Goal: Task Accomplishment & Management: Manage account settings

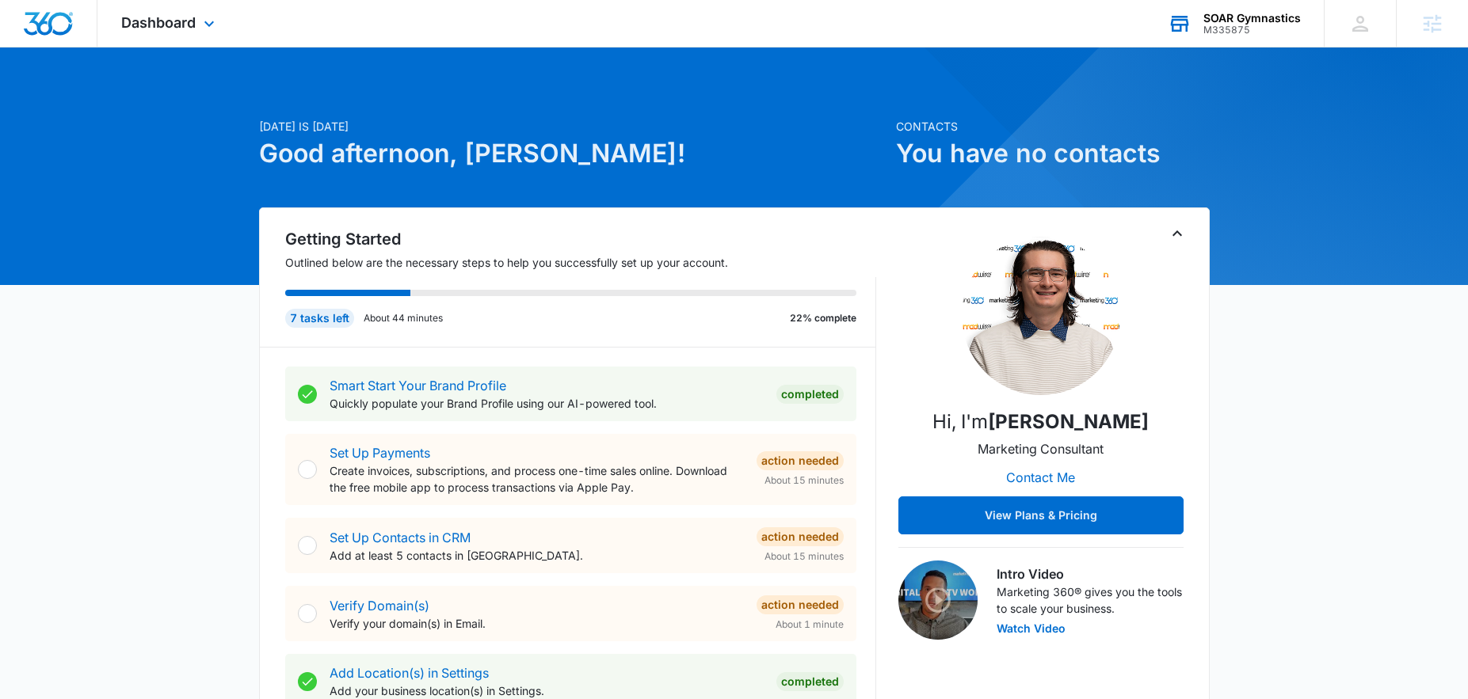
click at [1248, 25] on div "M335875" at bounding box center [1251, 30] width 97 height 11
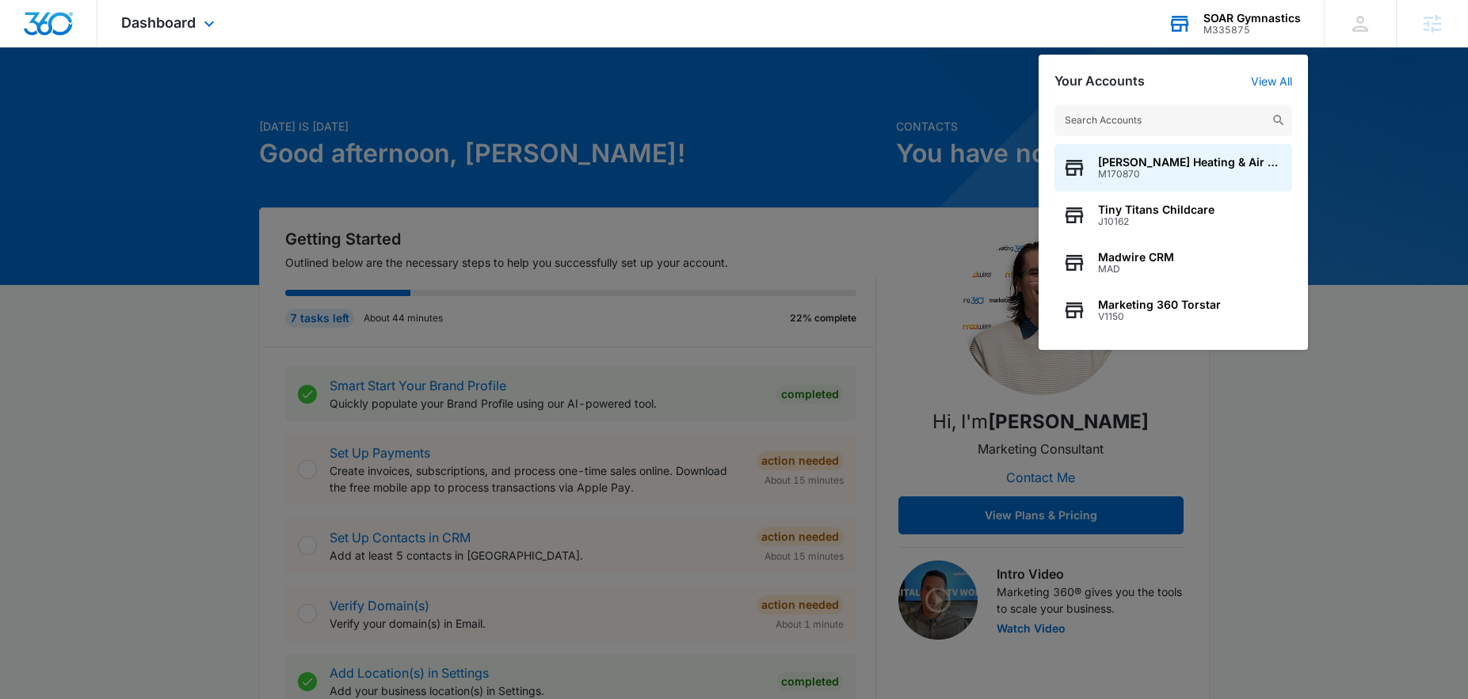
click at [1177, 124] on input "text" at bounding box center [1173, 121] width 238 height 32
type input "m"
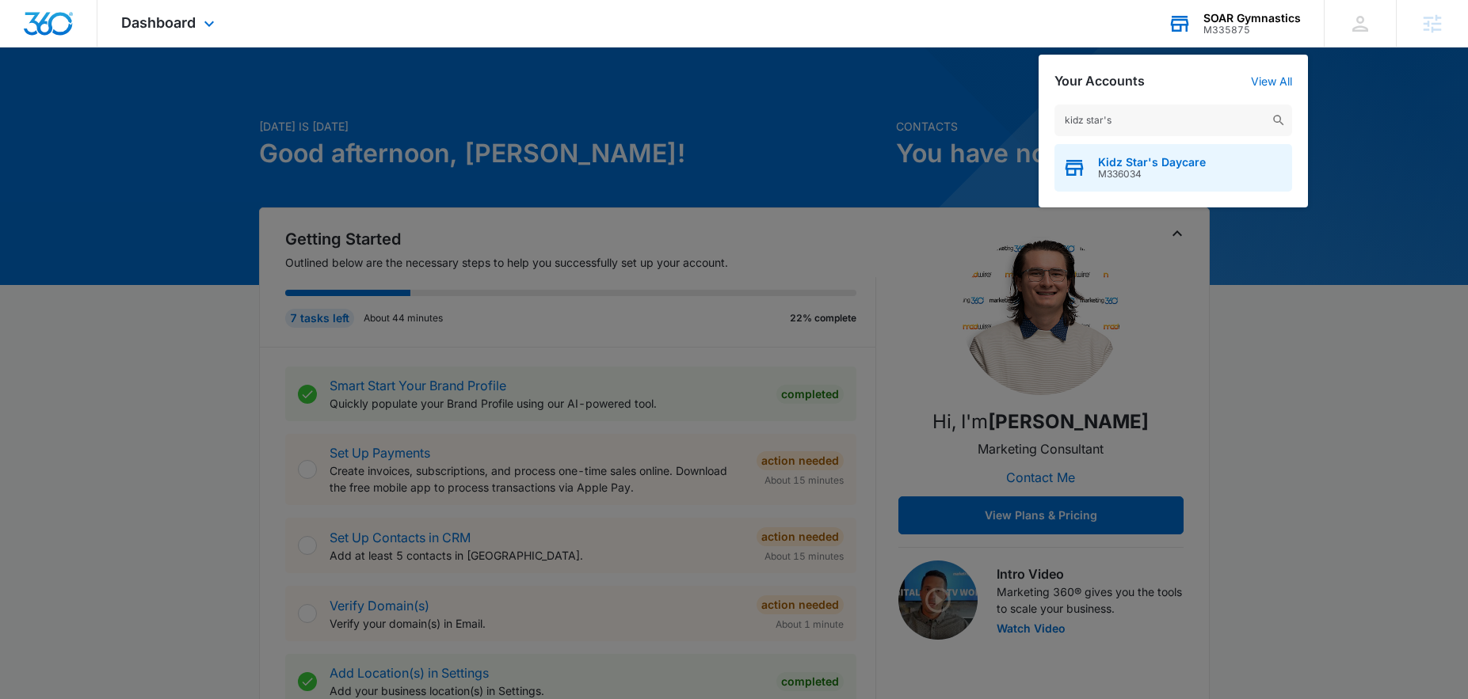
type input "kidz star's"
click at [1155, 180] on div "Kidz Star's Daycare M336034" at bounding box center [1173, 168] width 238 height 48
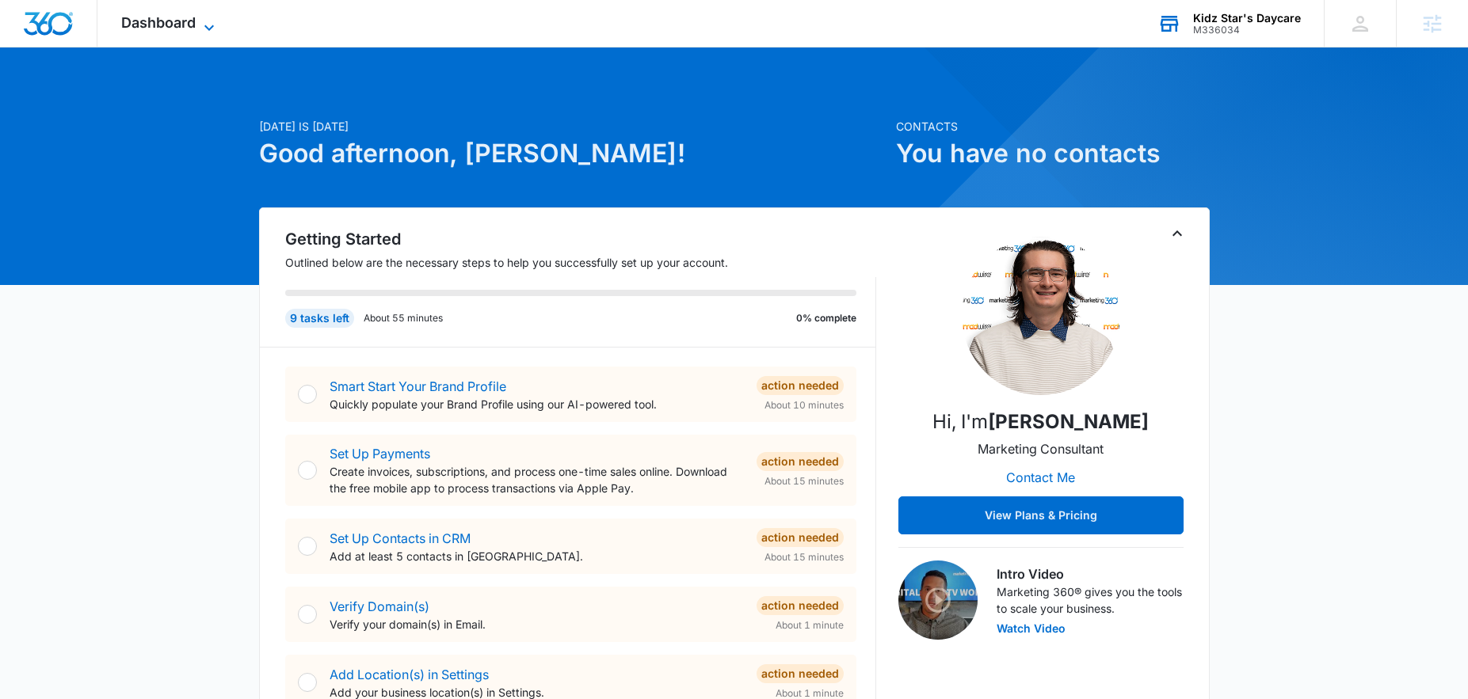
click at [170, 29] on span "Dashboard" at bounding box center [158, 22] width 74 height 17
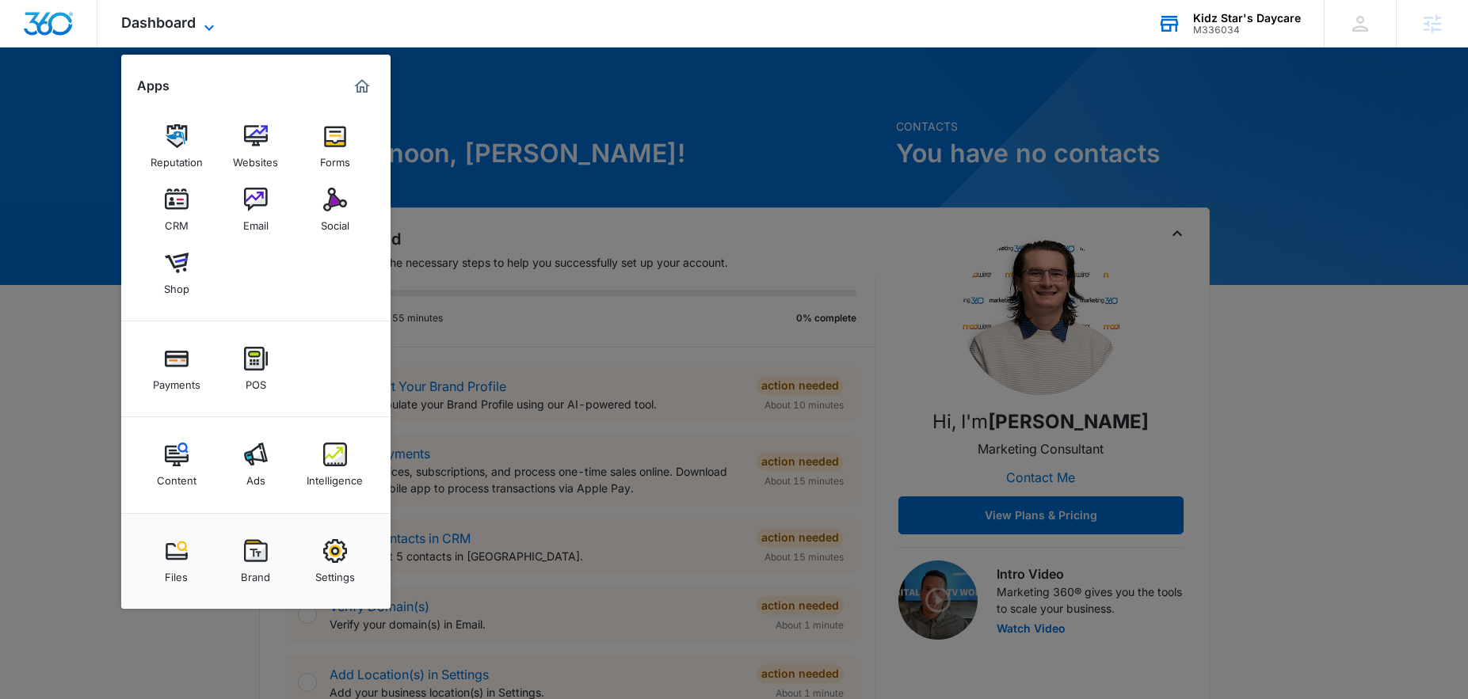
click at [204, 22] on icon at bounding box center [209, 27] width 19 height 19
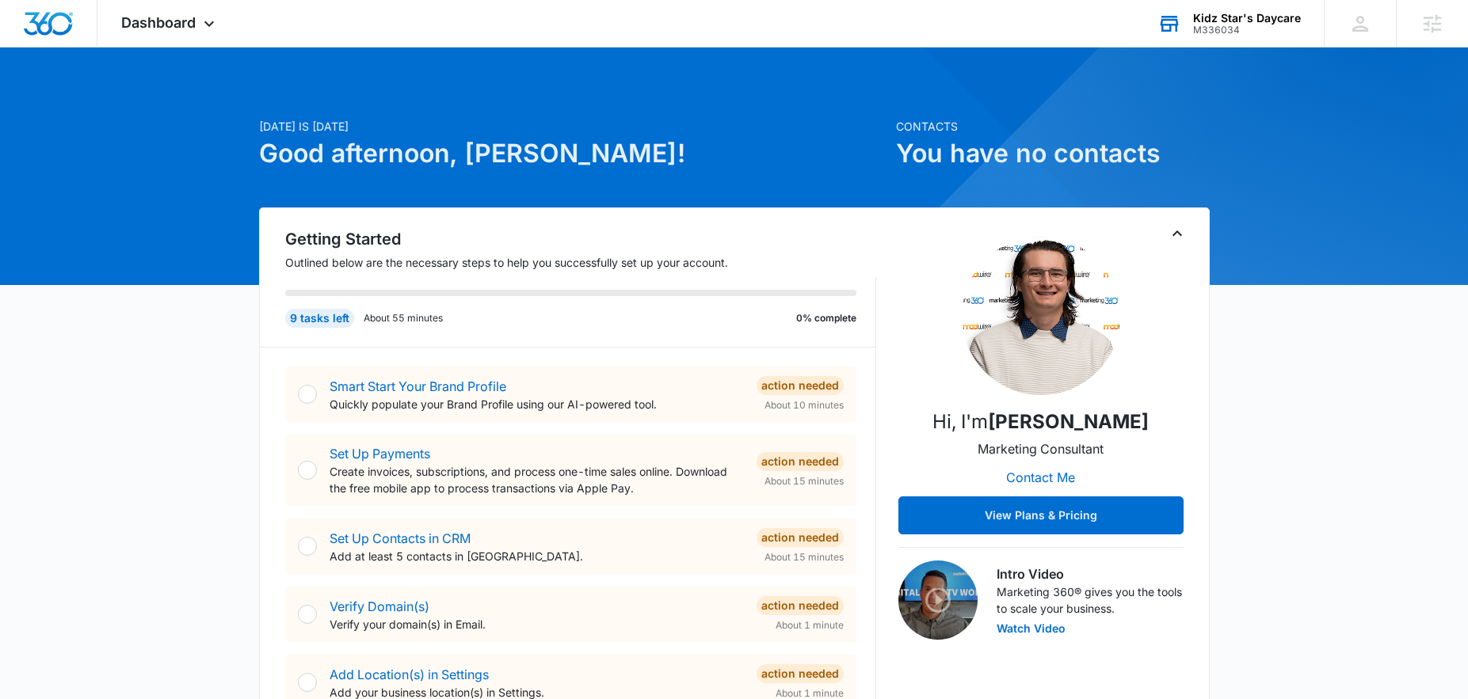
scroll to position [3, 0]
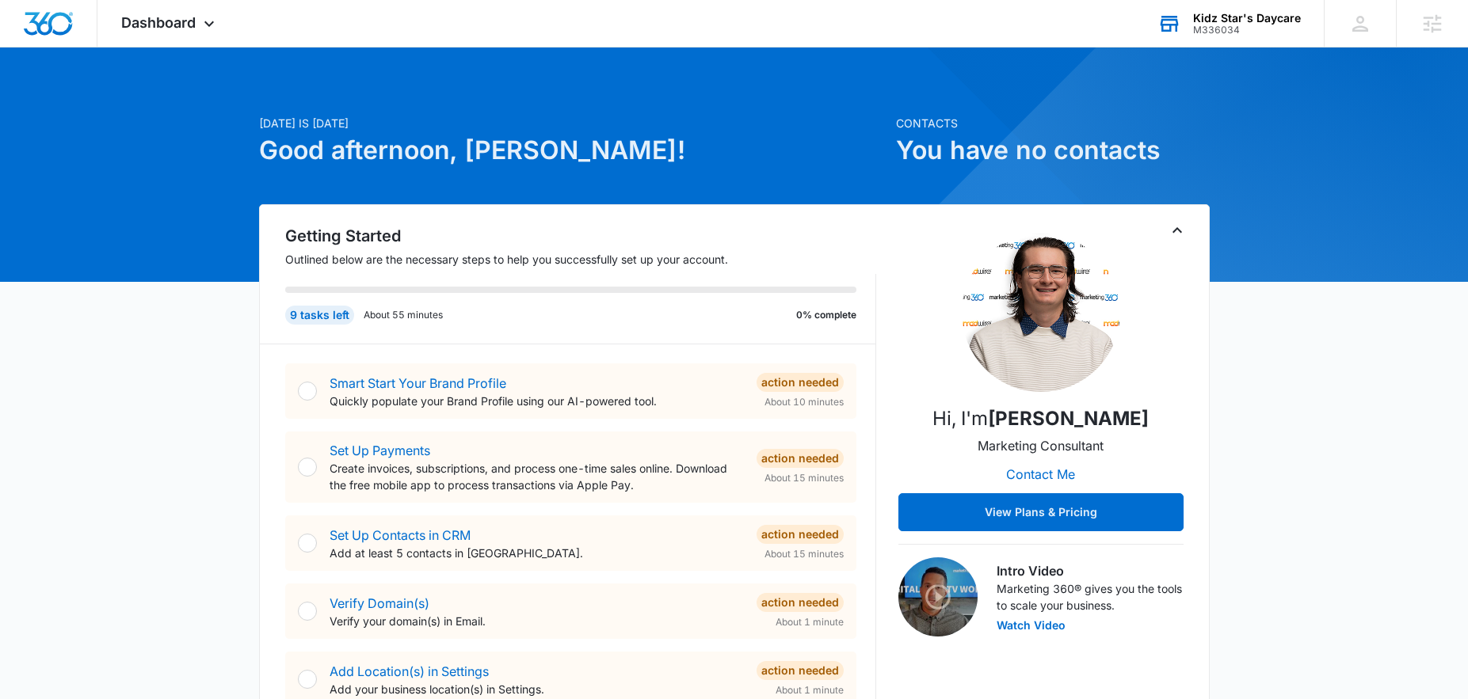
click at [1175, 231] on icon "Toggle Collapse" at bounding box center [1177, 230] width 19 height 19
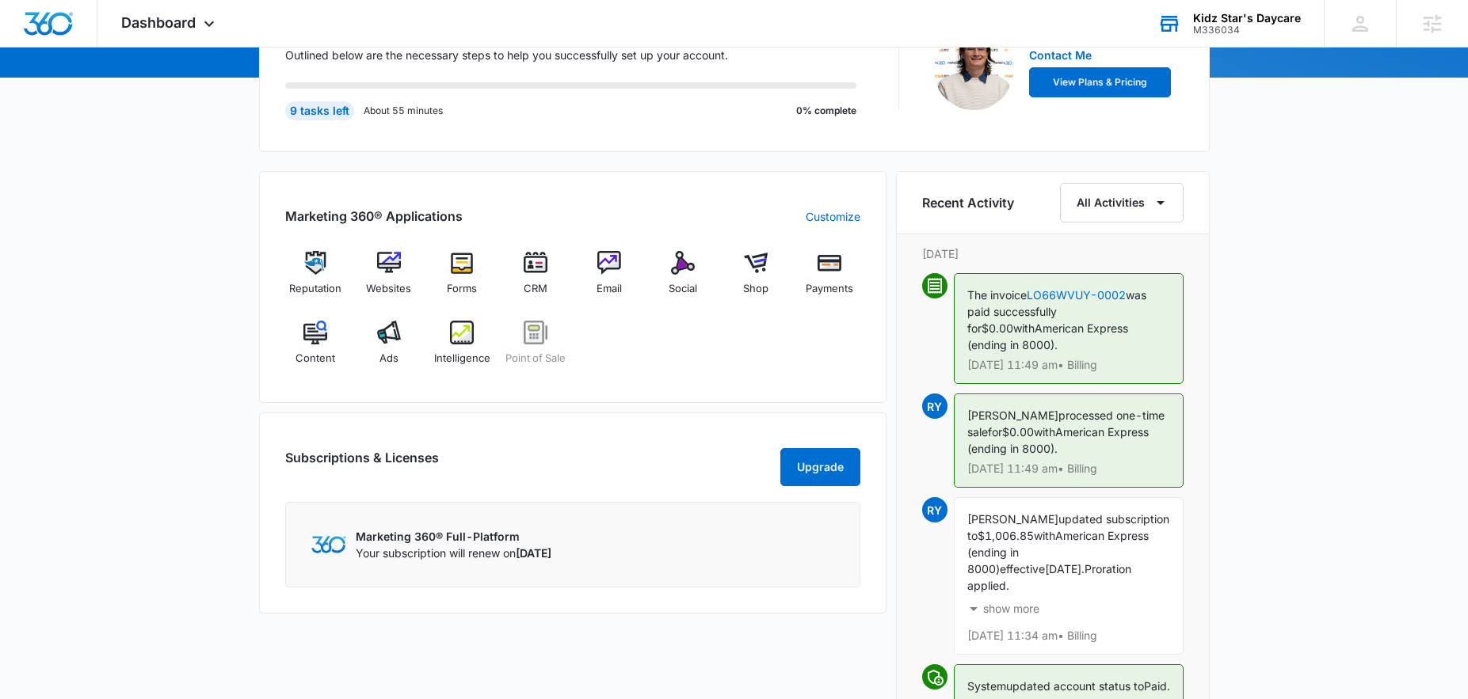
scroll to position [0, 0]
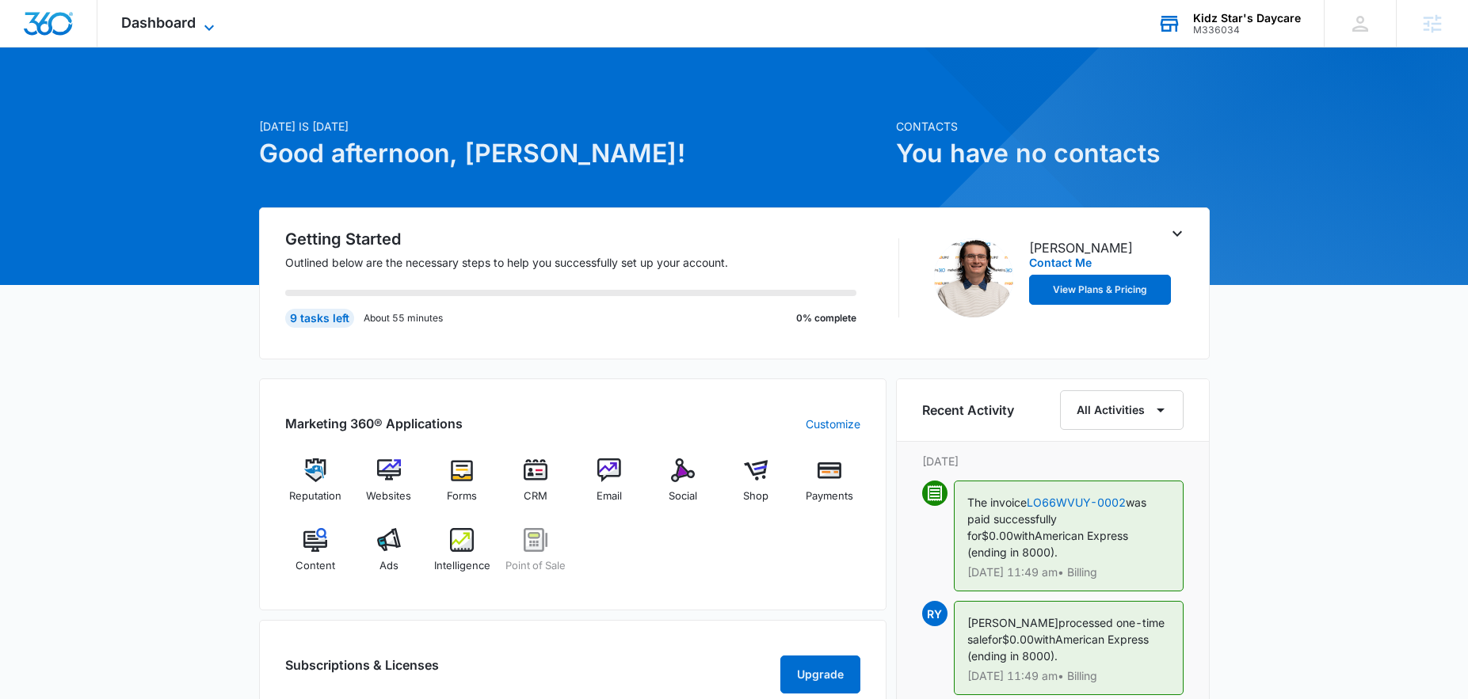
click at [164, 22] on span "Dashboard" at bounding box center [158, 22] width 74 height 17
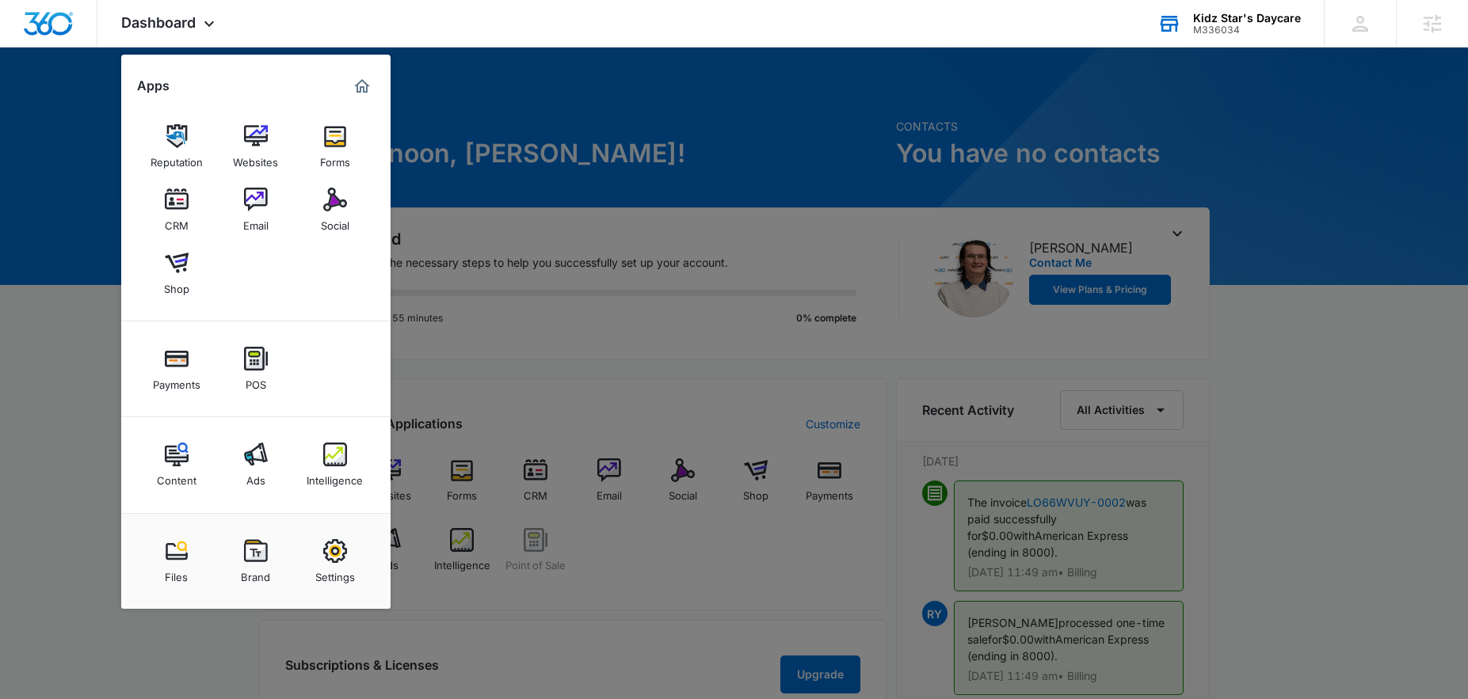
click at [258, 574] on div "Brand" at bounding box center [255, 573] width 29 height 21
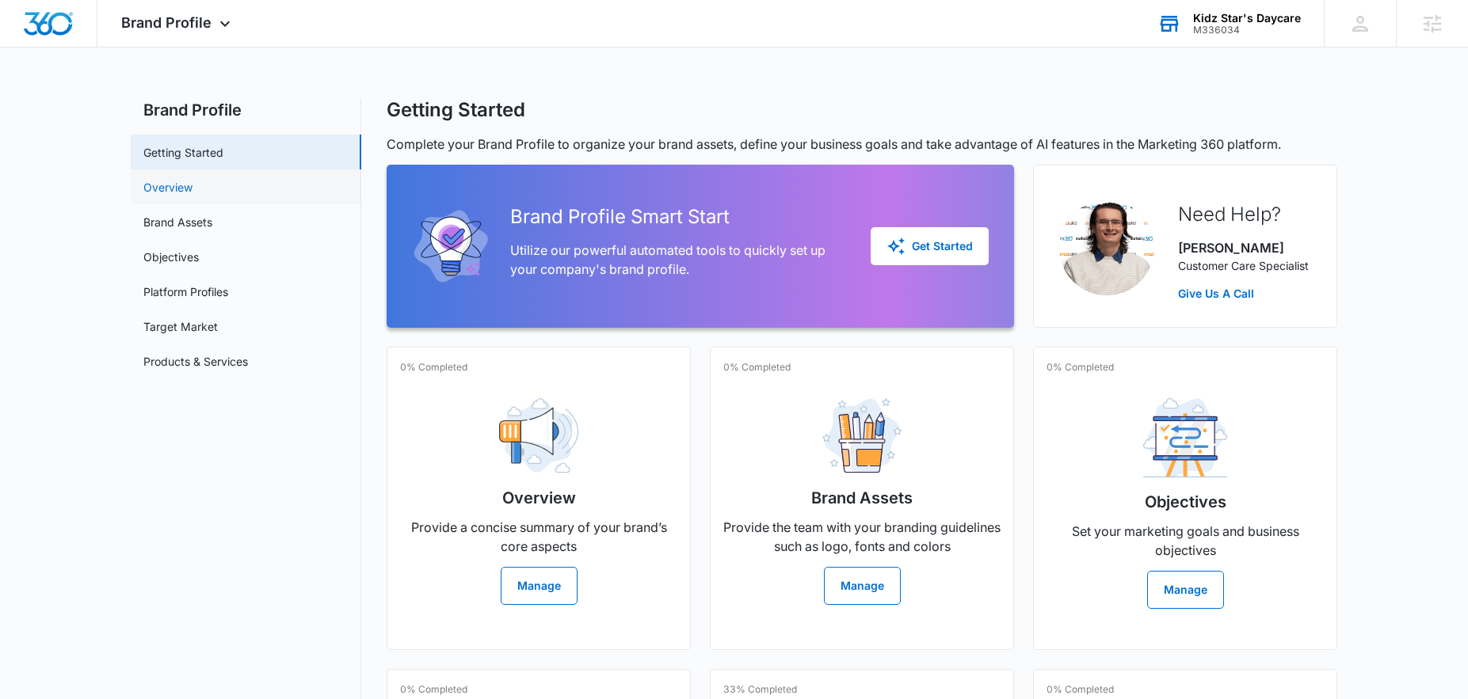
click at [192, 186] on link "Overview" at bounding box center [167, 187] width 49 height 17
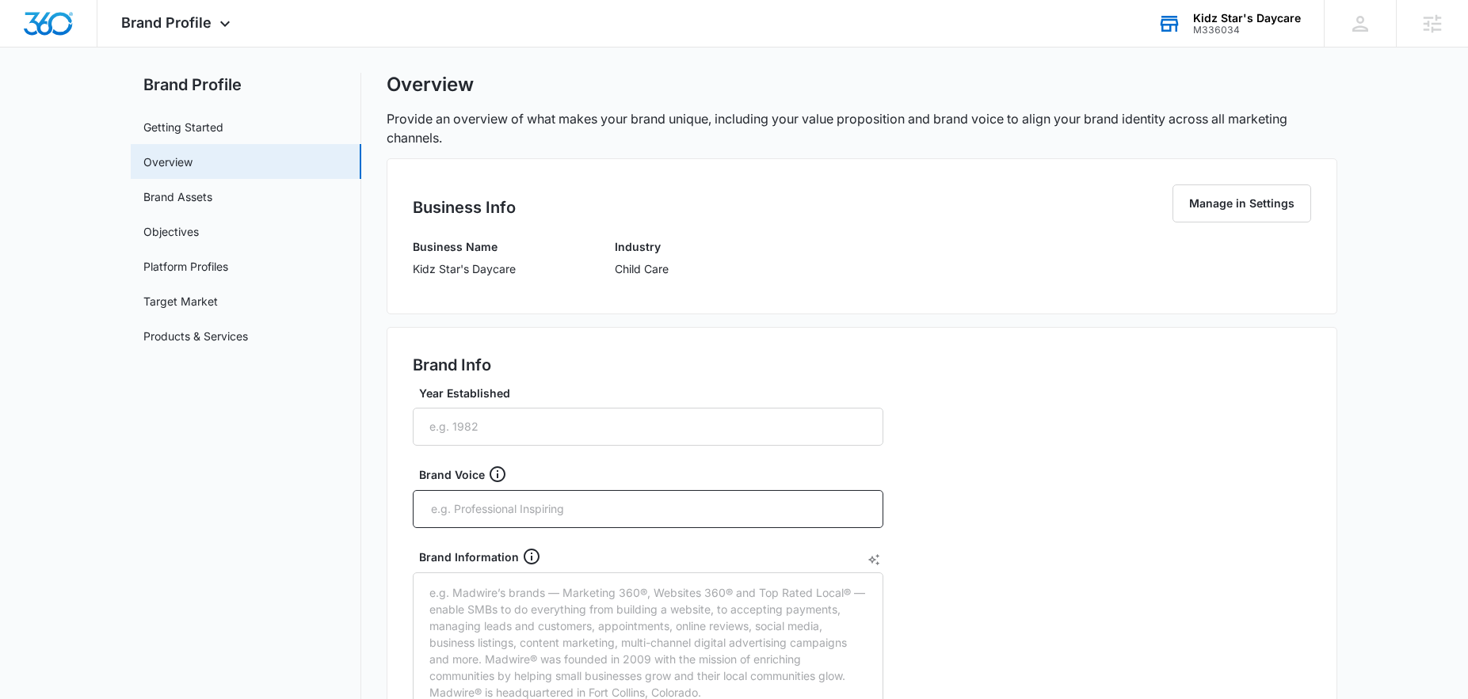
scroll to position [44, 0]
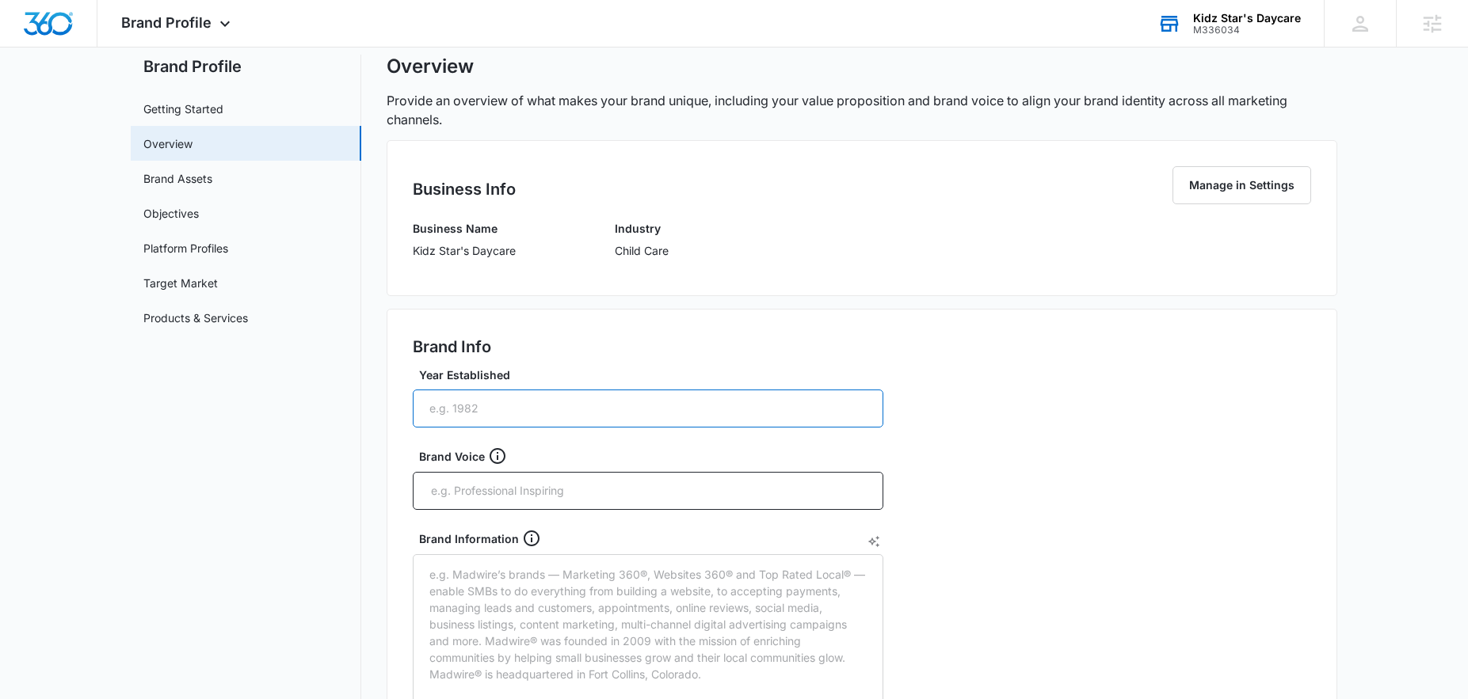
click at [534, 402] on input "Year Established" at bounding box center [648, 409] width 470 height 38
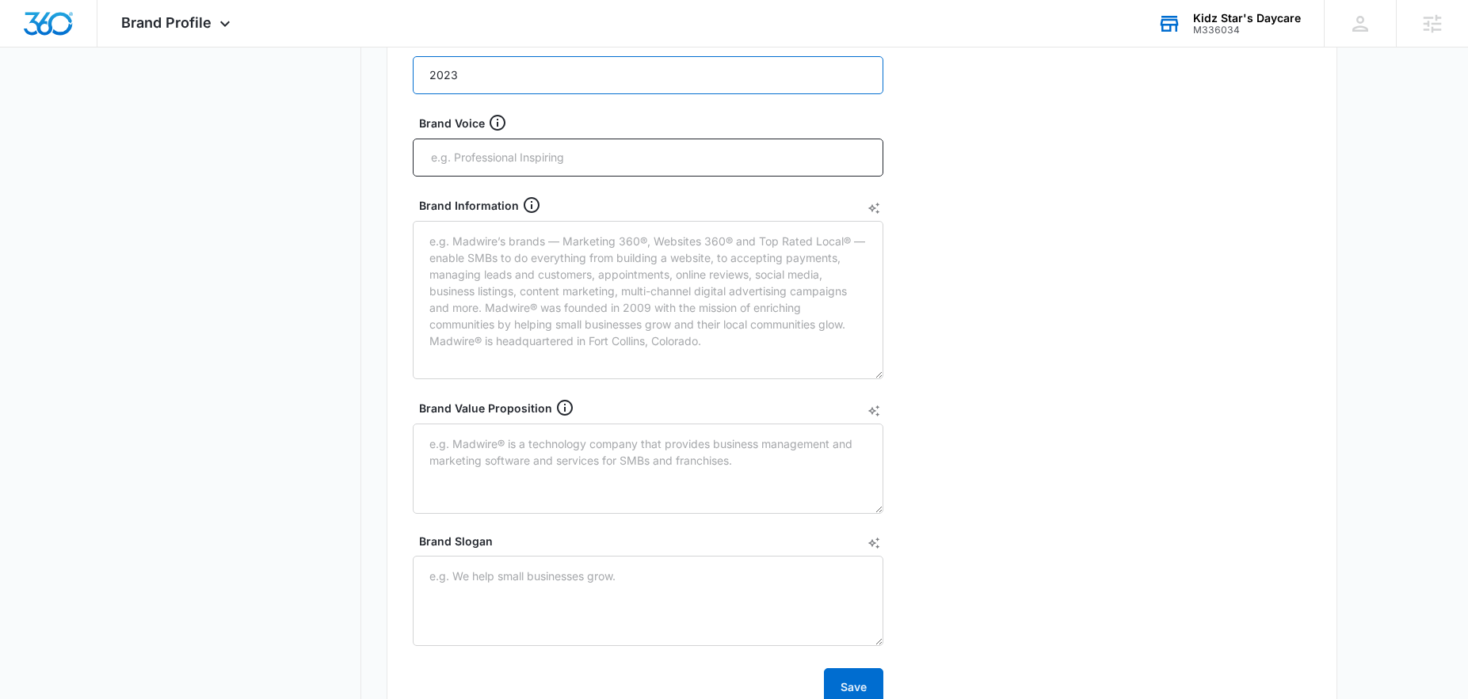
scroll to position [375, 0]
type input "2023"
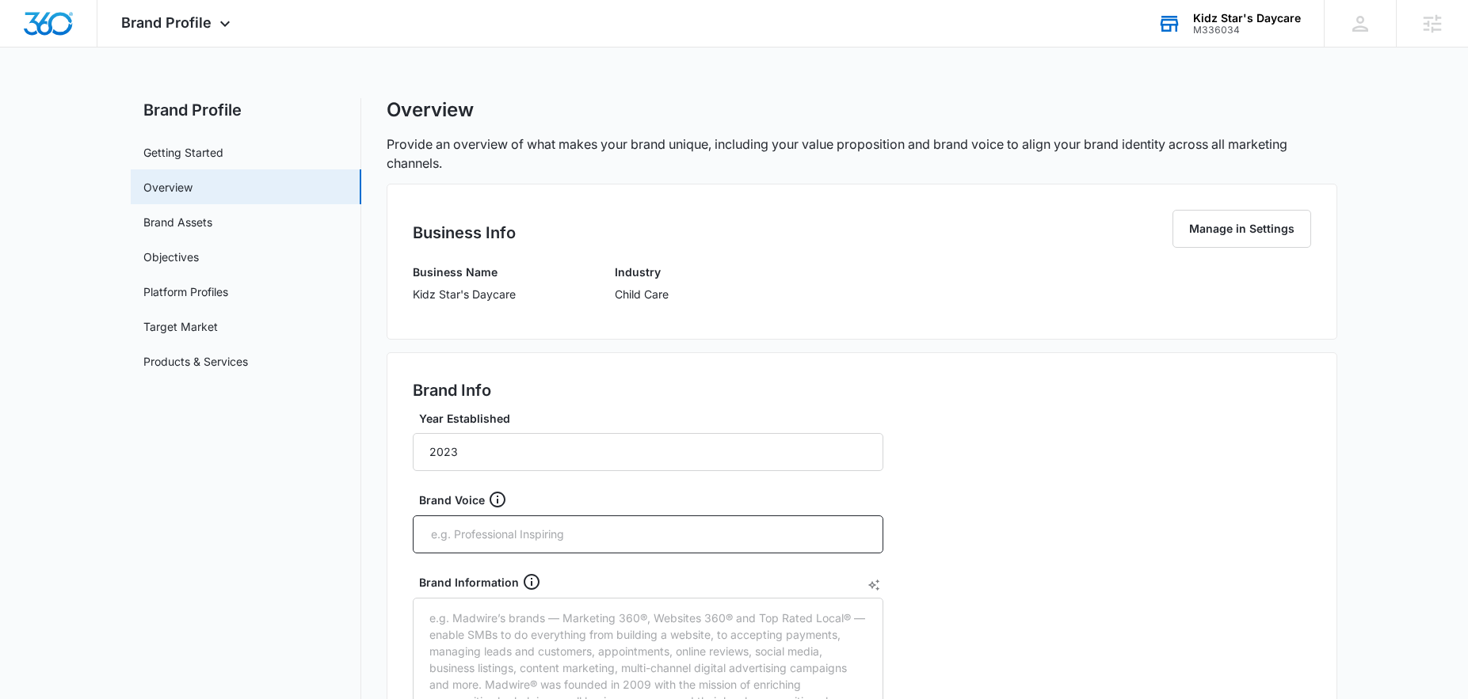
scroll to position [723, 0]
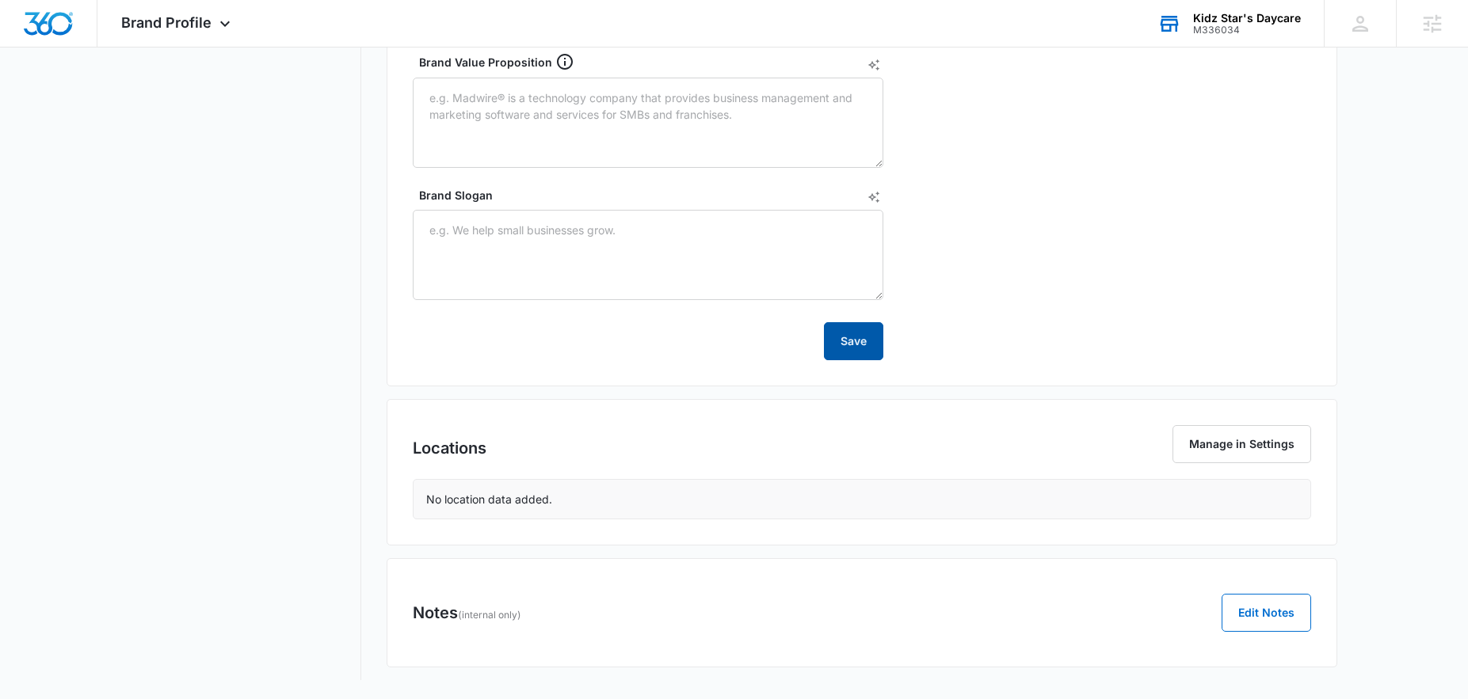
click at [867, 345] on button "Save" at bounding box center [853, 341] width 59 height 38
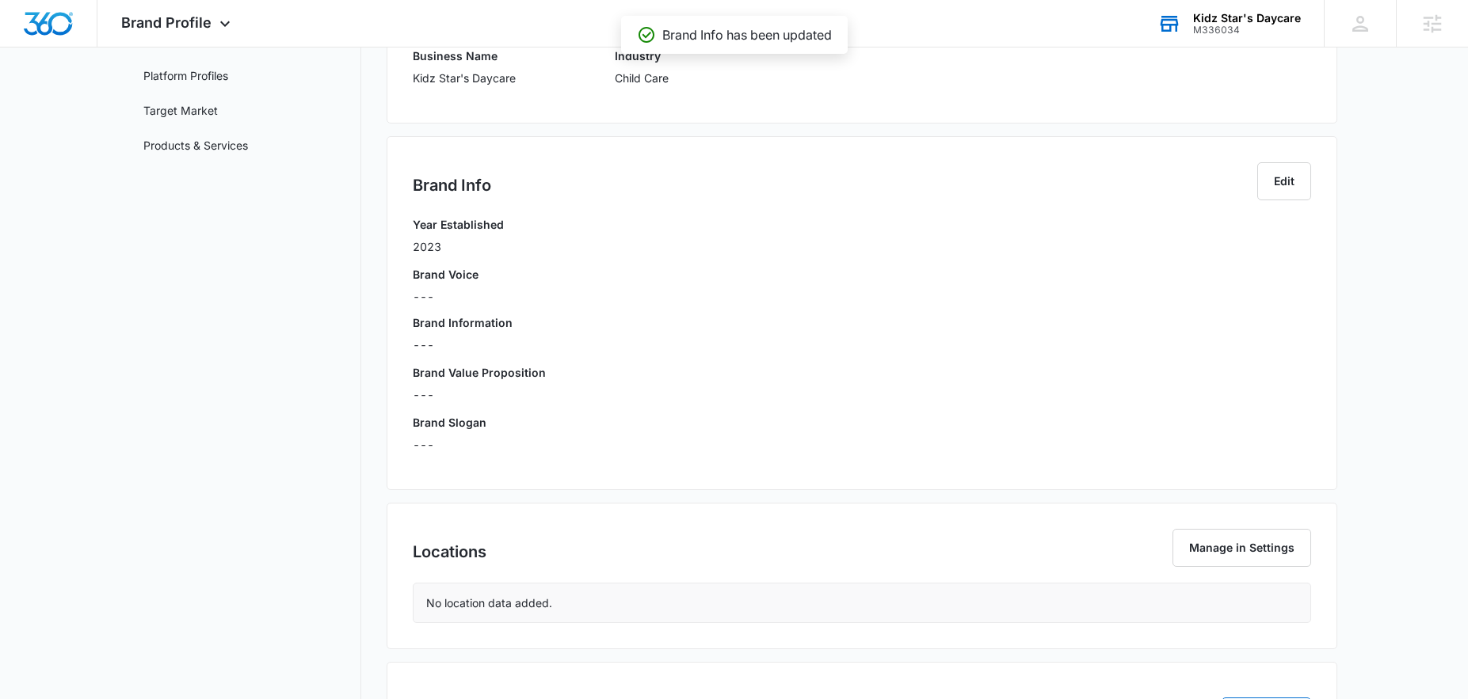
scroll to position [0, 0]
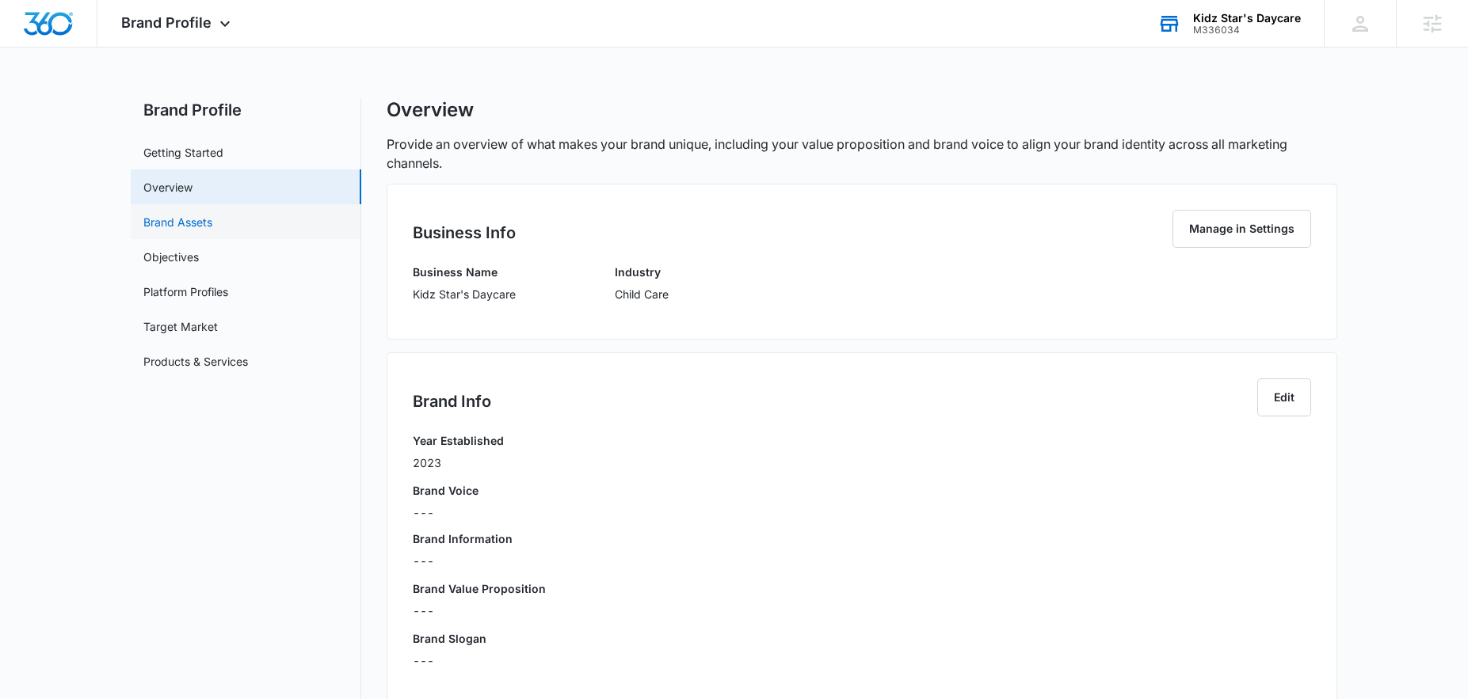
click at [189, 227] on link "Brand Assets" at bounding box center [177, 222] width 69 height 17
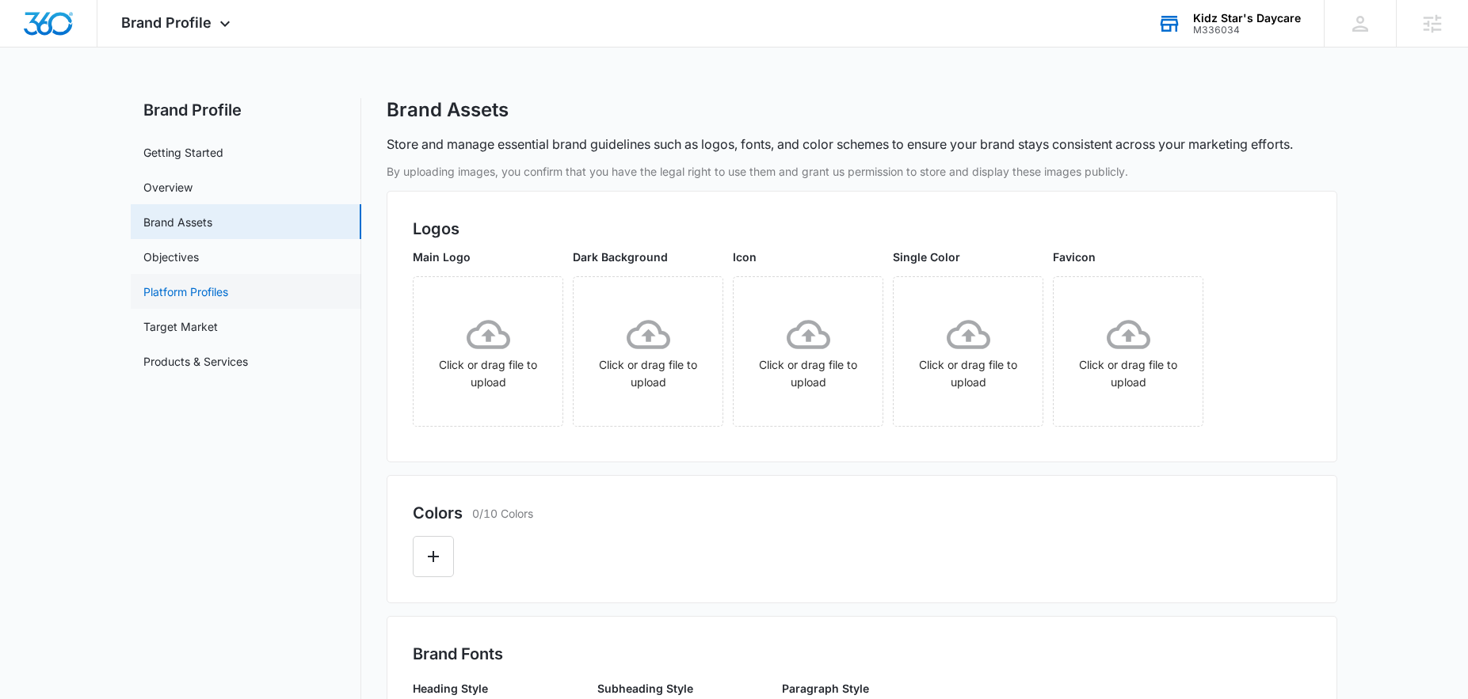
click at [180, 291] on link "Platform Profiles" at bounding box center [185, 292] width 85 height 17
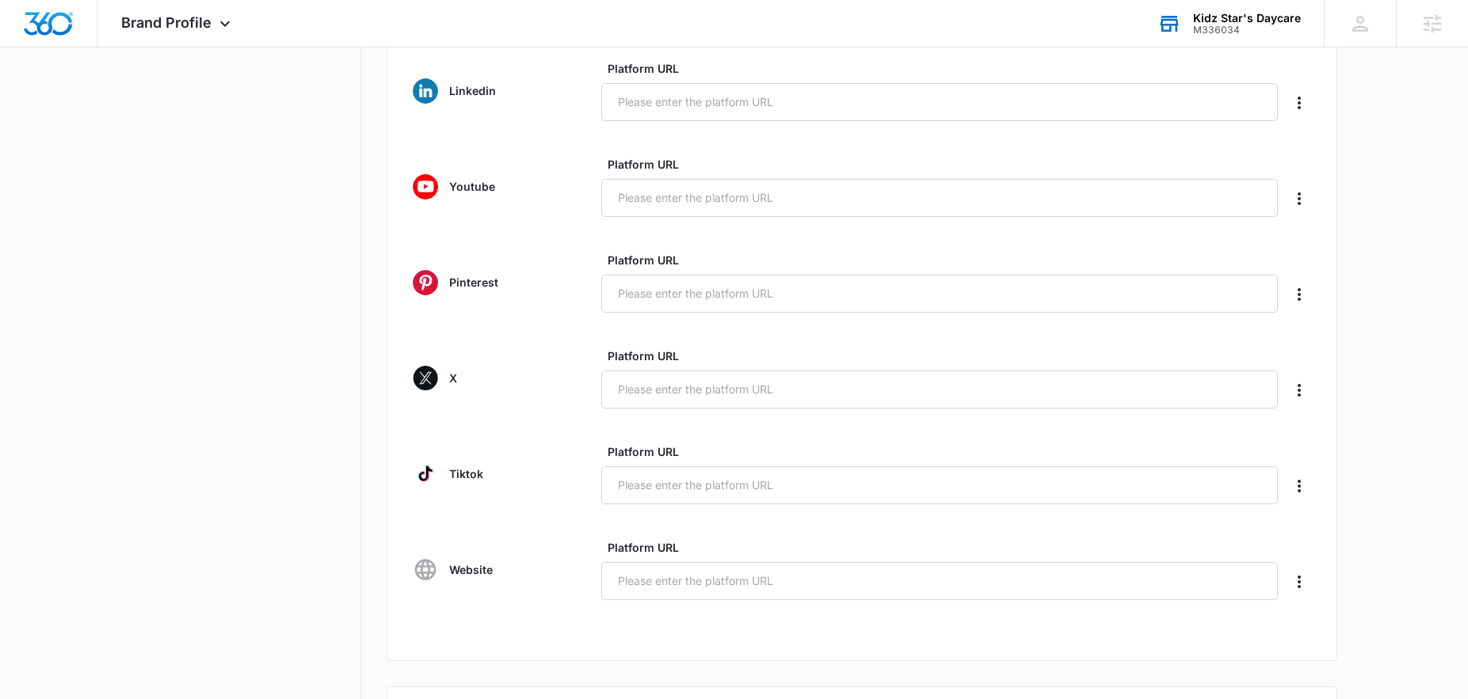
scroll to position [643, 0]
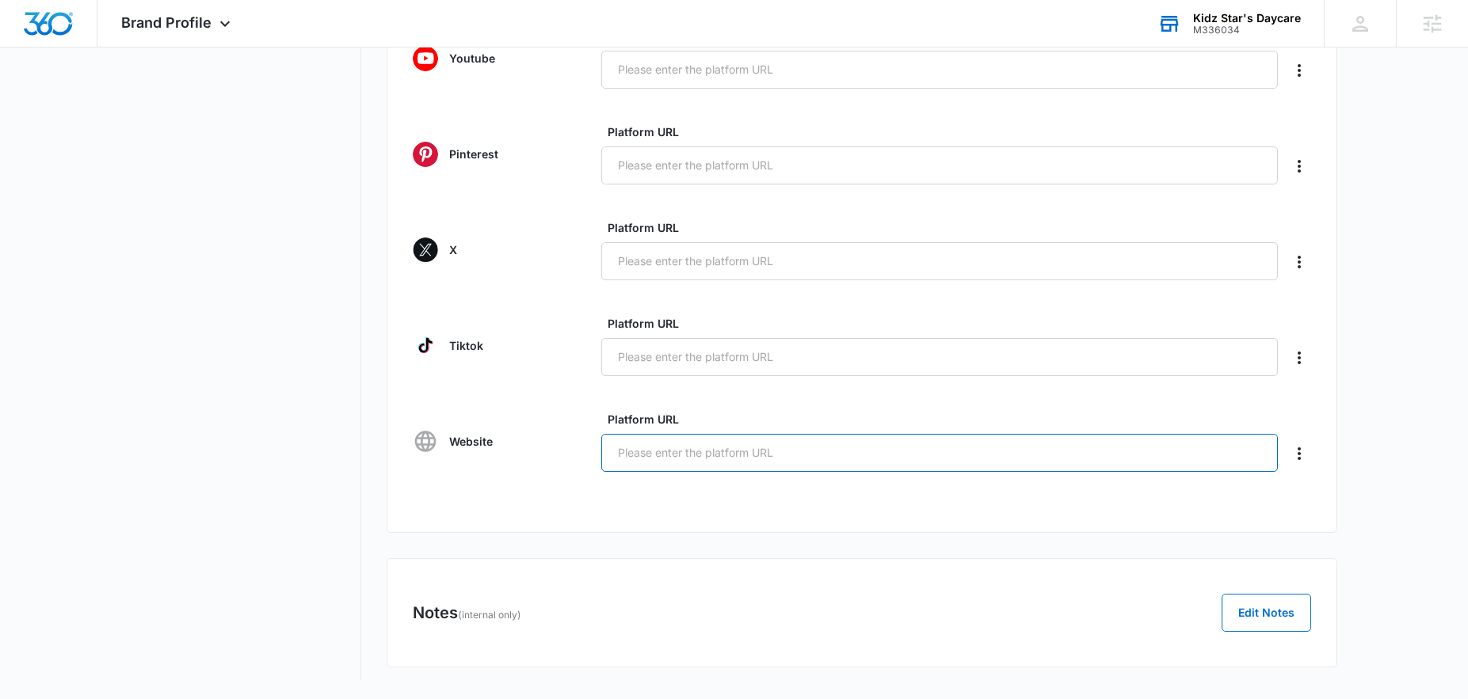
paste input "https://kidzstarsdaycare.com/"
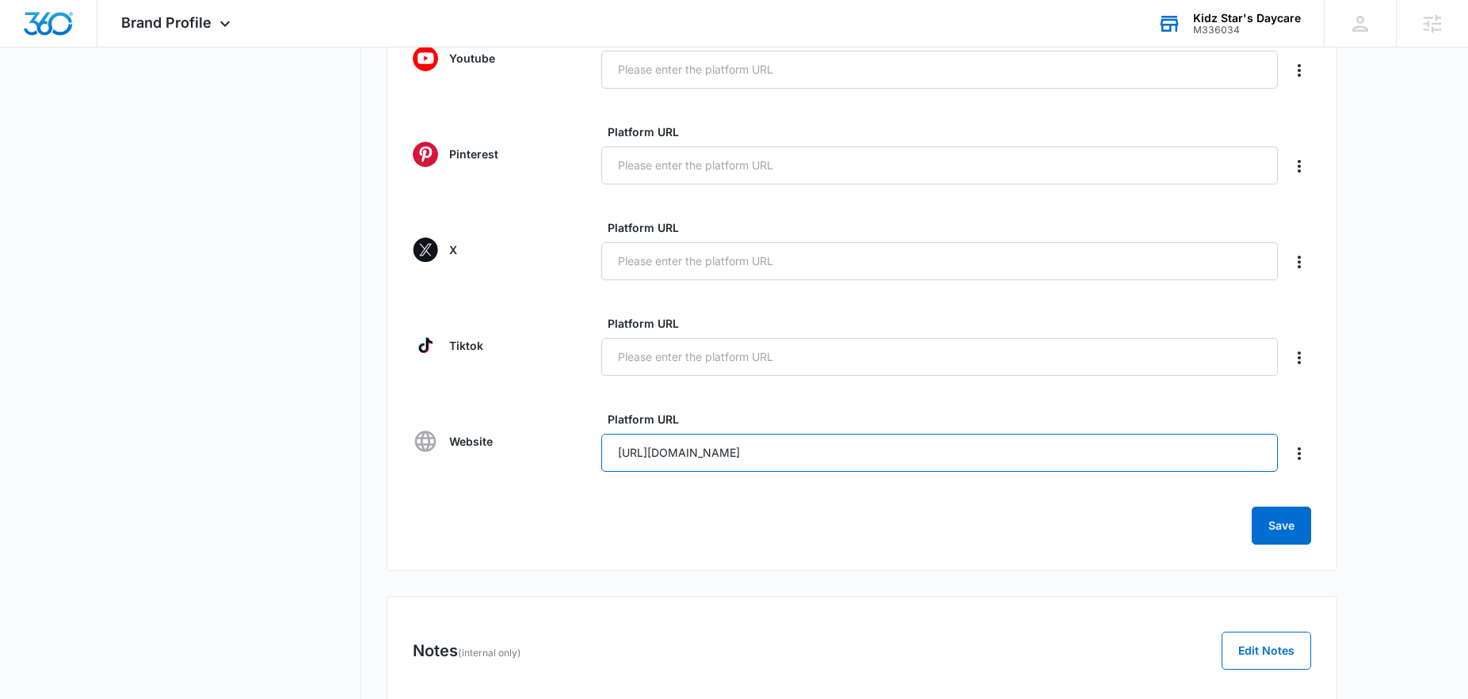
type input "https://kidzstarsdaycare.com/"
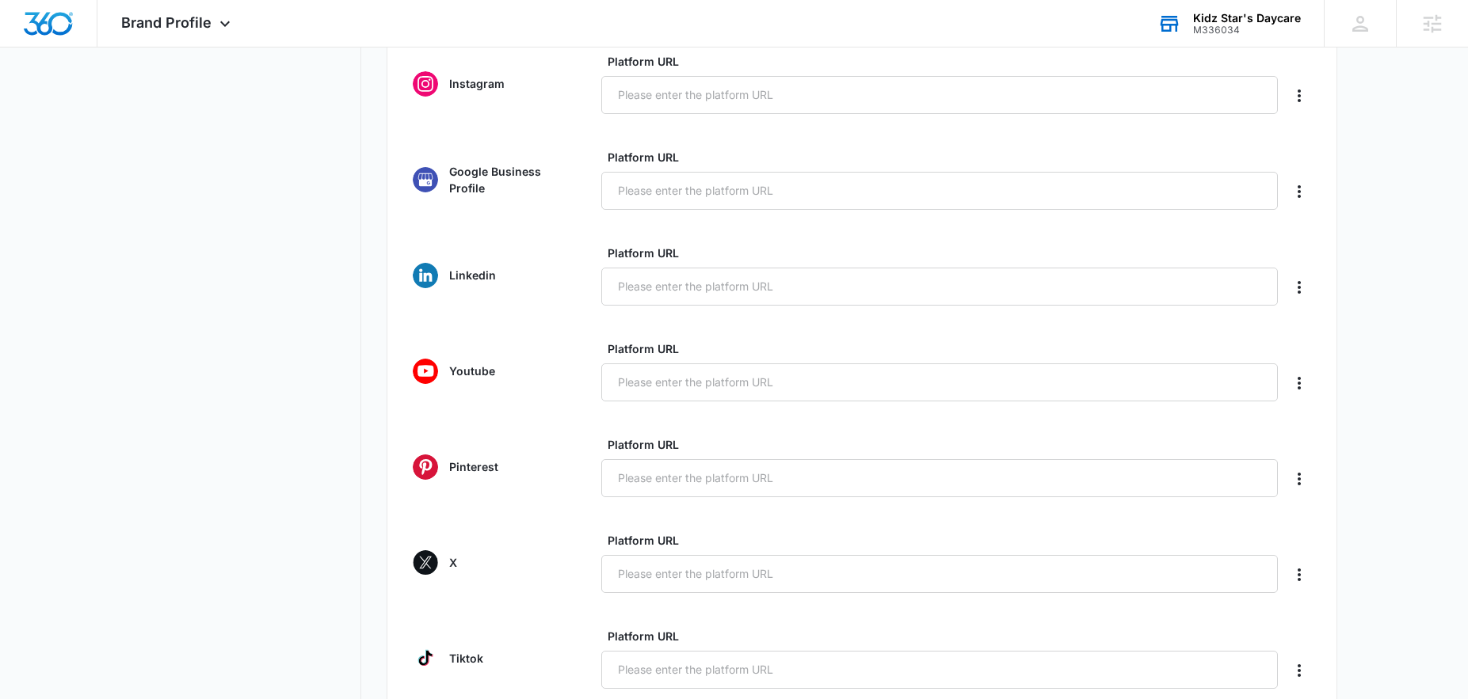
scroll to position [138, 0]
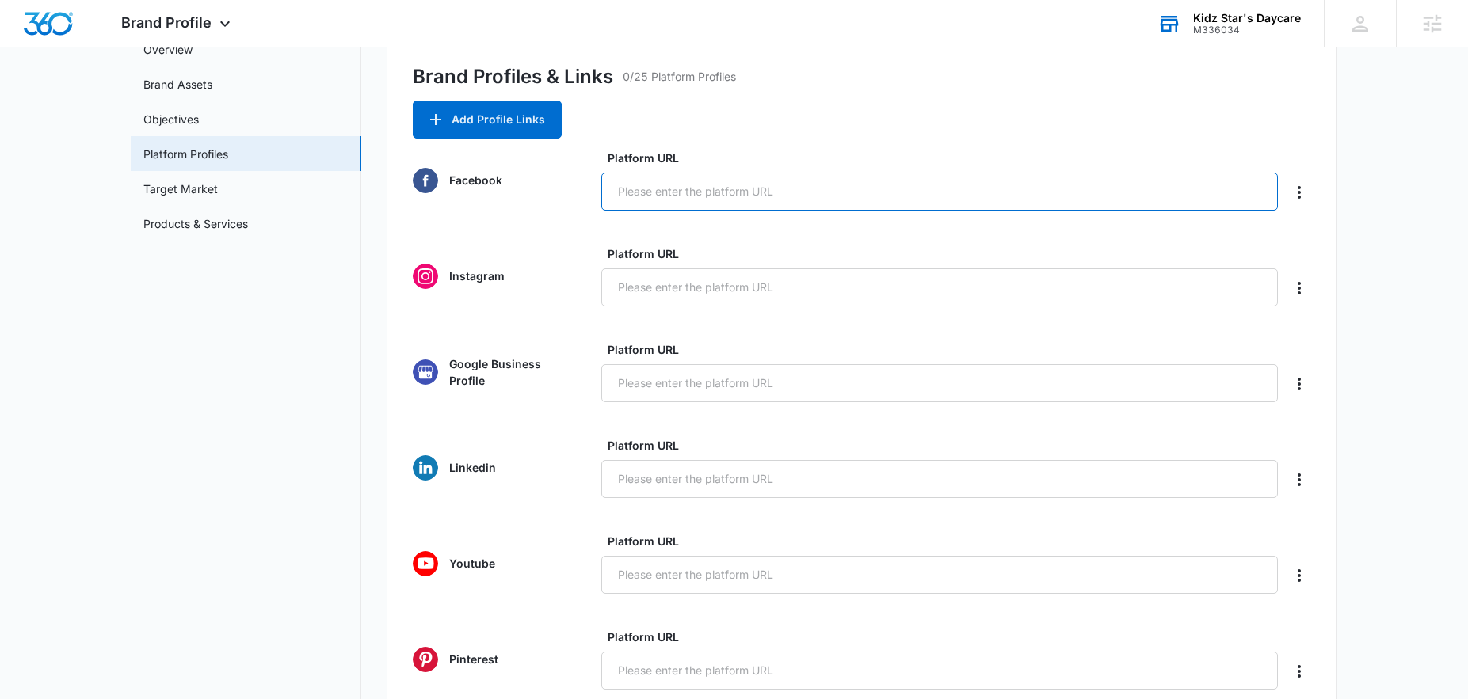
paste input "https://www.facebook.com/profile.php?id=61555612790037"
type input "https://www.facebook.com/profile.php?id=61555612790037"
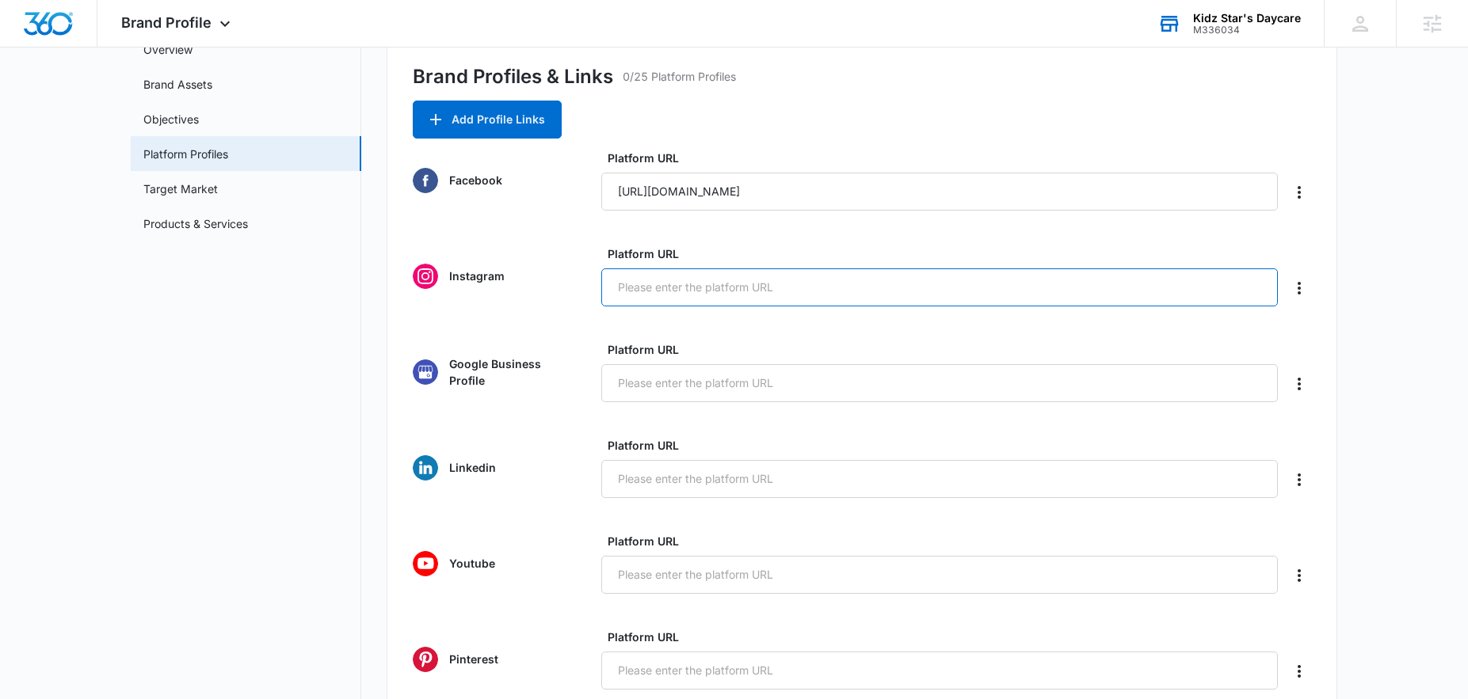
click at [644, 283] on input "Platform URL" at bounding box center [939, 288] width 676 height 38
paste input "https://www.instagram.com/kidzstarsdaycarecenter/"
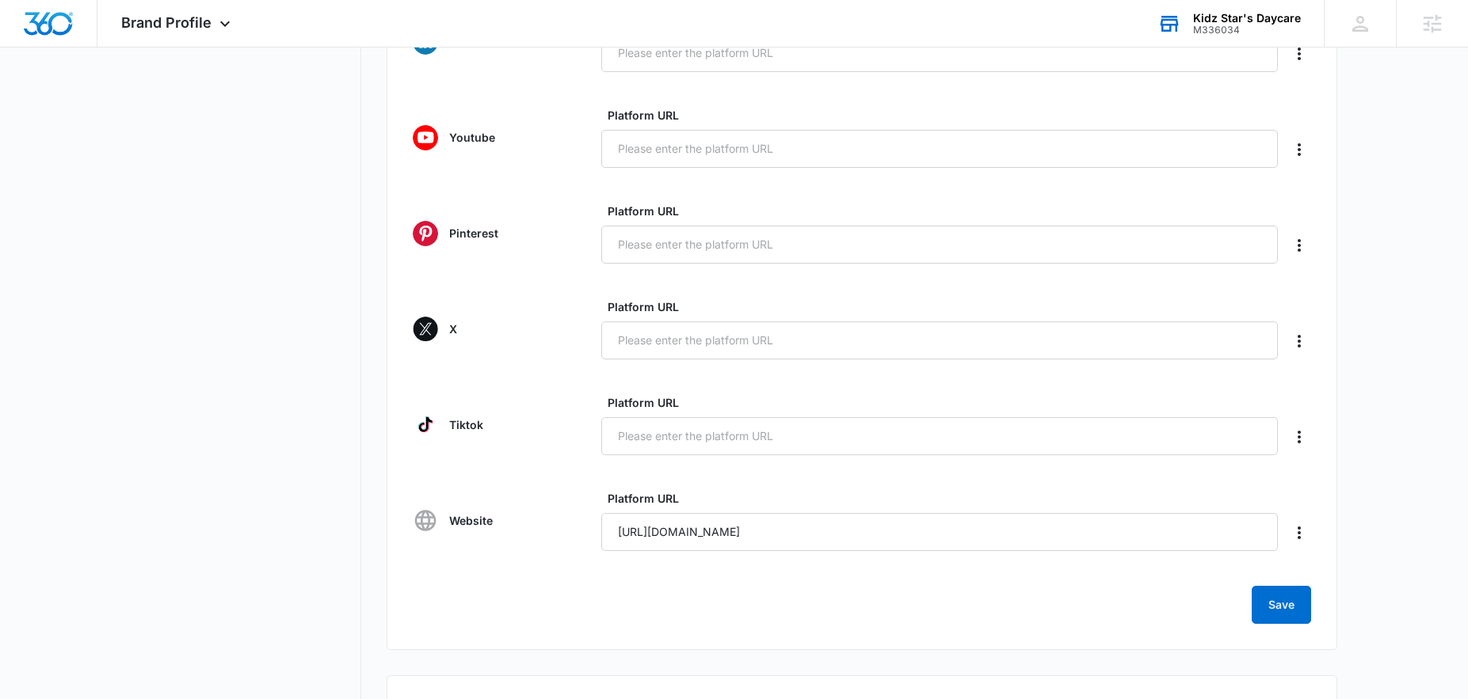
scroll to position [681, 0]
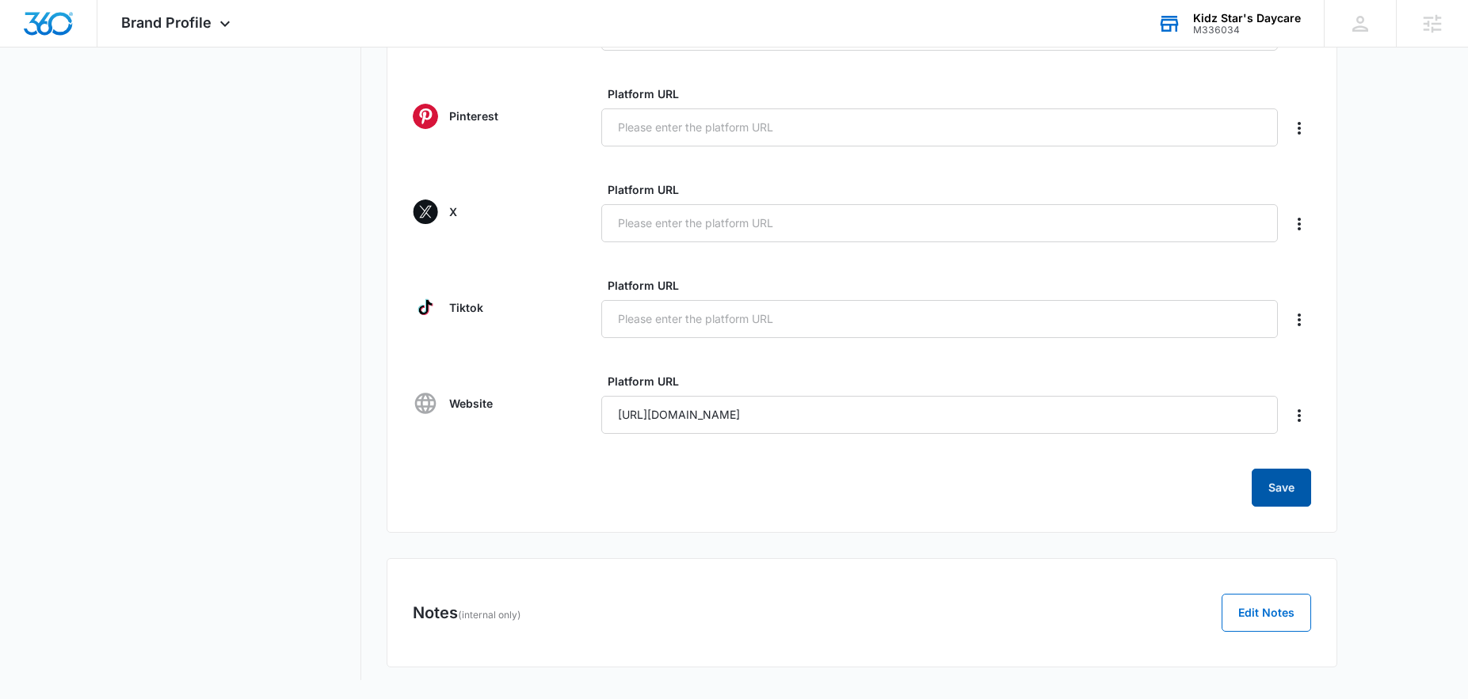
type input "https://www.instagram.com/kidzstarsdaycarecenter/"
click at [1288, 496] on button "Save" at bounding box center [1280, 488] width 59 height 38
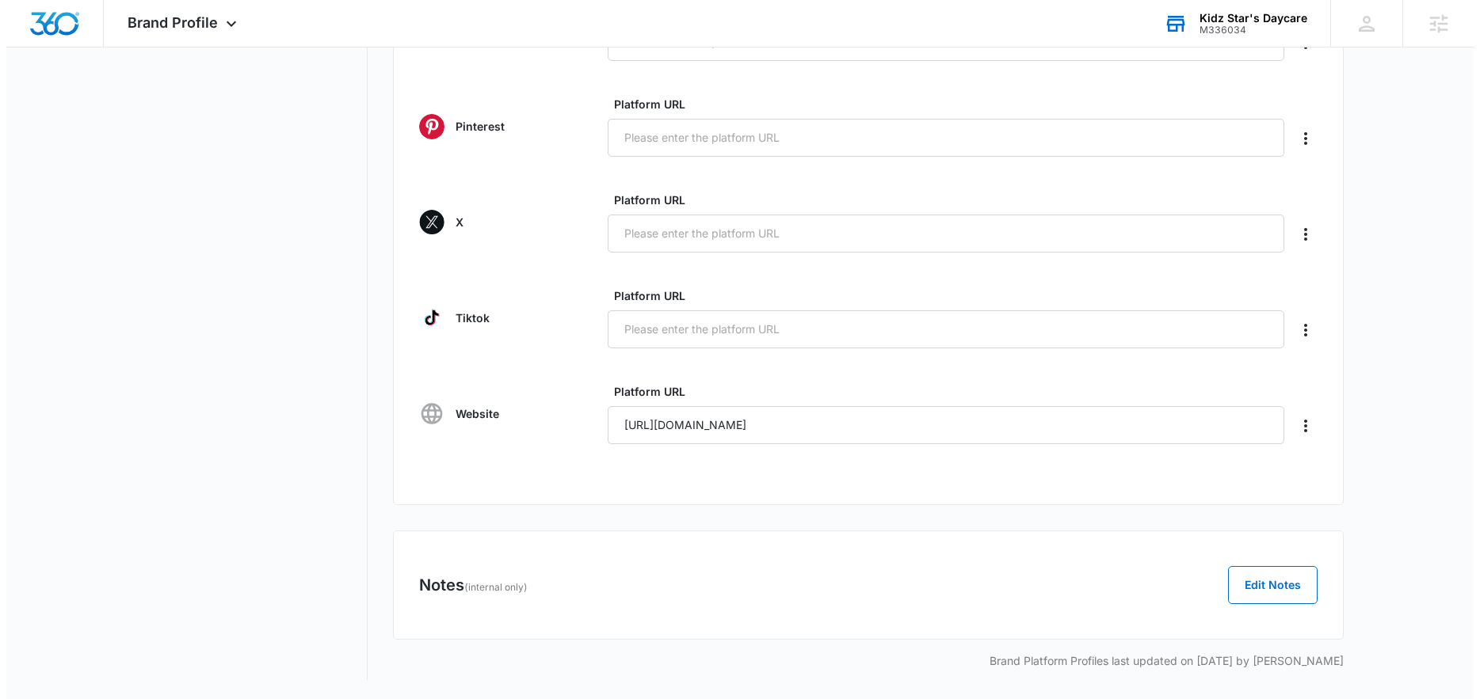
scroll to position [0, 0]
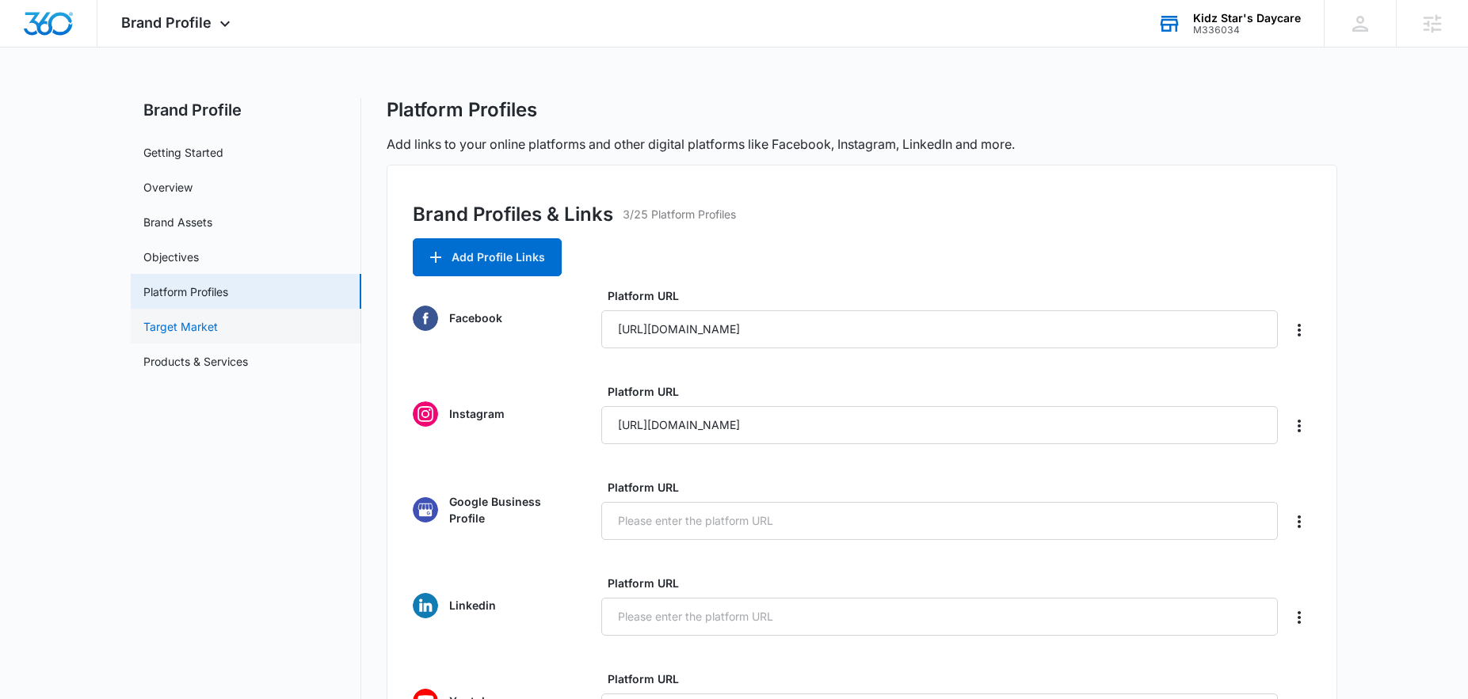
click at [200, 329] on link "Target Market" at bounding box center [180, 326] width 74 height 17
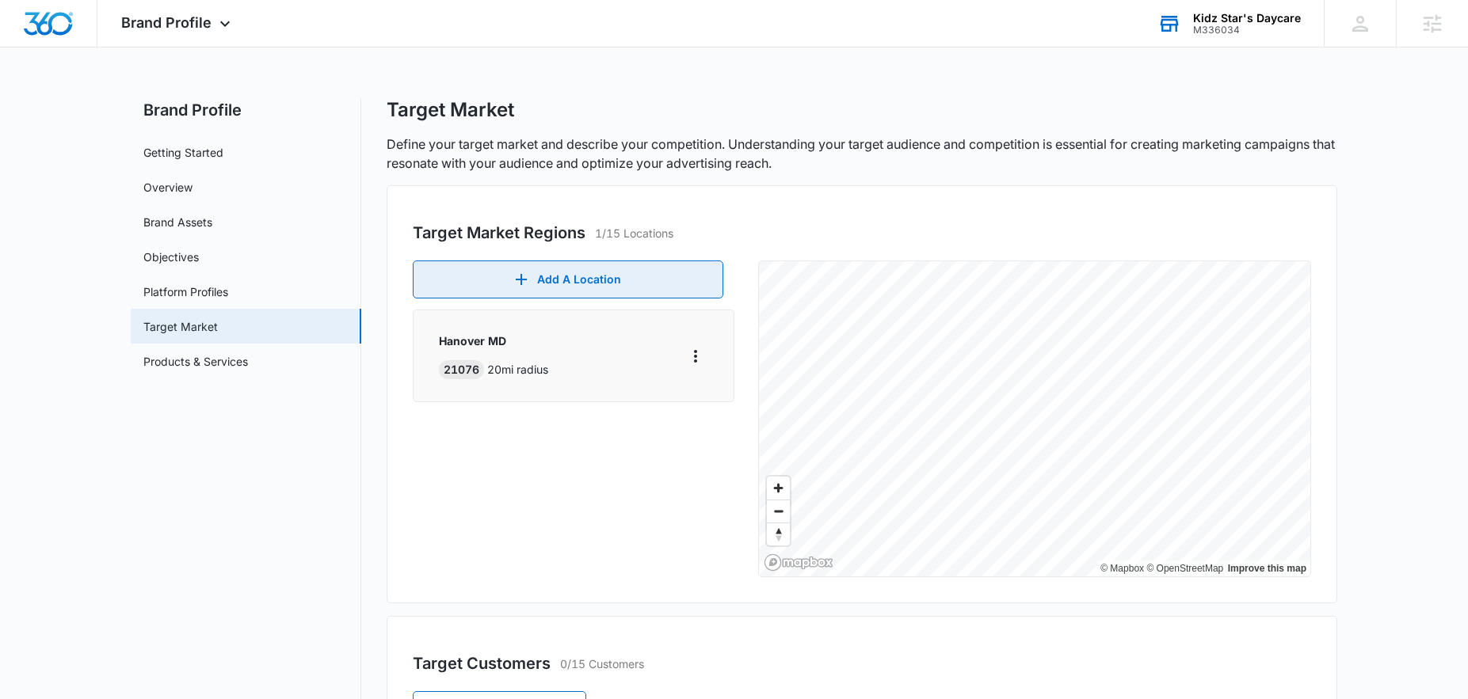
click at [622, 289] on button "Add A Location" at bounding box center [568, 280] width 310 height 38
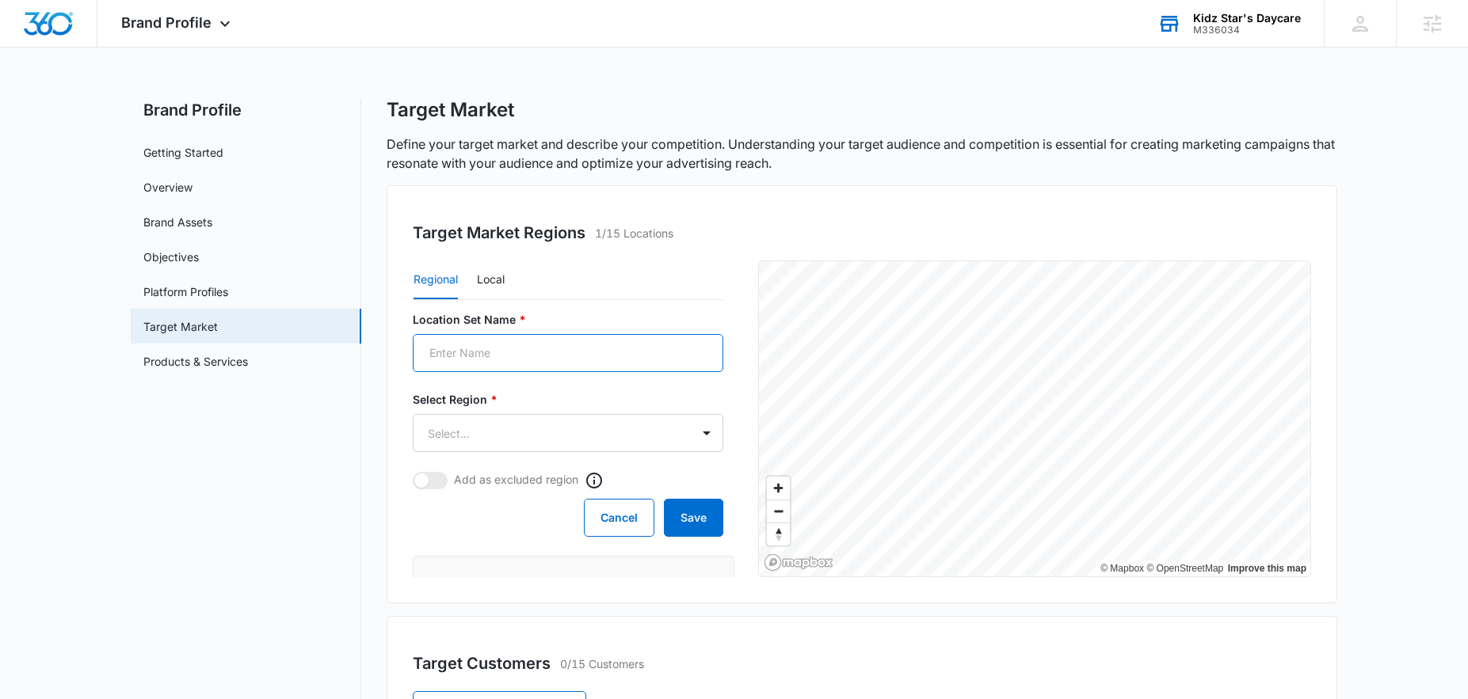
click at [483, 339] on input "Location Set Name *" at bounding box center [568, 353] width 310 height 38
type input "h"
click at [493, 355] on input "Hanover MAryland" at bounding box center [568, 353] width 310 height 38
type input "Hanover Maryland"
click at [482, 430] on body "Brand Profile Apps Reputation Websites Forms CRM Email Social Shop Payments POS…" at bounding box center [734, 624] width 1468 height 1248
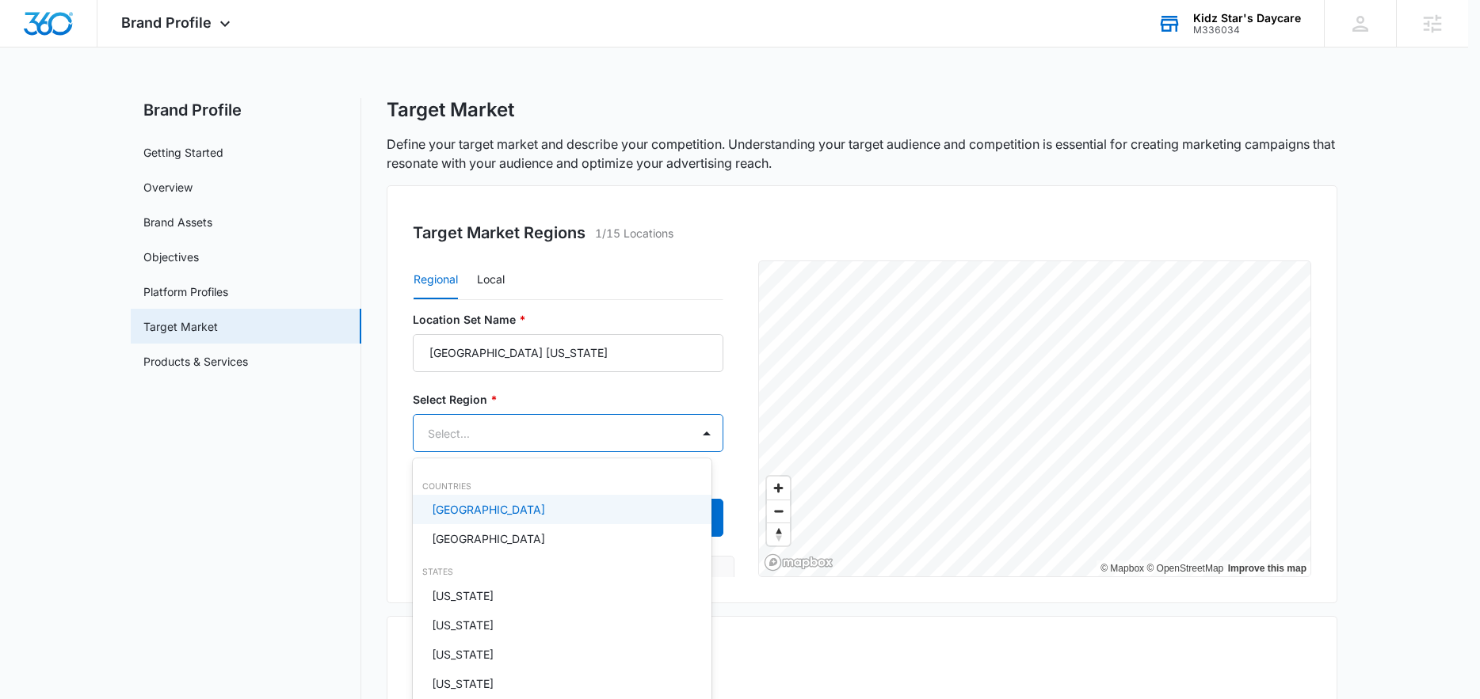
click at [482, 511] on p "United States" at bounding box center [488, 509] width 113 height 17
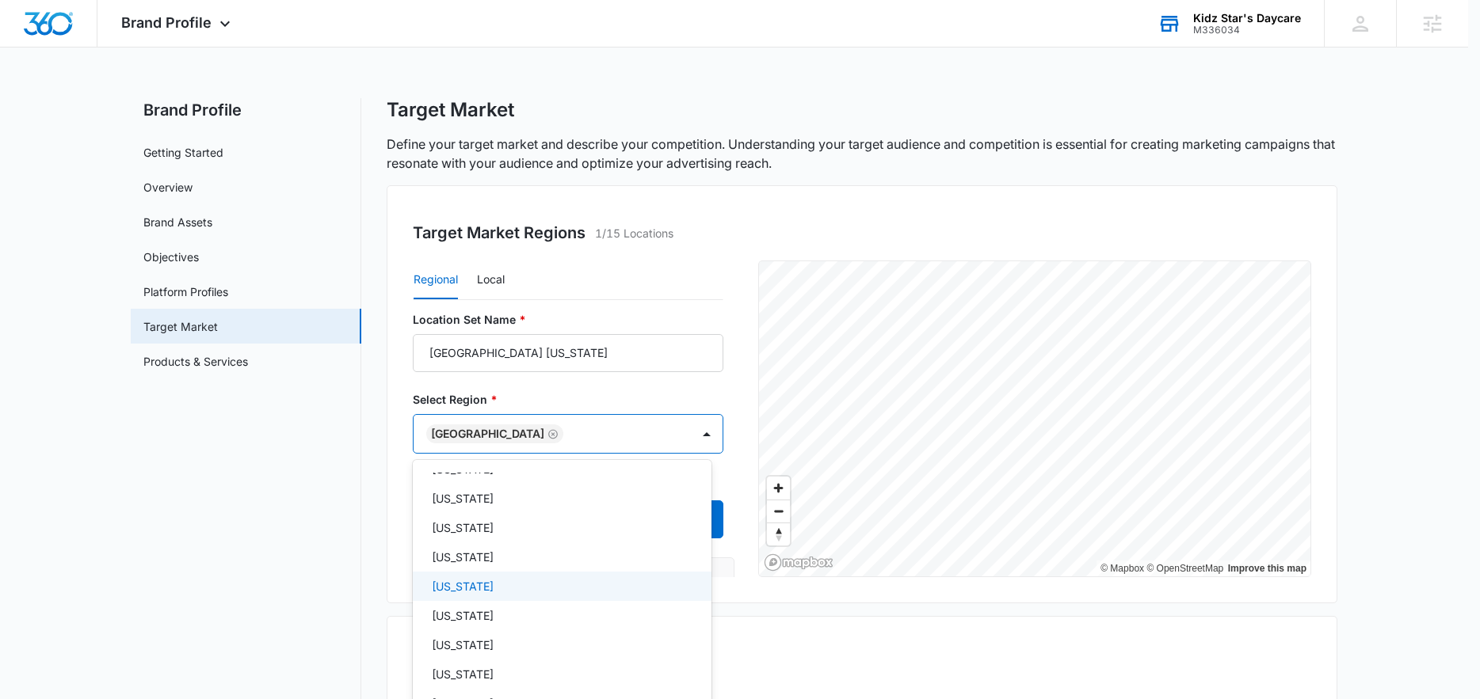
scroll to position [531, 0]
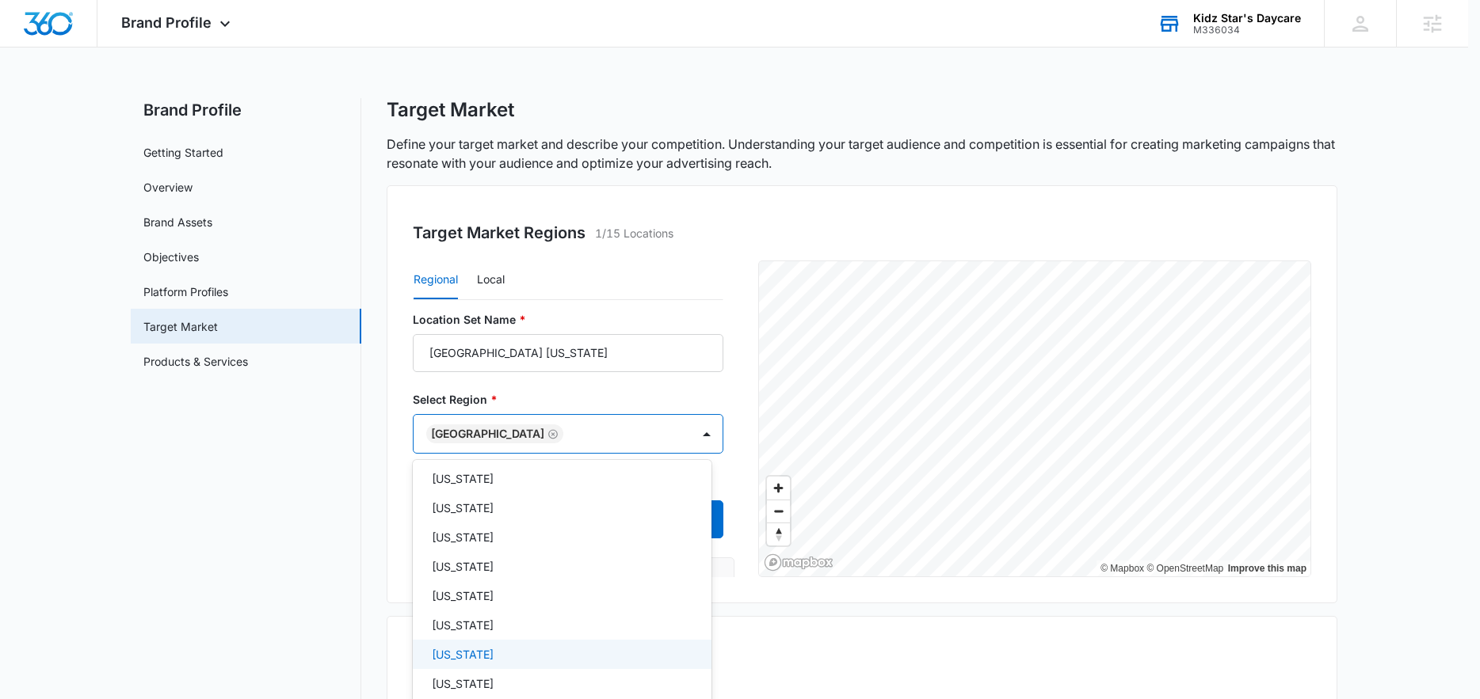
click at [481, 656] on div "Maryland" at bounding box center [560, 654] width 257 height 17
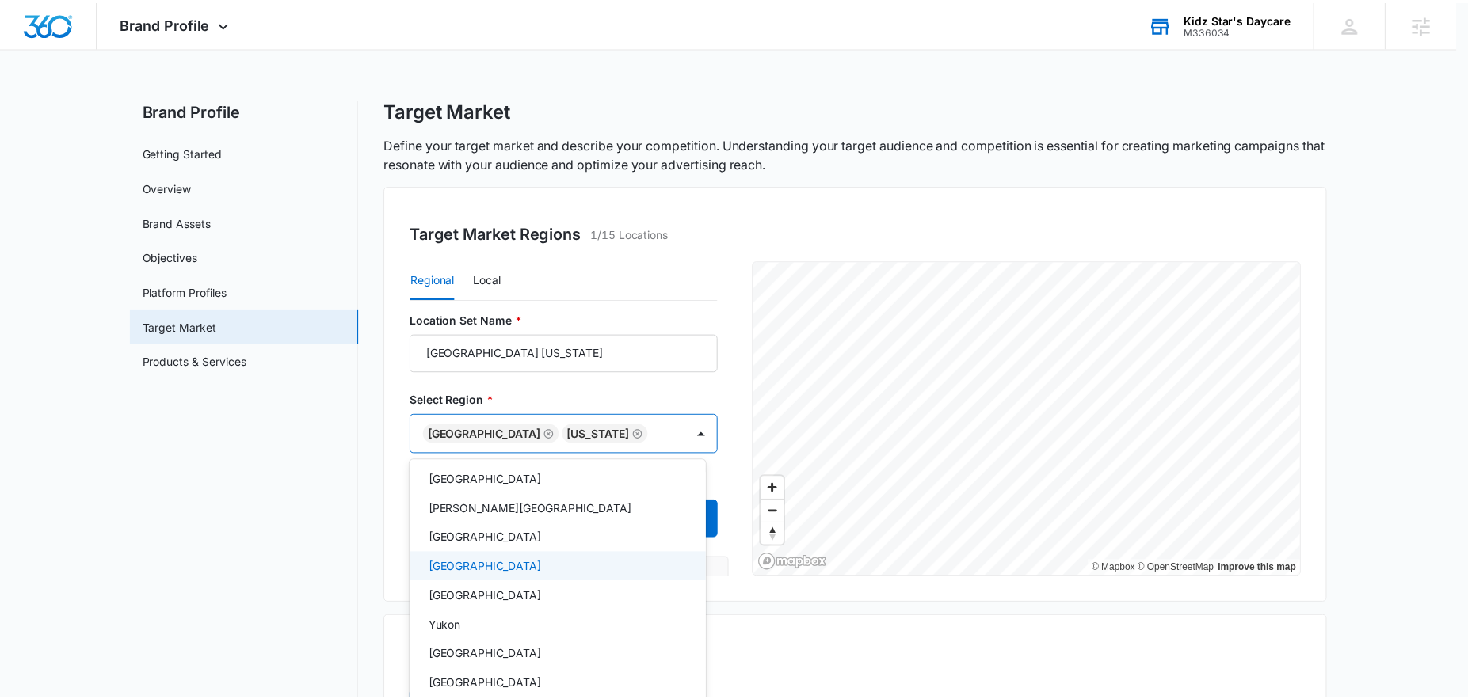
scroll to position [1792, 0]
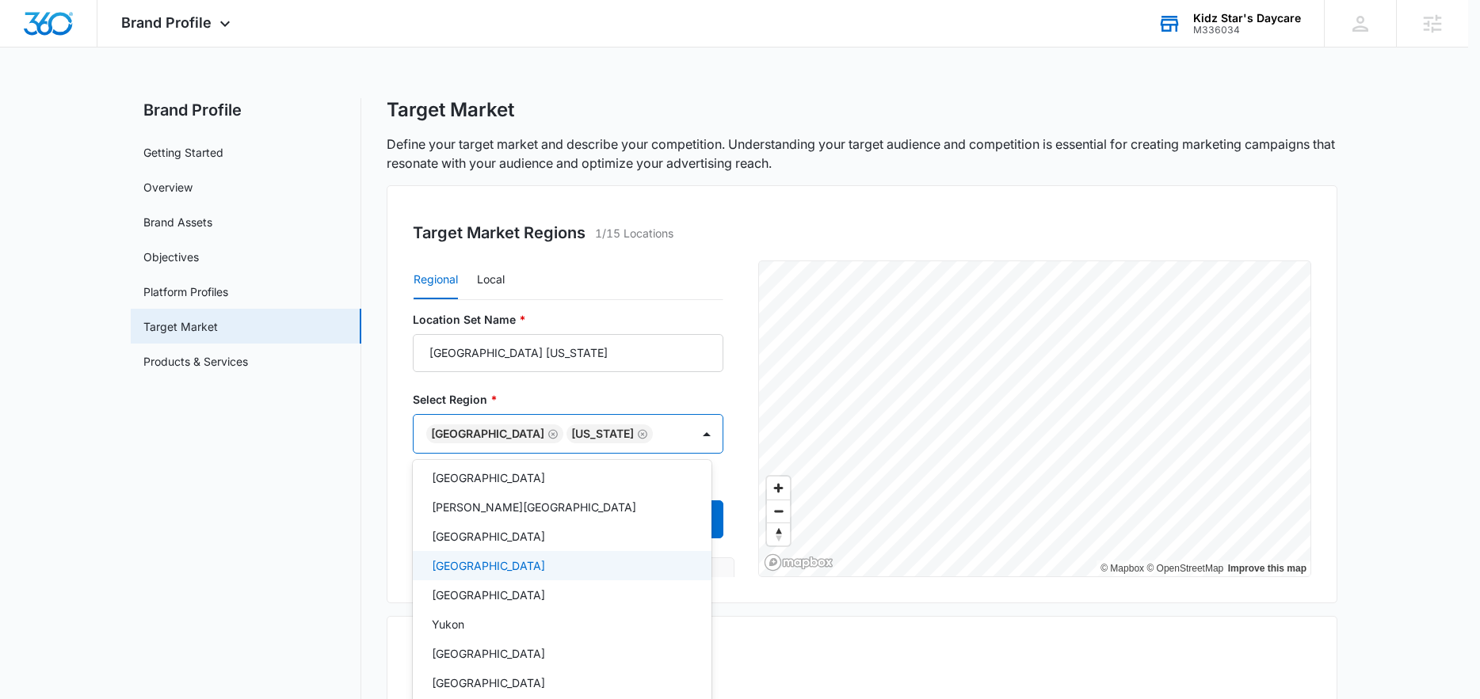
click at [255, 546] on div at bounding box center [740, 349] width 1480 height 699
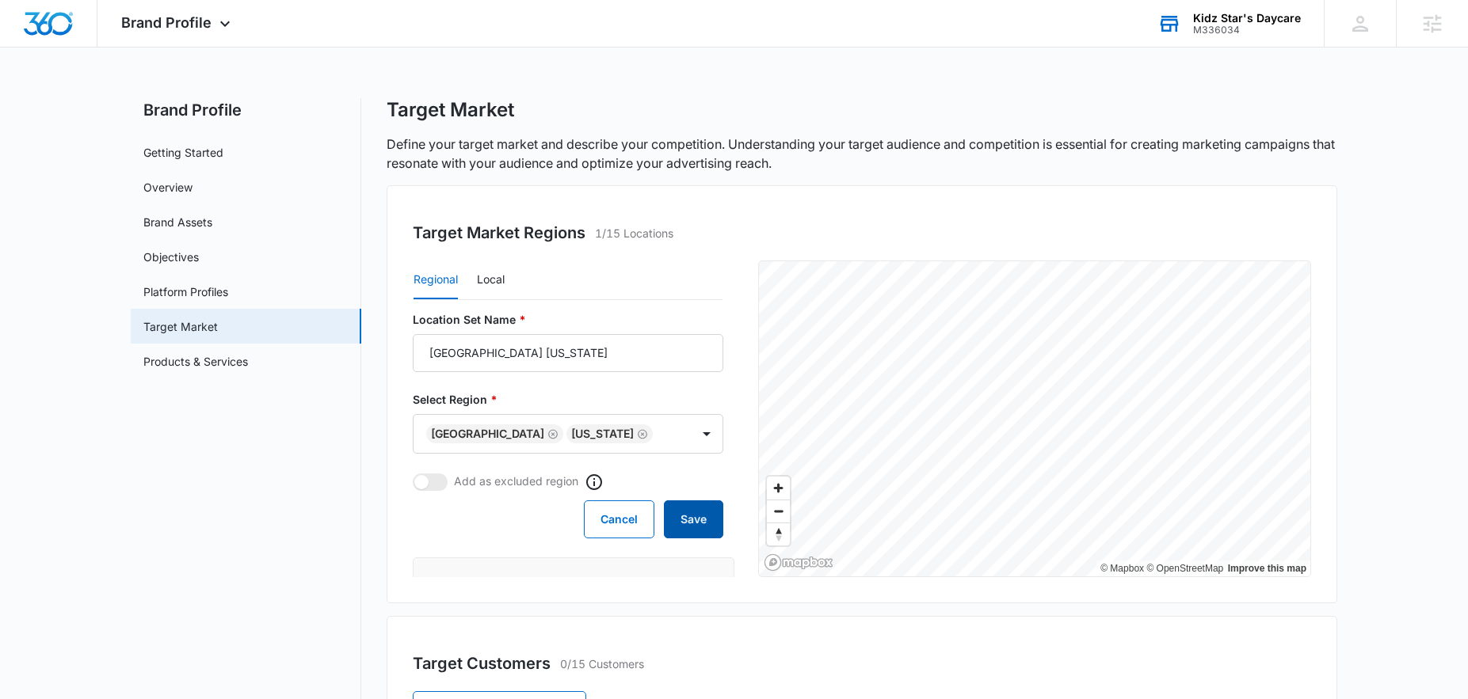
click at [691, 519] on button "Save" at bounding box center [693, 520] width 59 height 38
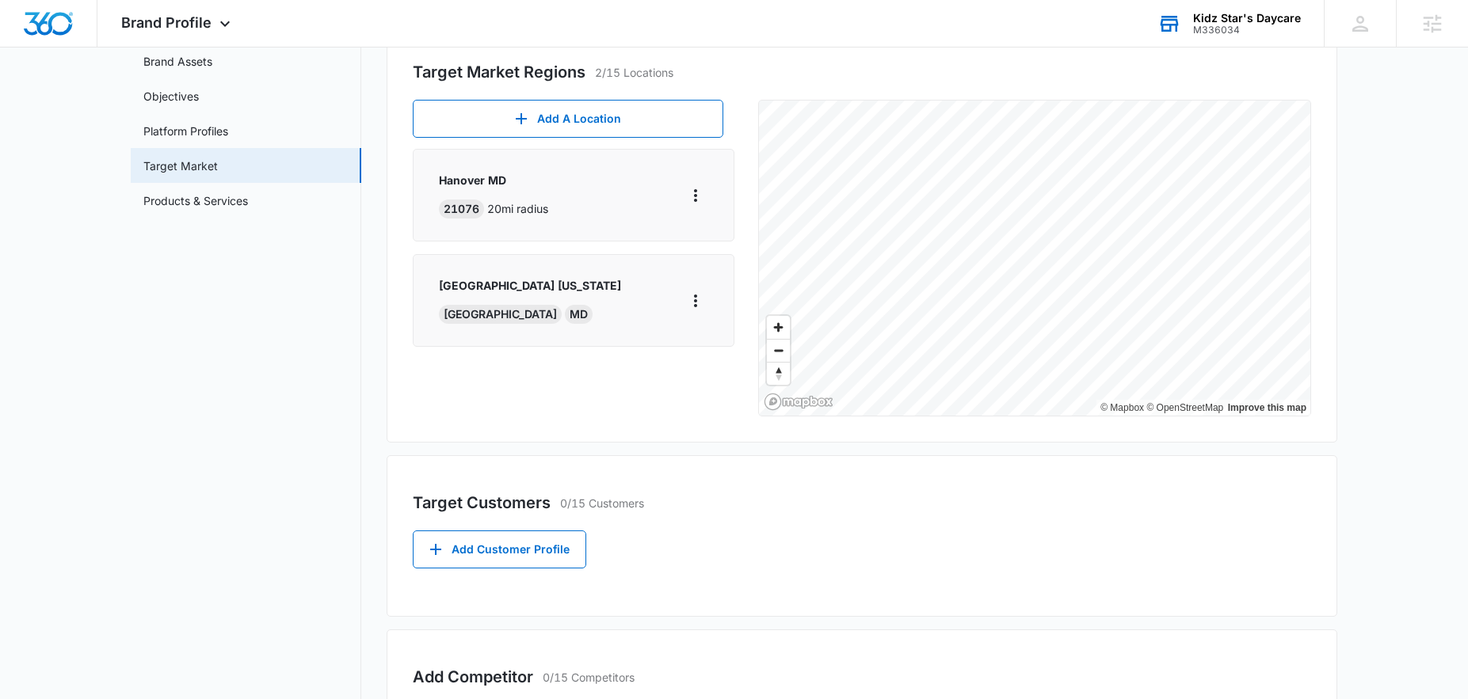
scroll to position [289, 0]
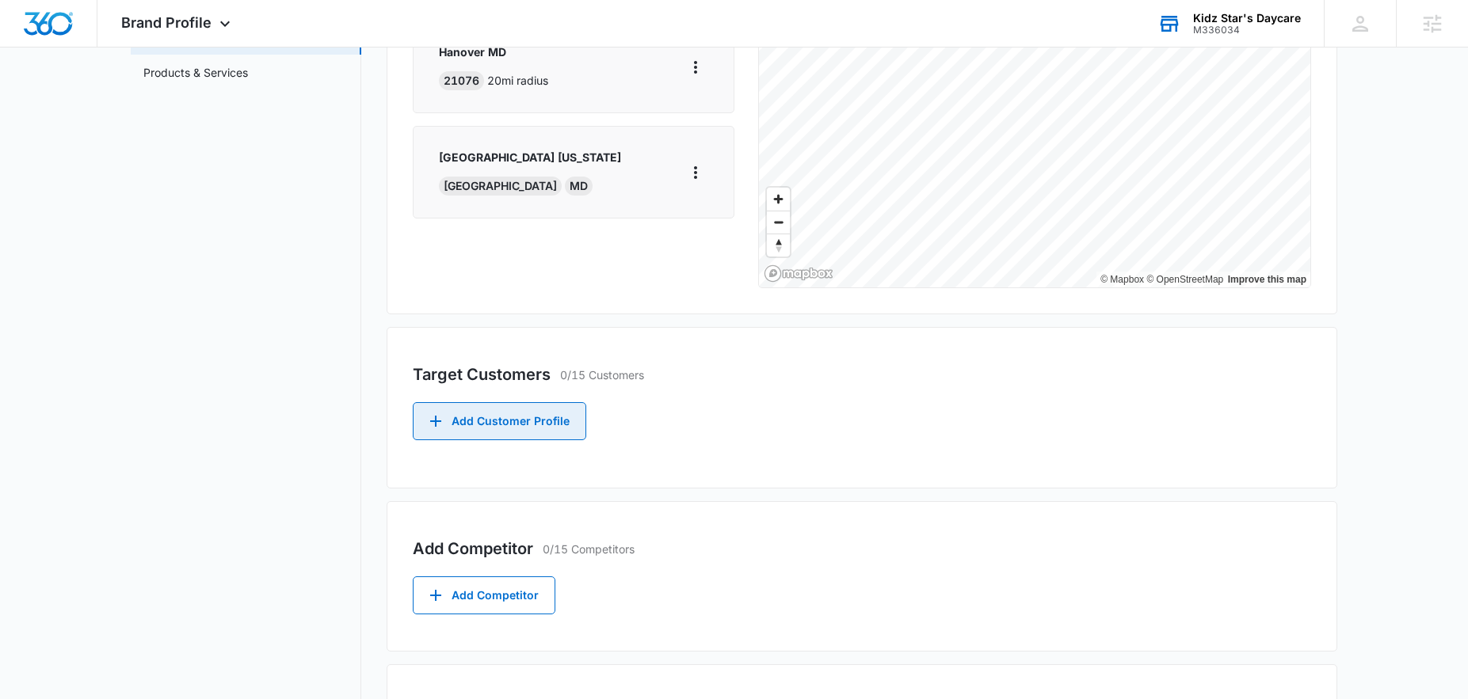
click at [515, 421] on button "Add Customer Profile" at bounding box center [499, 421] width 173 height 38
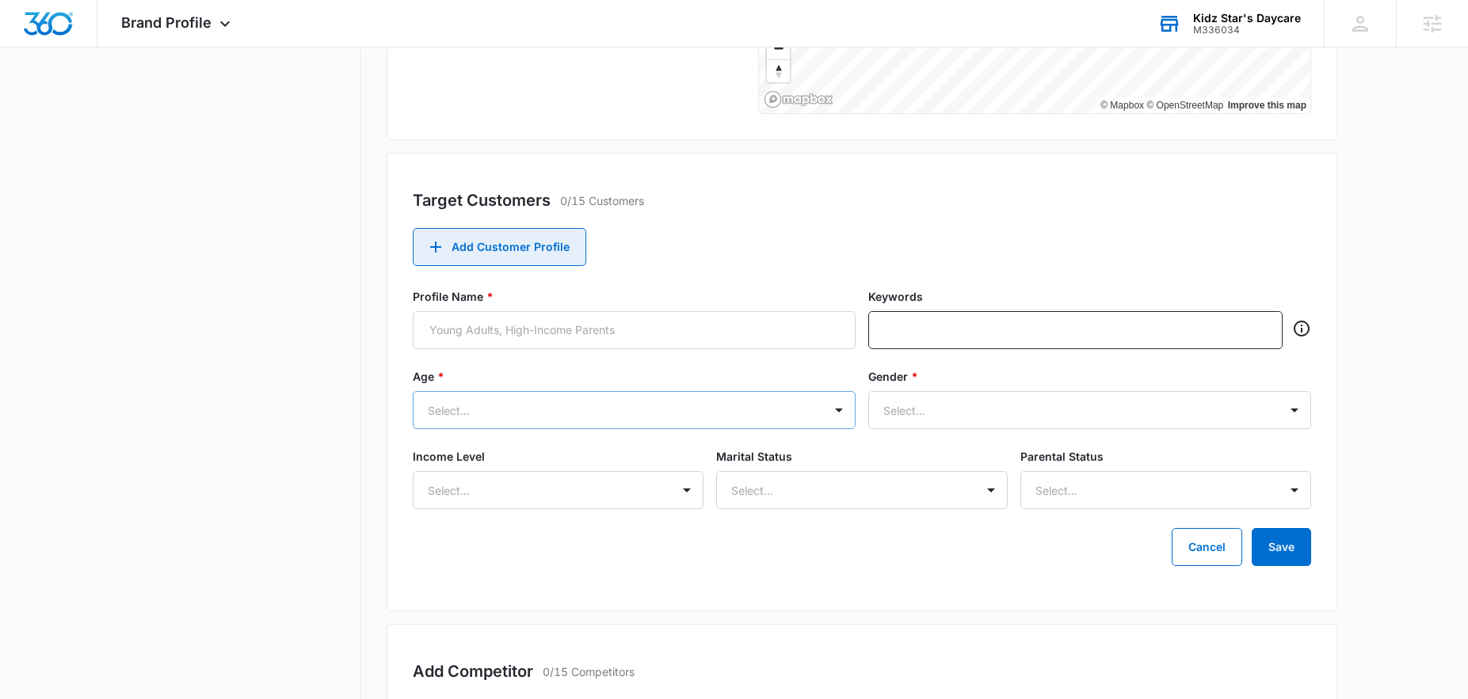
scroll to position [477, 0]
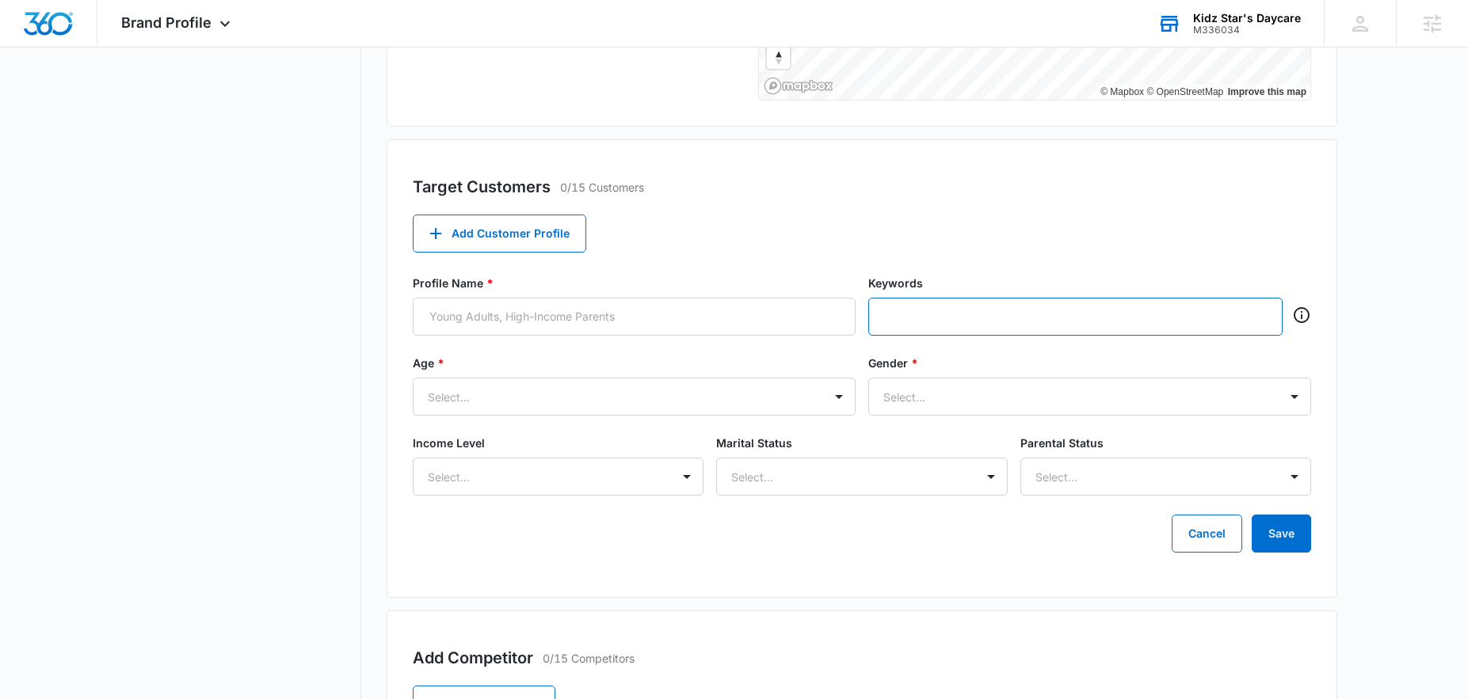
click at [964, 325] on input "text" at bounding box center [1077, 317] width 384 height 24
type input "parents"
click at [480, 319] on input "Profile Name *" at bounding box center [634, 317] width 443 height 38
type input "Parents, caregivers, grandparents"
click at [986, 310] on input "text" at bounding box center [1109, 317] width 318 height 24
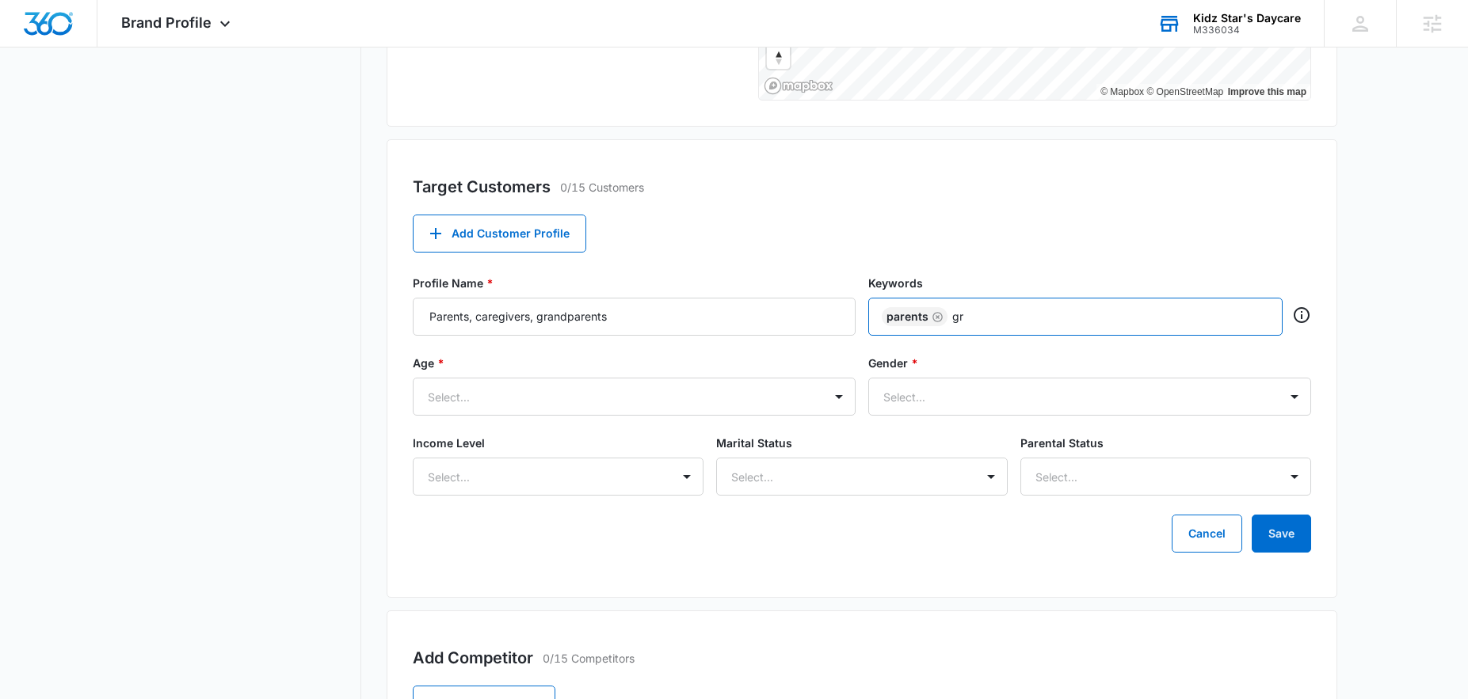
type input "g"
type input "k"
click at [937, 320] on icon "Remove" at bounding box center [937, 317] width 12 height 12
click at [899, 315] on input "text" at bounding box center [1077, 317] width 384 height 24
type input "daycare near me"
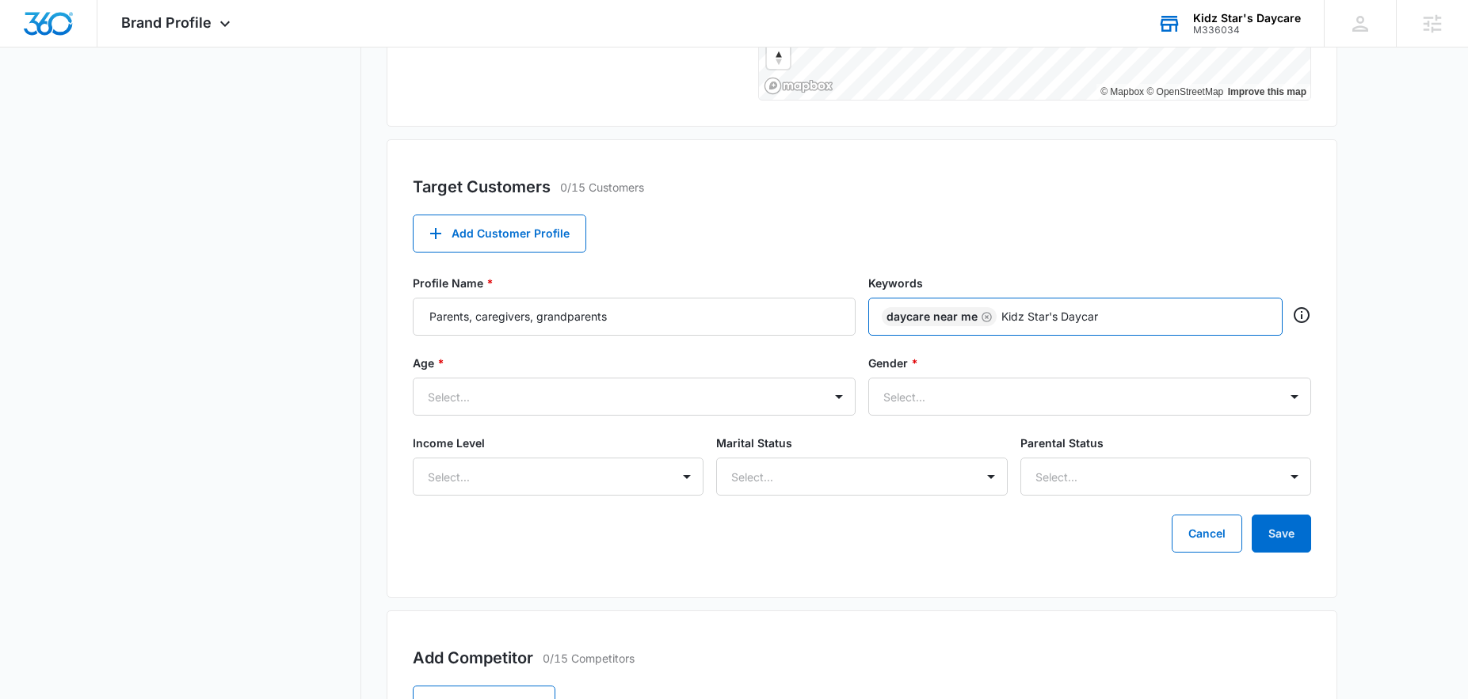
type input "Kidz Star's Daycare"
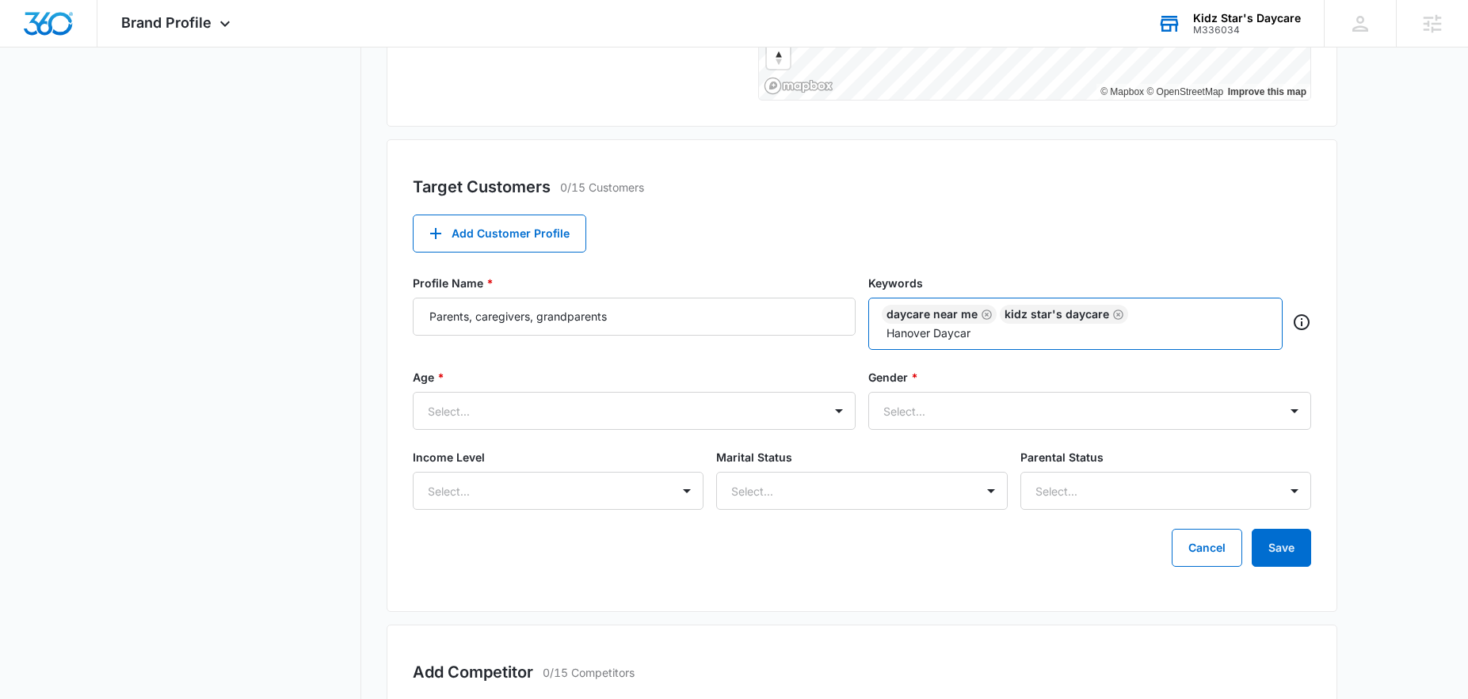
type input "Hanover Daycare"
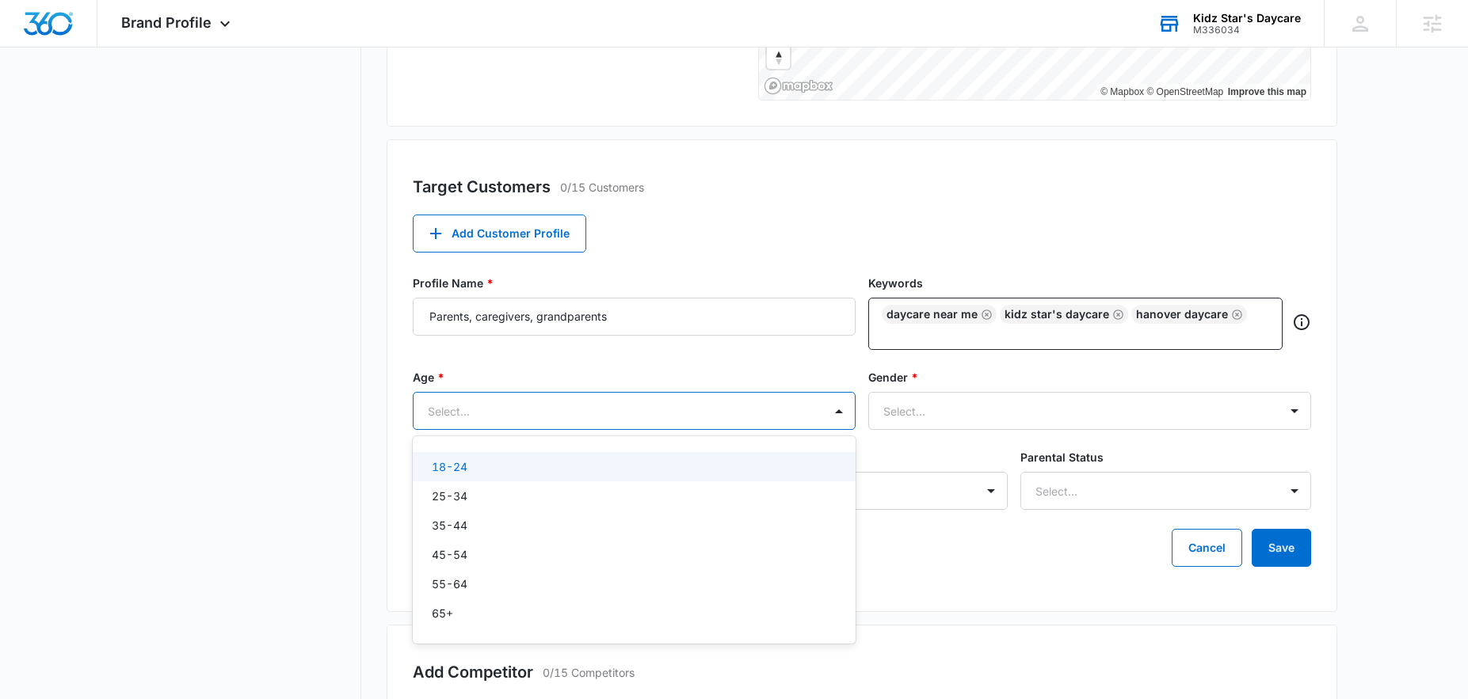
click at [510, 410] on div at bounding box center [615, 412] width 375 height 20
click at [483, 465] on div "18-24" at bounding box center [633, 467] width 402 height 17
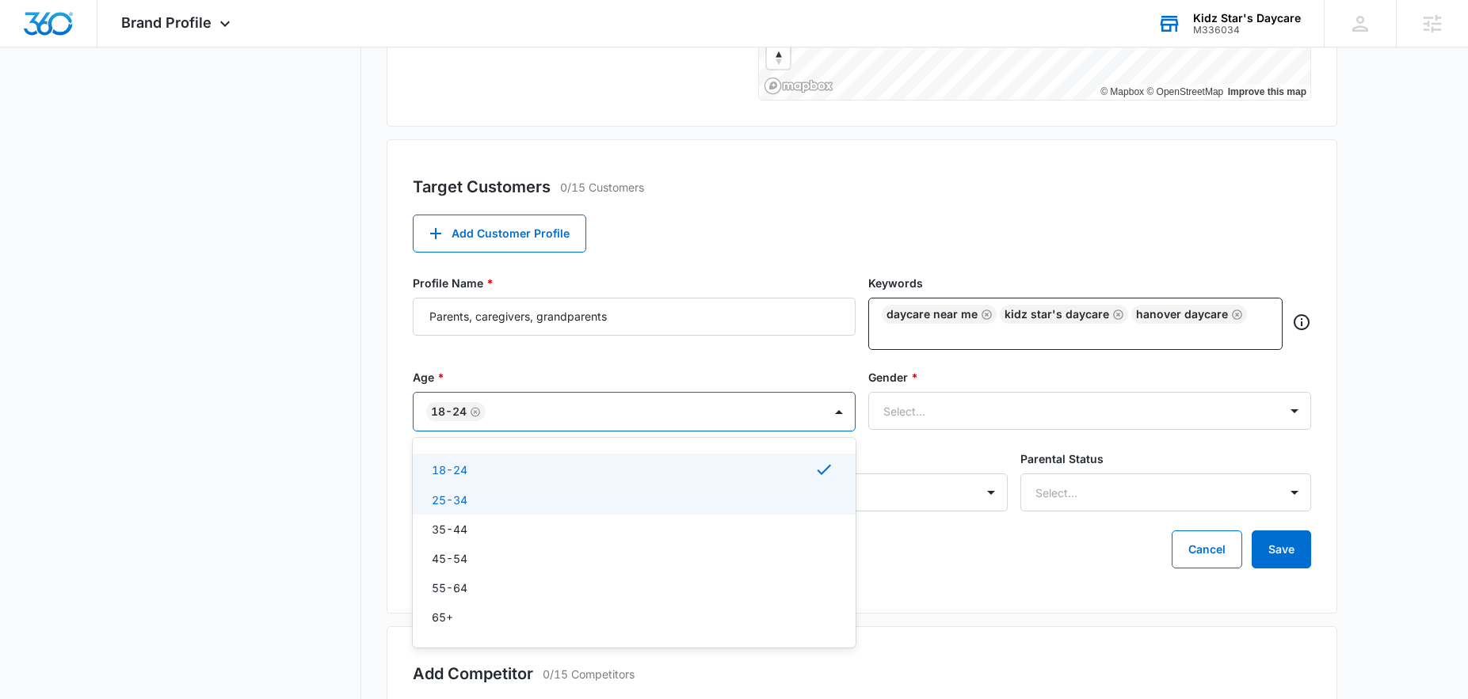
click at [463, 498] on p "25-34" at bounding box center [450, 500] width 36 height 17
click at [476, 535] on div "35-44" at bounding box center [633, 532] width 402 height 17
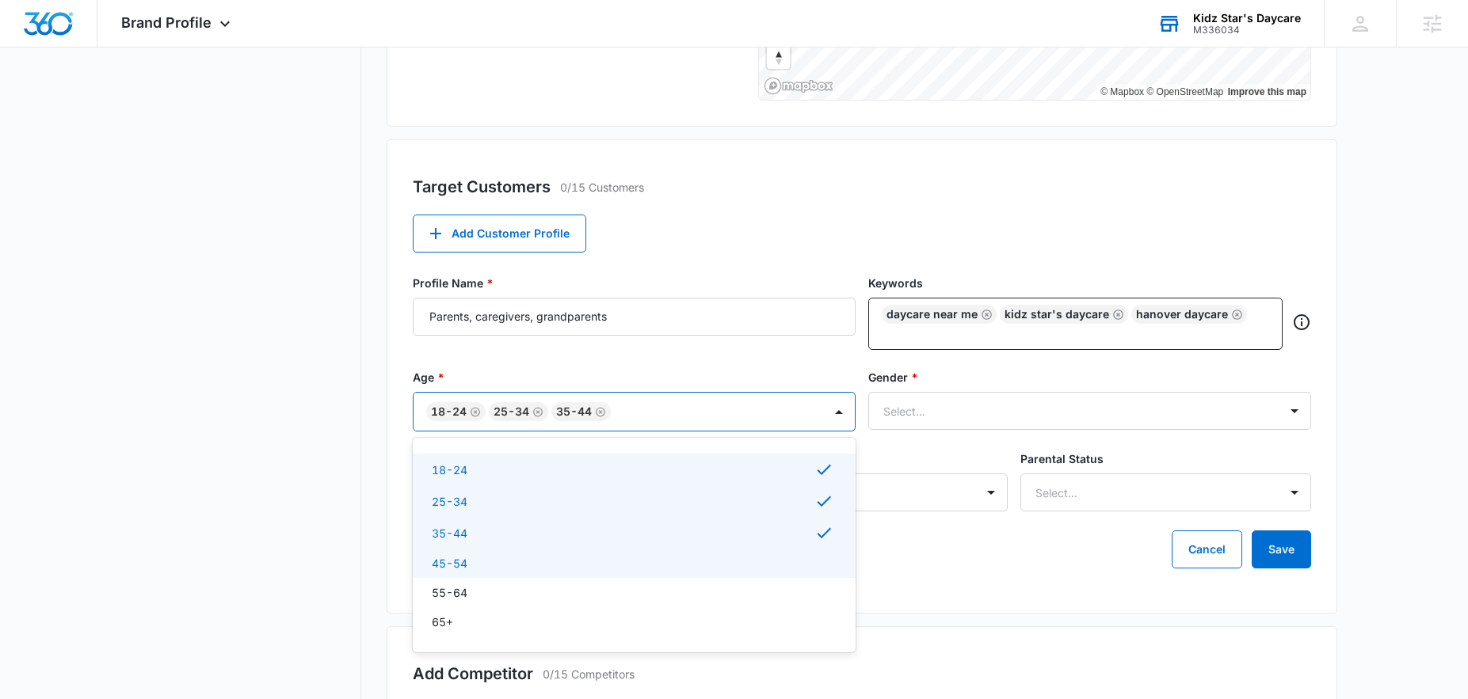
click at [457, 562] on p "45-54" at bounding box center [450, 563] width 36 height 17
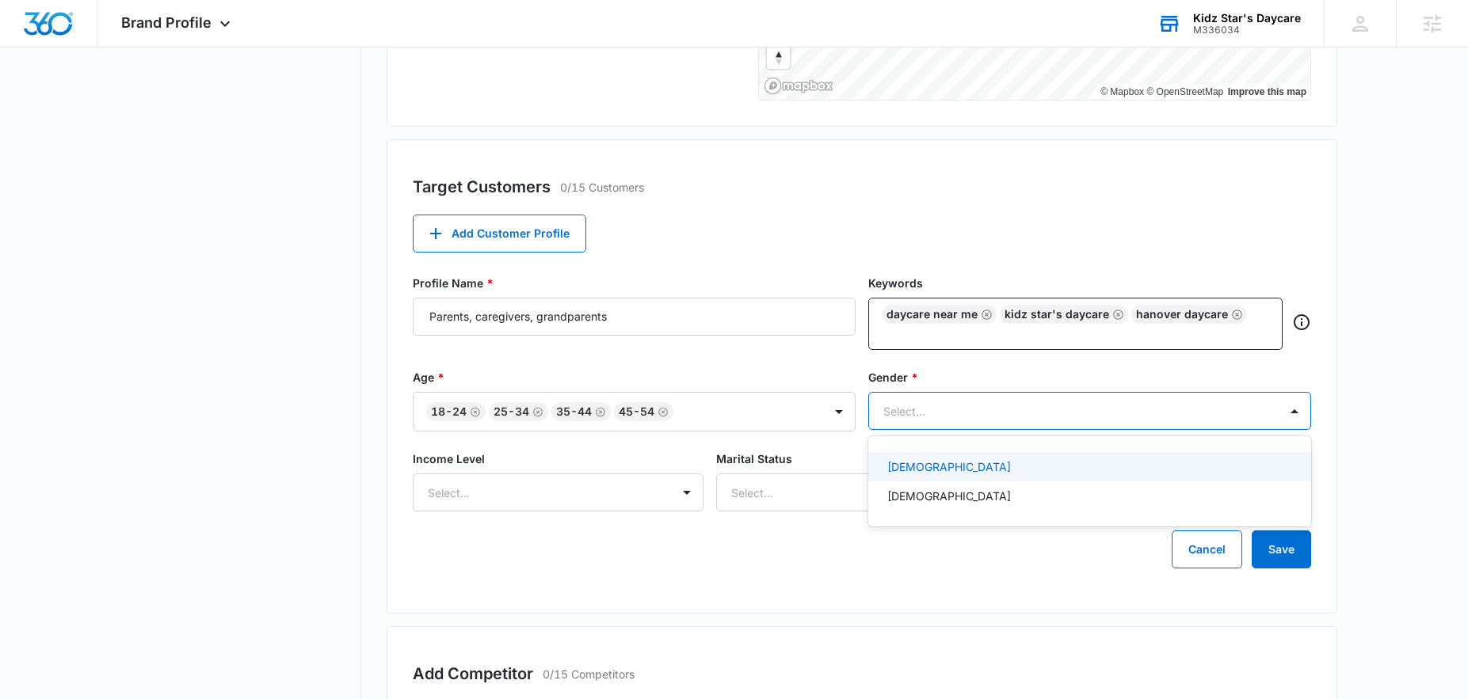
click at [930, 418] on div at bounding box center [1070, 412] width 375 height 20
click at [915, 463] on p "Female" at bounding box center [949, 467] width 124 height 17
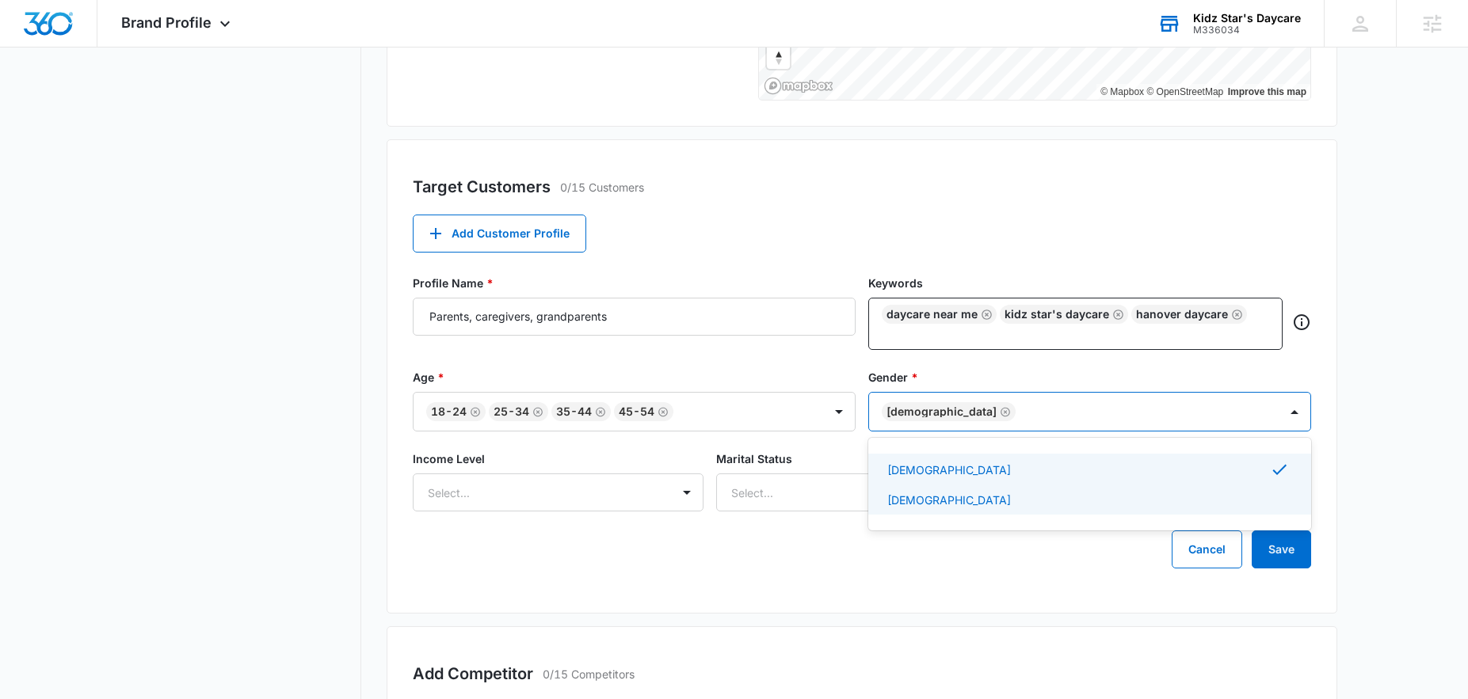
click at [912, 500] on p "Male" at bounding box center [949, 500] width 124 height 17
click at [569, 491] on div at bounding box center [539, 493] width 223 height 20
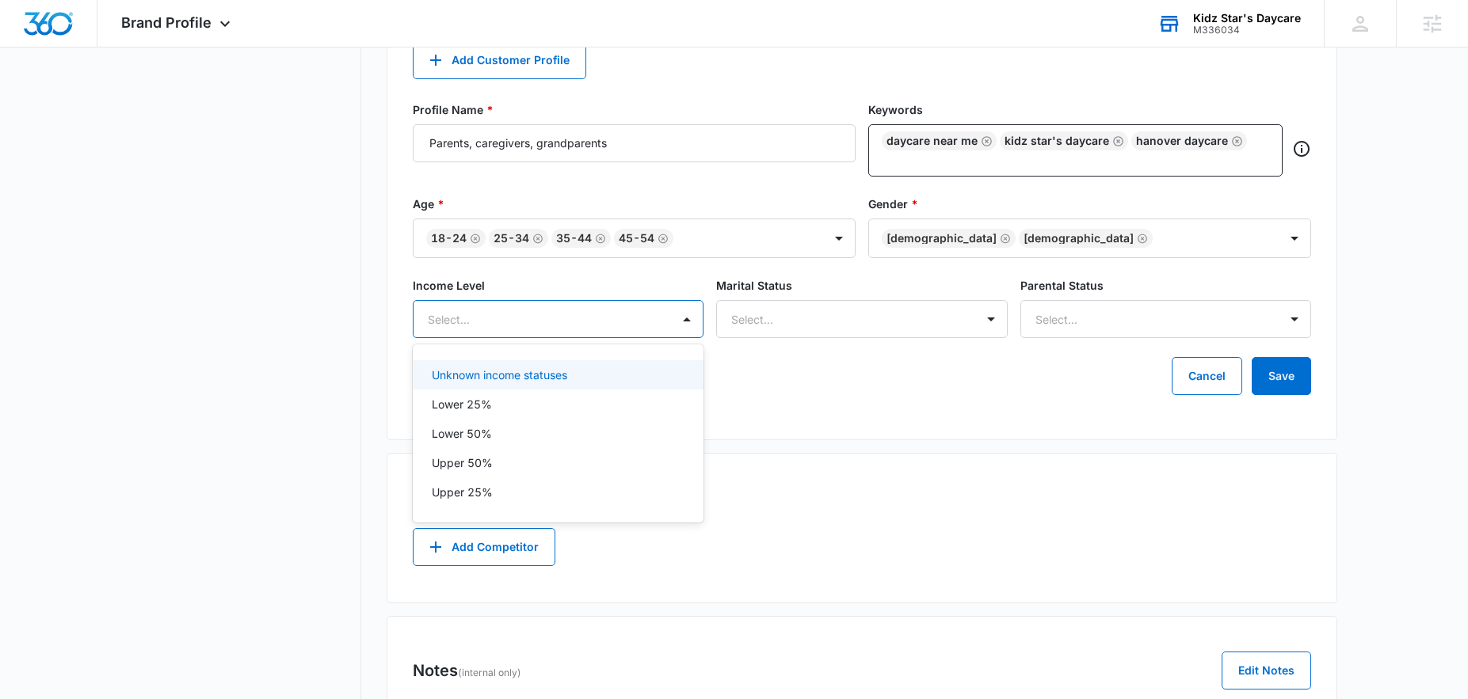
scroll to position [670, 0]
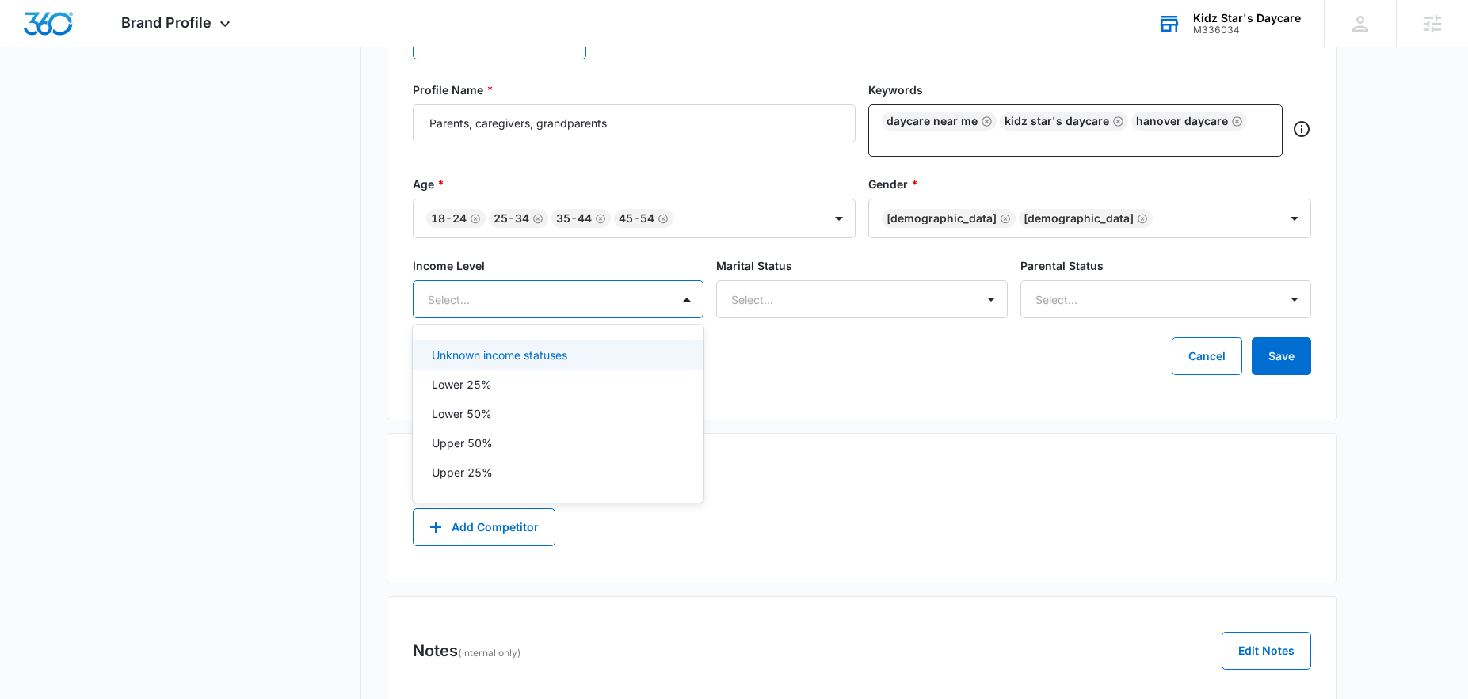
click at [511, 358] on p "Unknown income statuses" at bounding box center [499, 355] width 135 height 17
click at [783, 309] on div "Select..." at bounding box center [845, 300] width 257 height 36
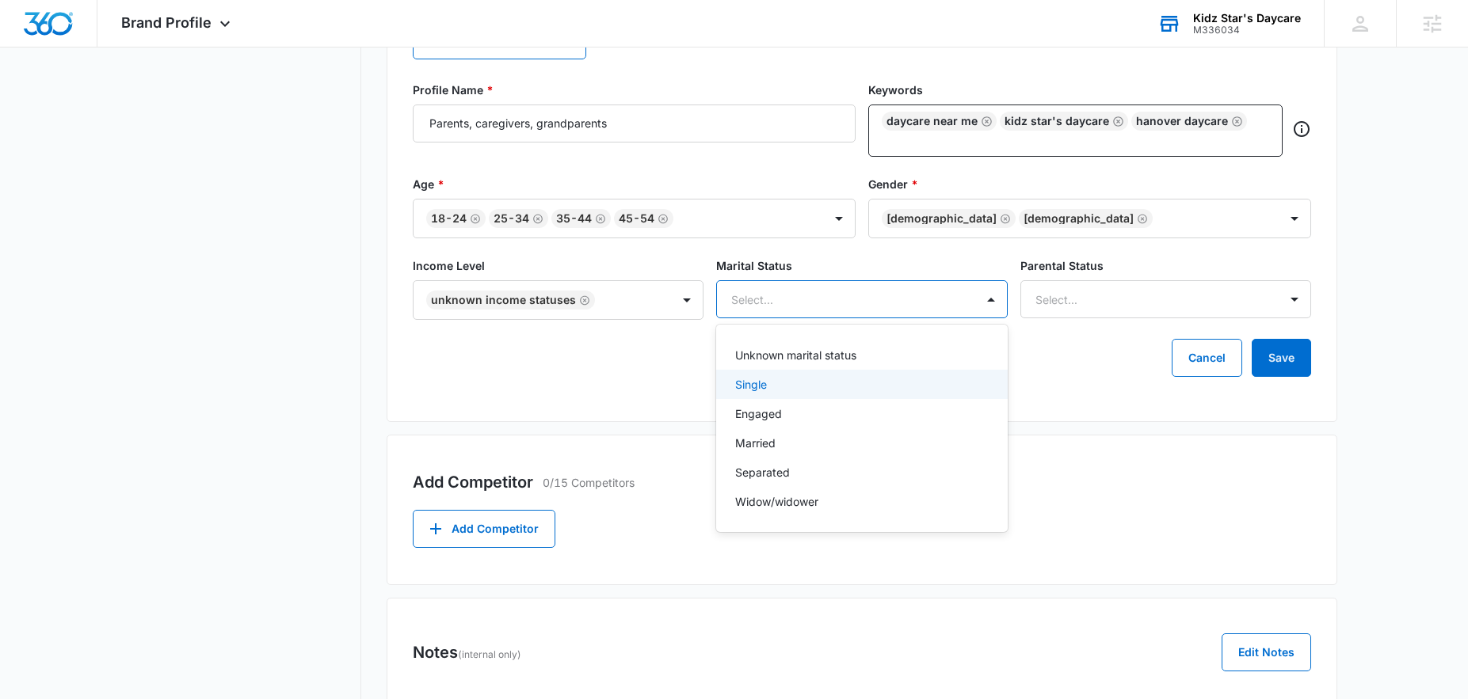
click at [768, 390] on div "Single" at bounding box center [860, 384] width 250 height 17
click at [771, 448] on p "Married" at bounding box center [755, 447] width 40 height 17
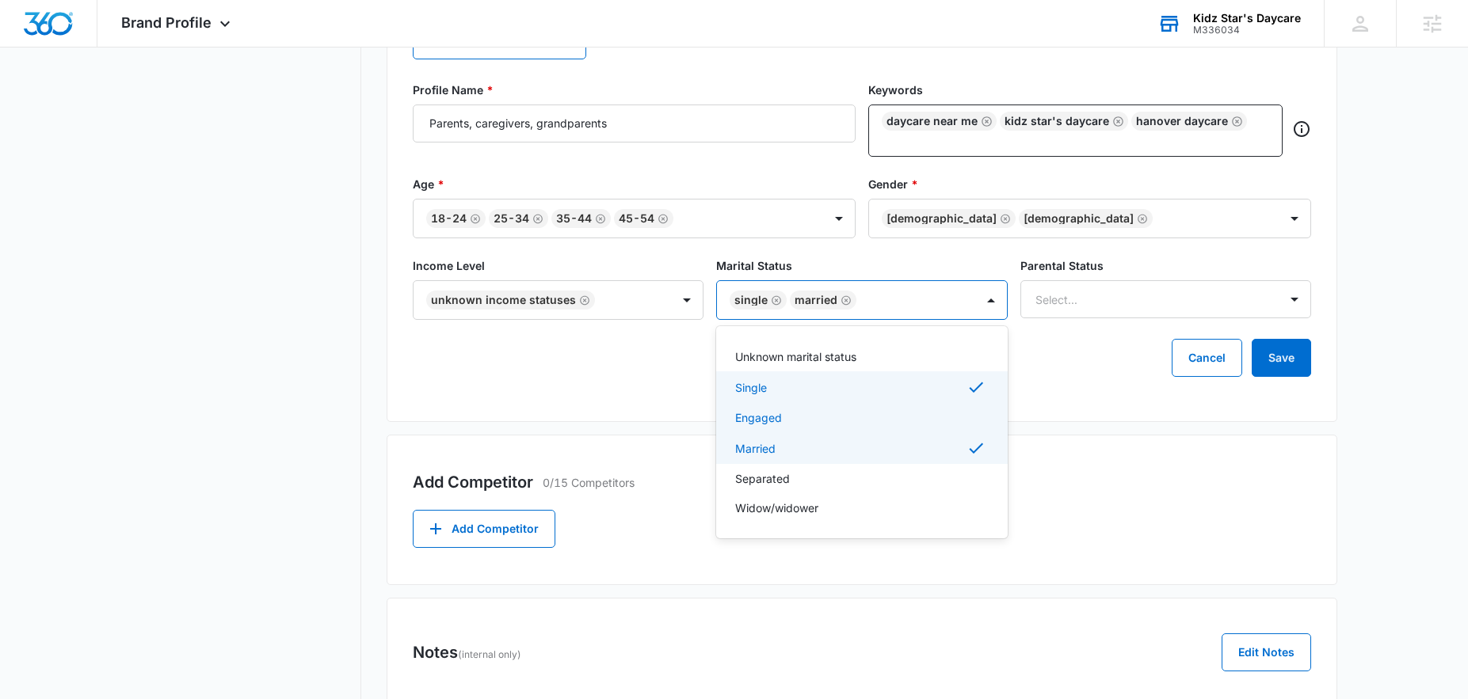
click at [773, 428] on div "Engaged" at bounding box center [861, 417] width 291 height 29
click at [783, 356] on p "Unknown marital status" at bounding box center [795, 357] width 121 height 17
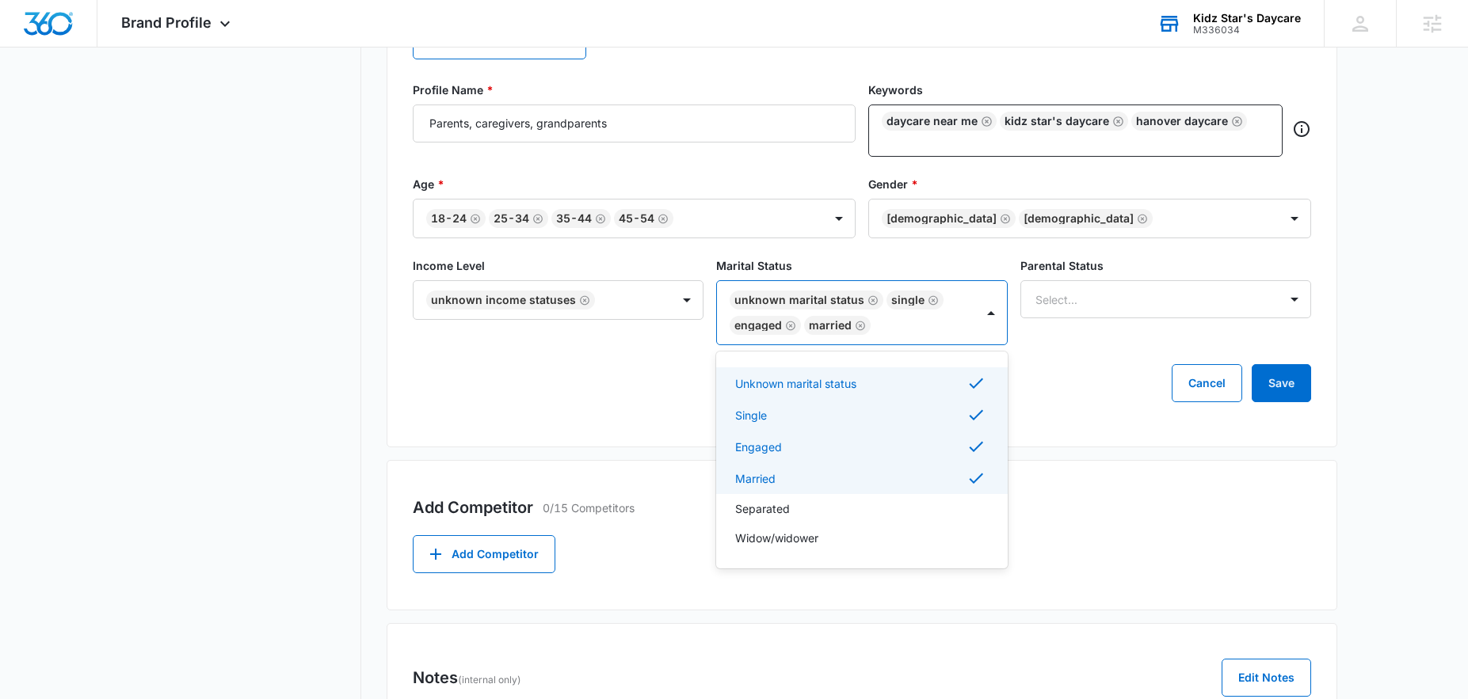
click at [790, 323] on icon "Remove Engaged" at bounding box center [790, 326] width 11 height 12
click at [790, 324] on icon "Remove Married" at bounding box center [785, 326] width 11 height 12
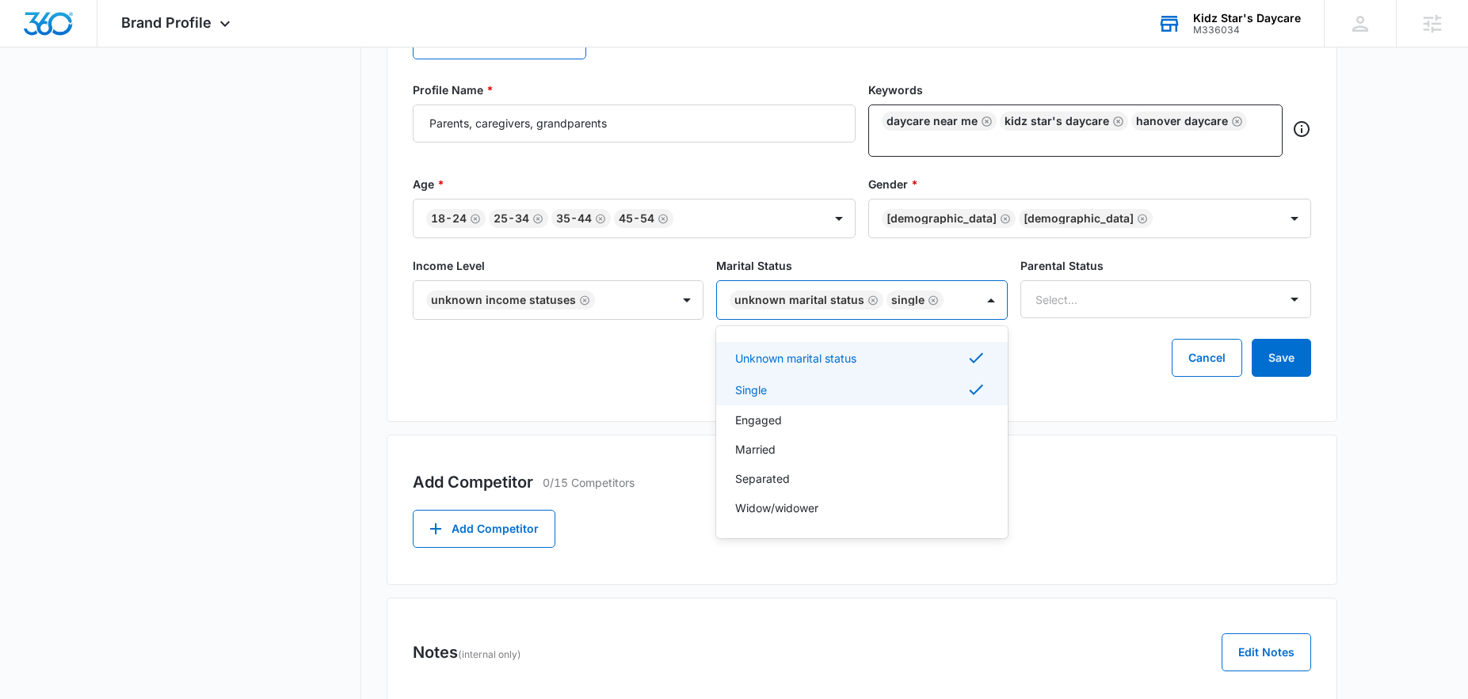
click at [928, 303] on icon "Remove Single" at bounding box center [933, 301] width 11 height 12
click at [1071, 301] on div at bounding box center [1146, 300] width 223 height 20
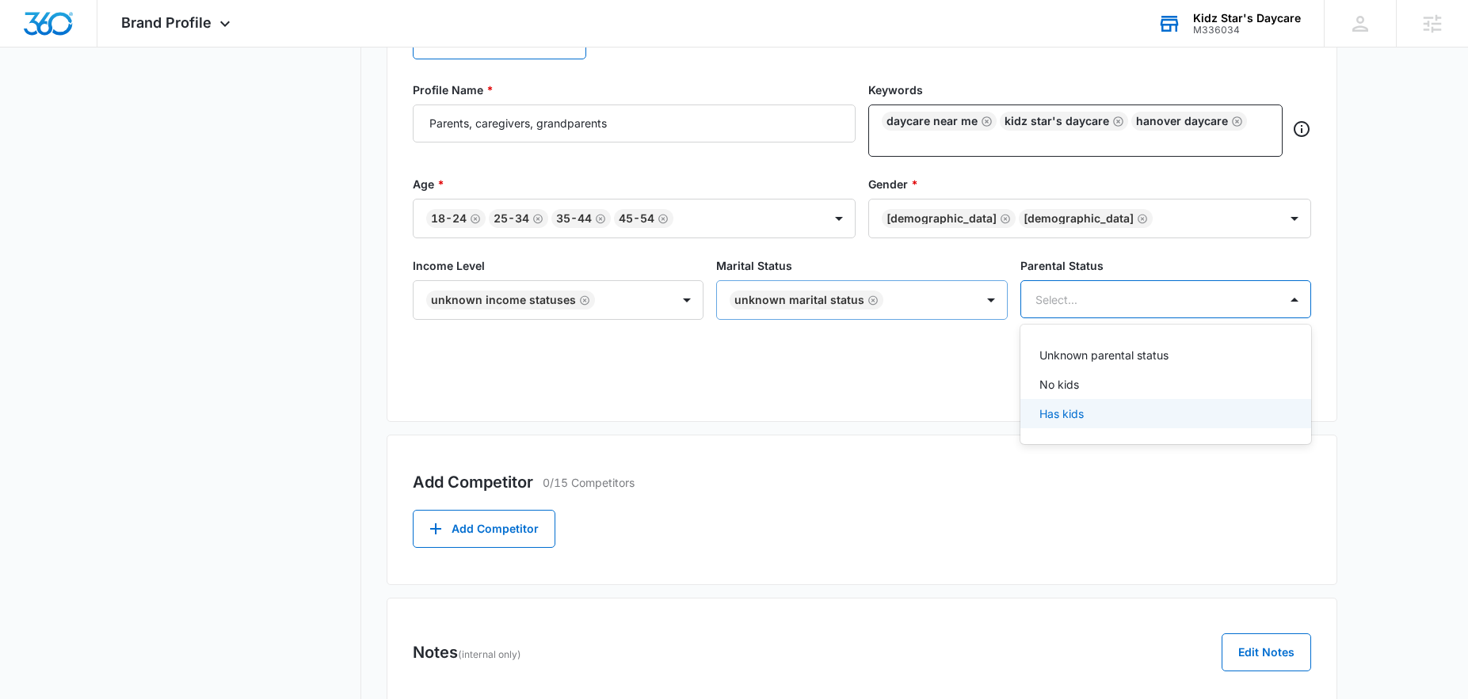
click at [1058, 418] on p "Has kids" at bounding box center [1061, 414] width 44 height 17
click at [781, 402] on div "Target Customers 0/15 Customers Add Customer Profile Profile Name * Parents, ca…" at bounding box center [862, 184] width 950 height 476
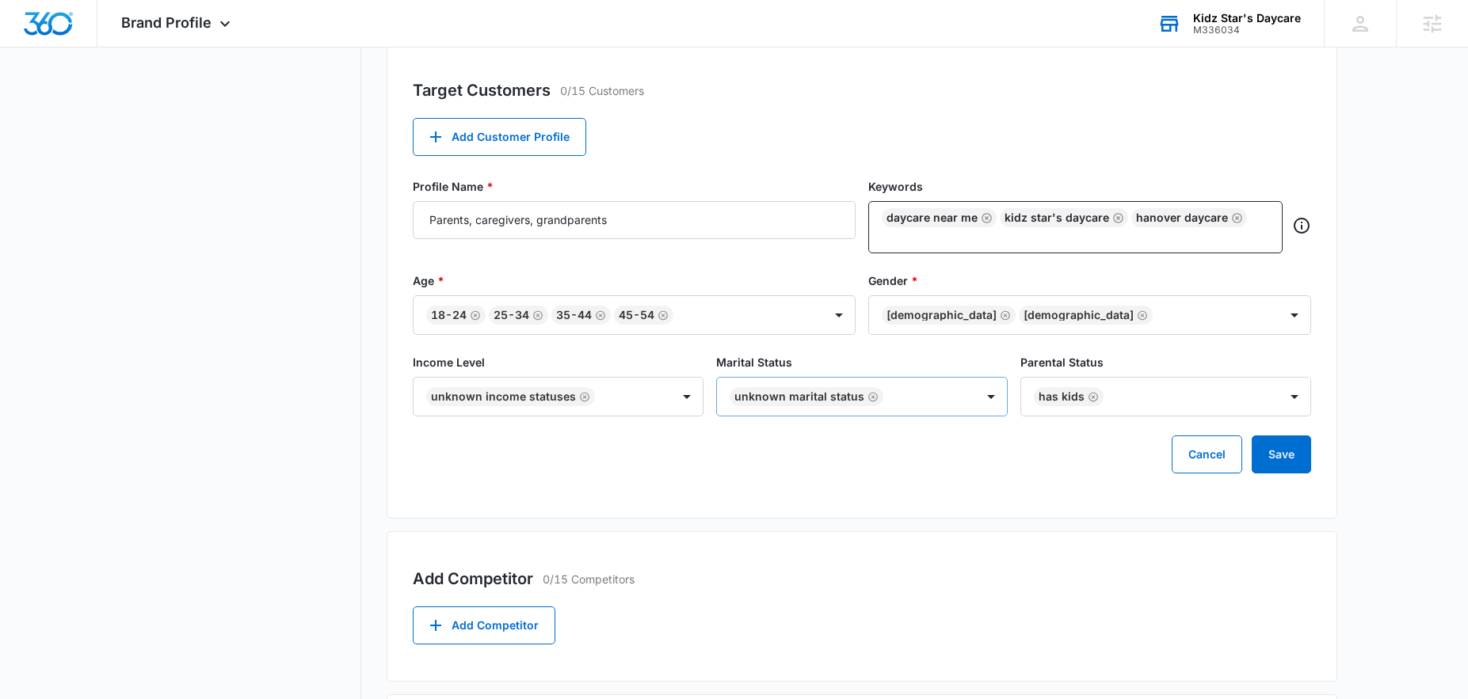
scroll to position [573, 0]
click at [1297, 467] on button "Save" at bounding box center [1280, 455] width 59 height 38
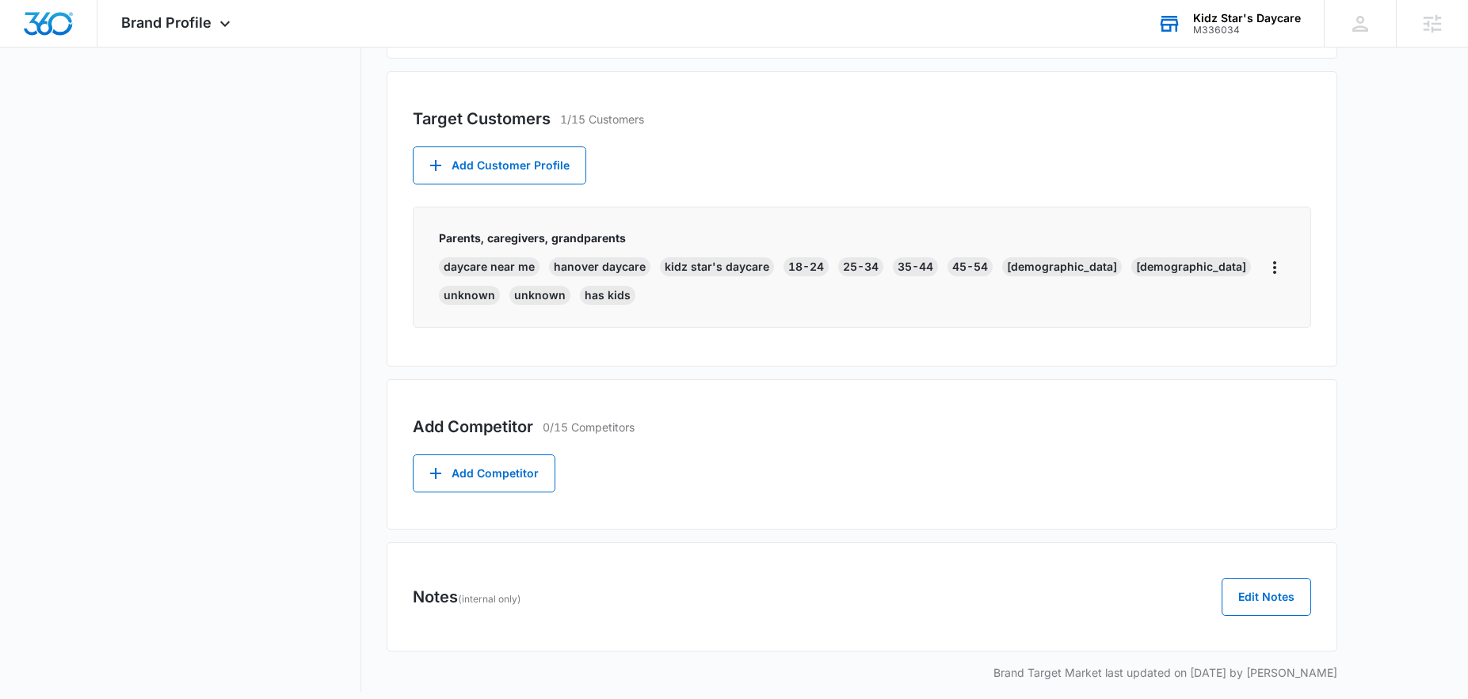
scroll to position [529, 0]
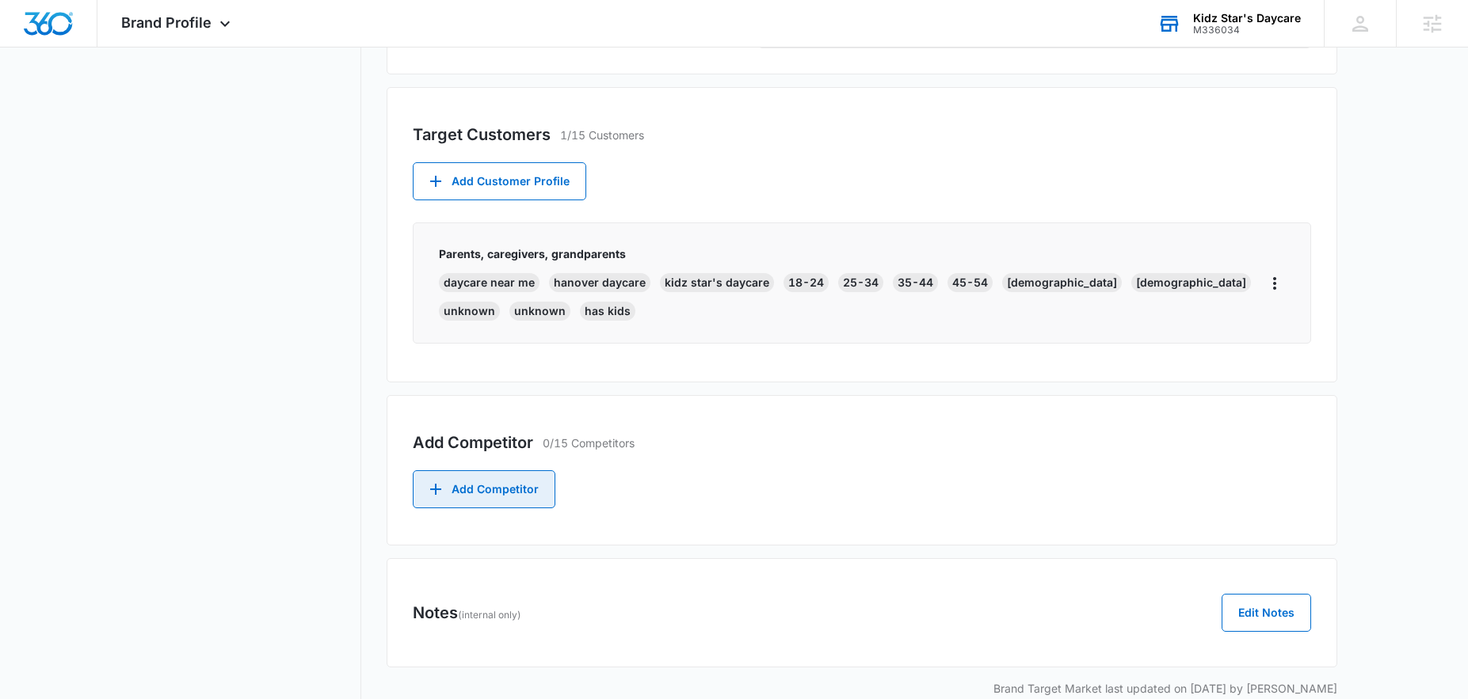
click at [497, 493] on button "Add Competitor" at bounding box center [484, 489] width 143 height 38
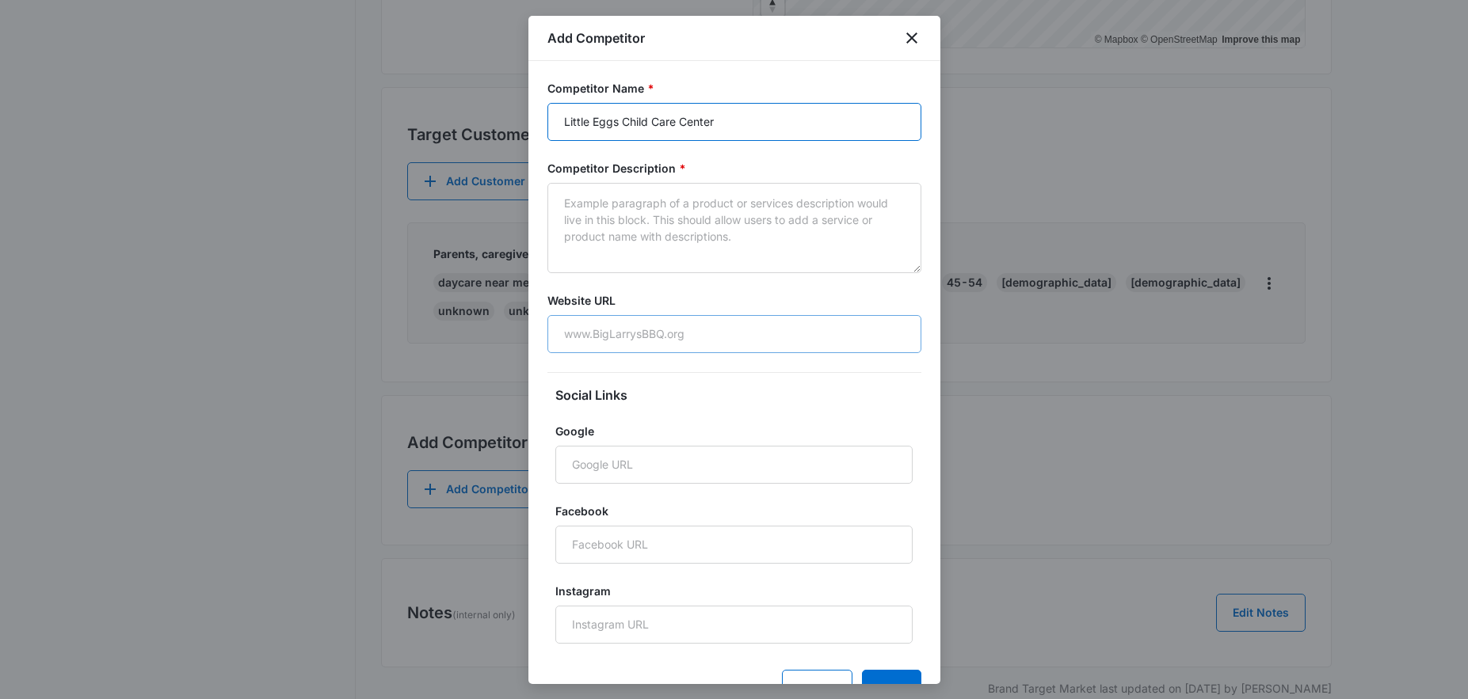
type input "Little Eggs Child Care Center"
click at [598, 333] on input "Website URL" at bounding box center [734, 334] width 374 height 38
paste input "https://littleeggschildcare.com/"
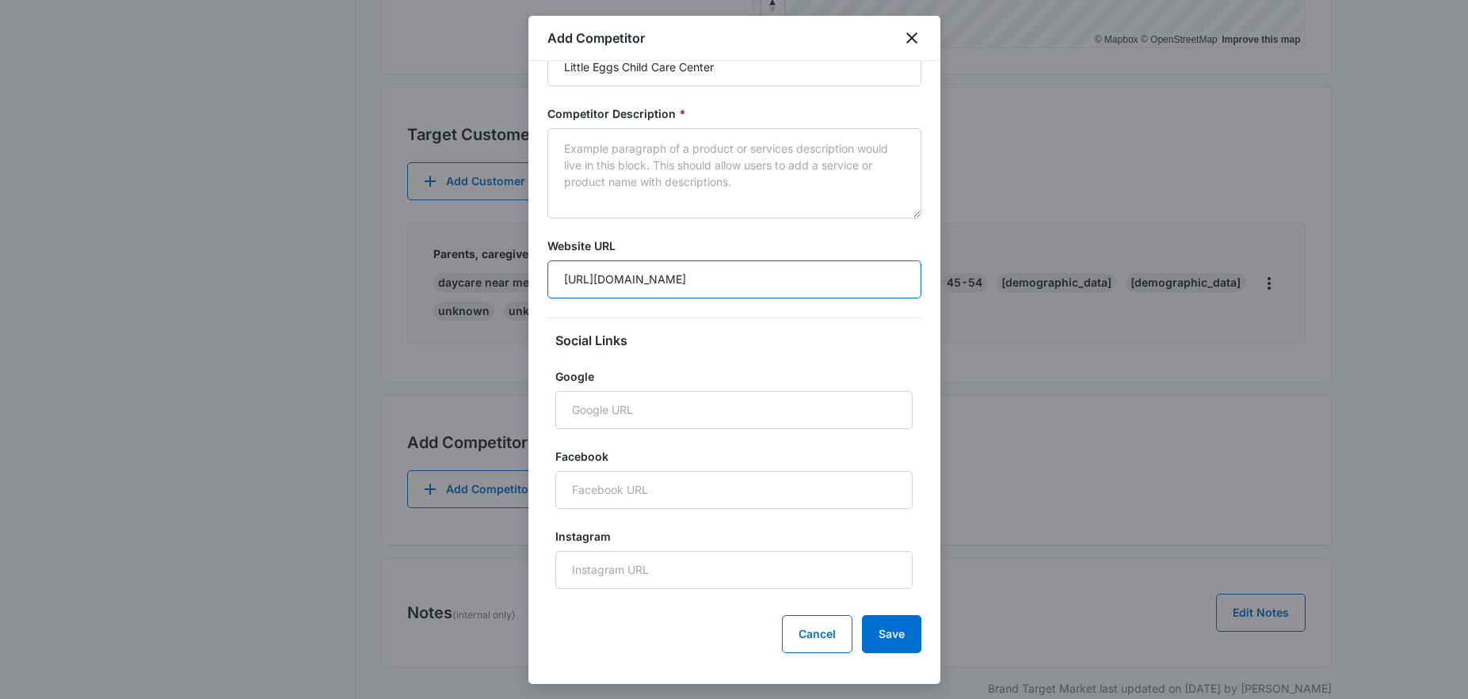
scroll to position [62, 0]
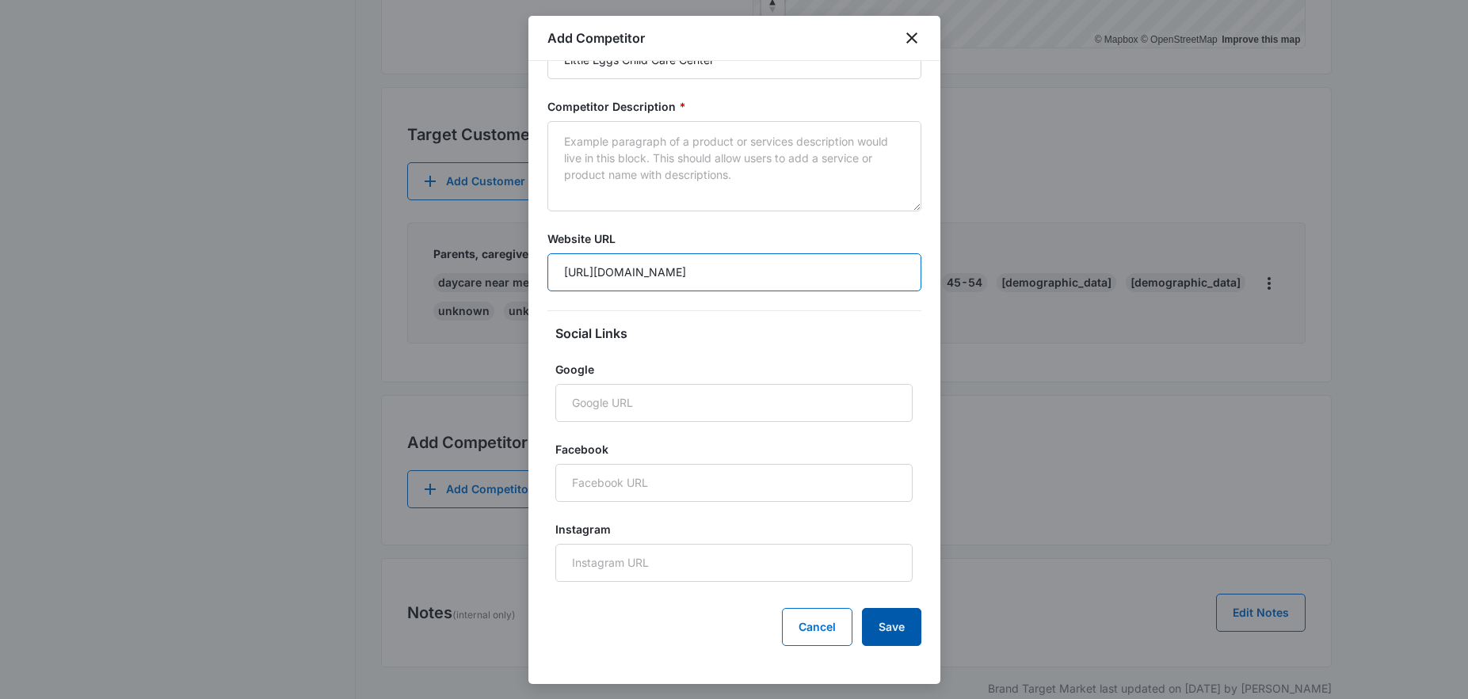
type input "https://littleeggschildcare.com/"
click at [886, 627] on button "Save" at bounding box center [891, 627] width 59 height 38
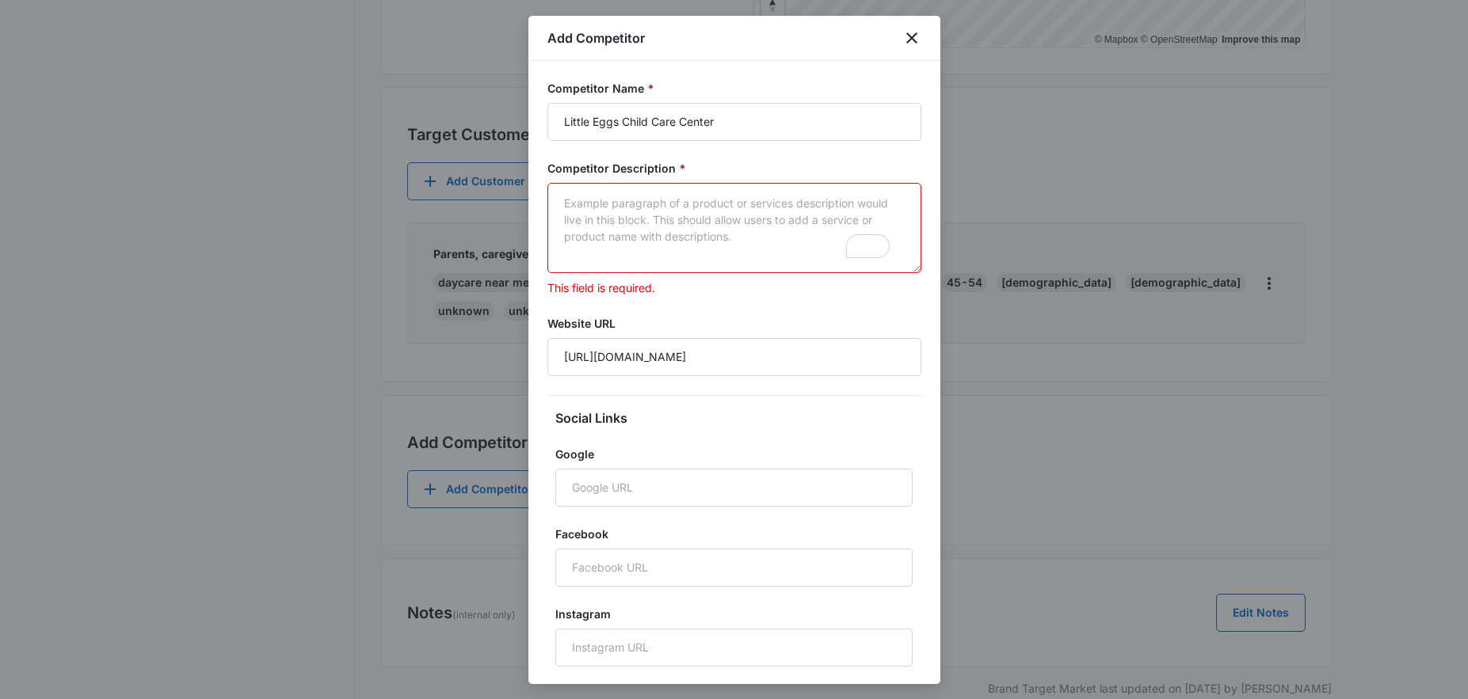
scroll to position [0, 0]
click at [913, 39] on icon "close" at bounding box center [911, 38] width 19 height 19
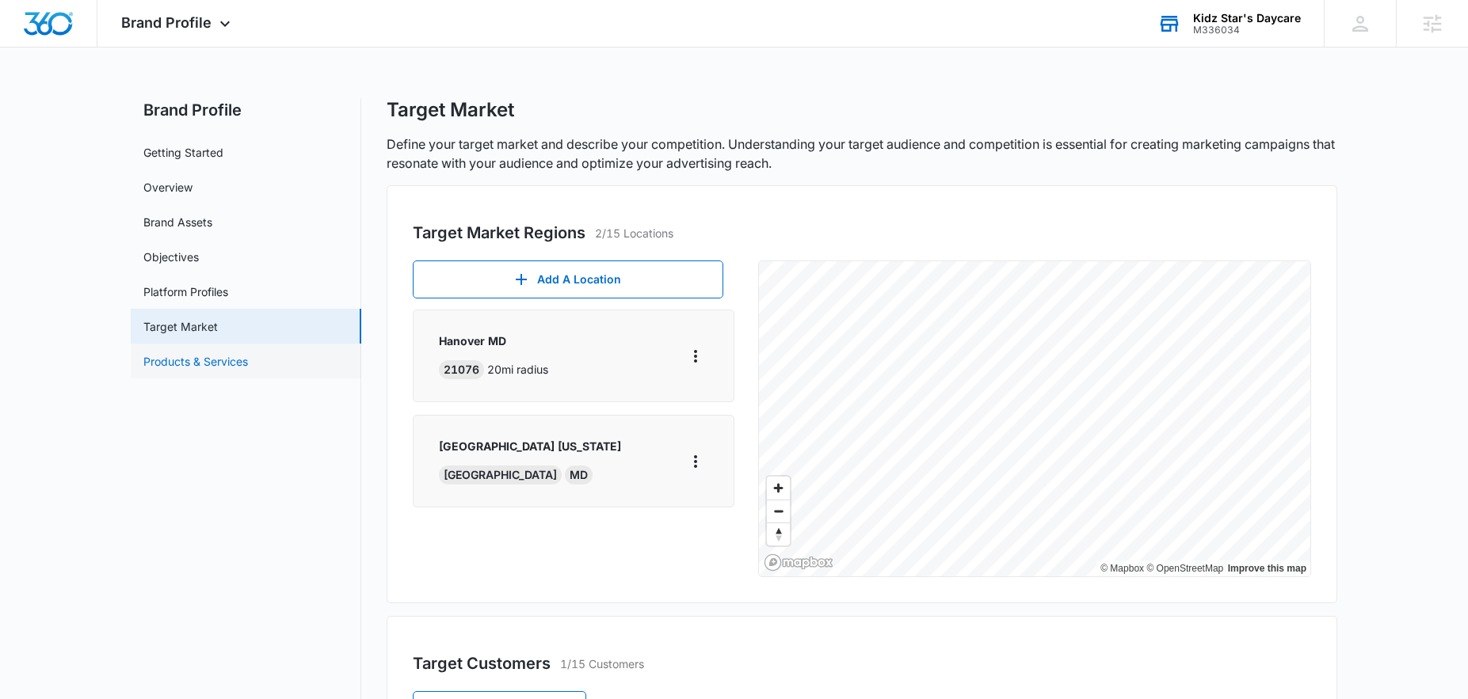
click at [237, 364] on link "Products & Services" at bounding box center [195, 361] width 105 height 17
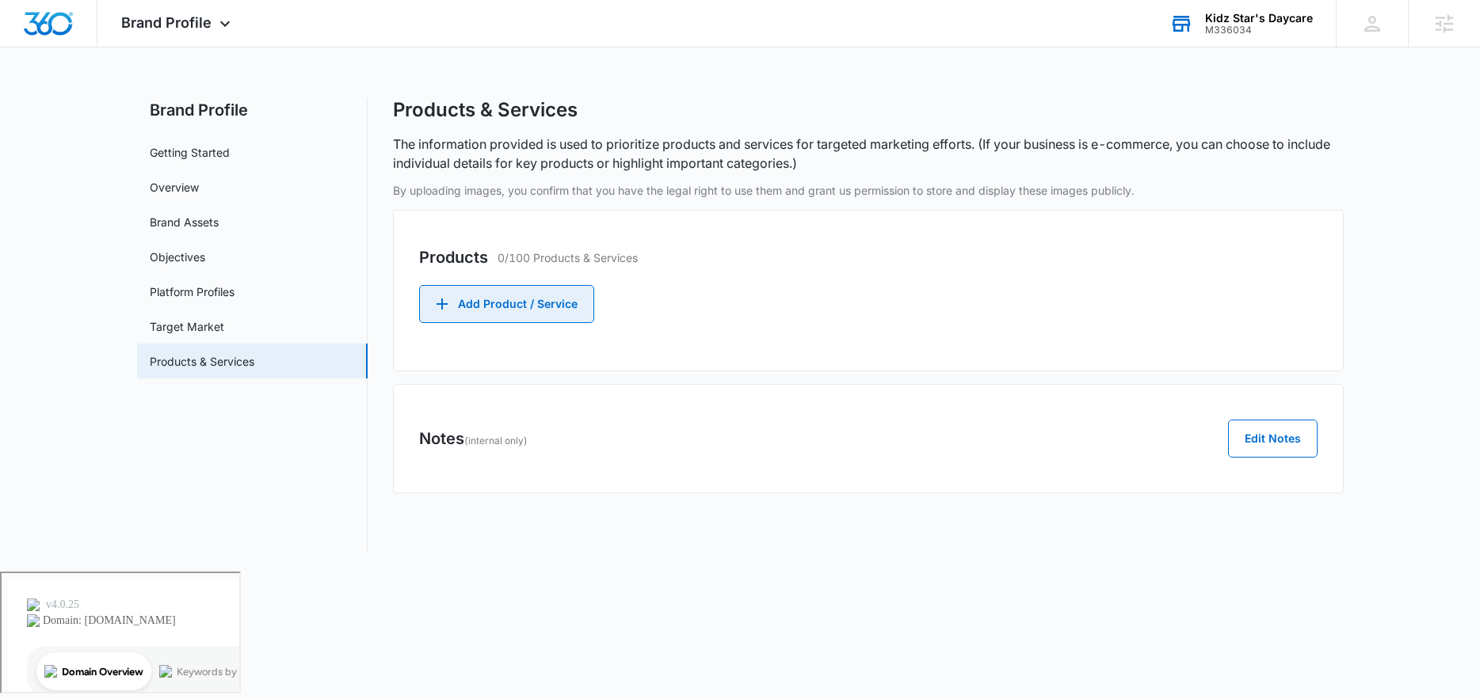
click at [540, 313] on button "Add Product / Service" at bounding box center [506, 304] width 175 height 38
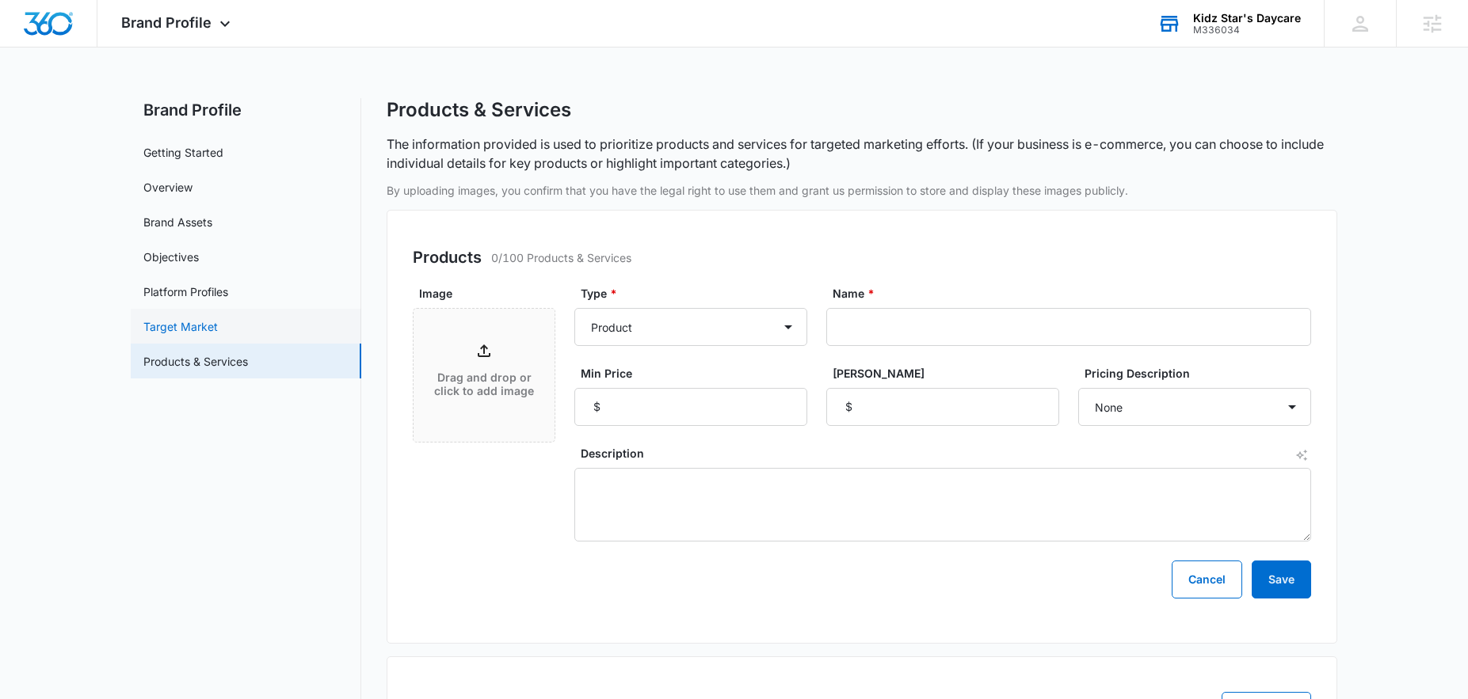
click at [186, 318] on link "Target Market" at bounding box center [180, 326] width 74 height 17
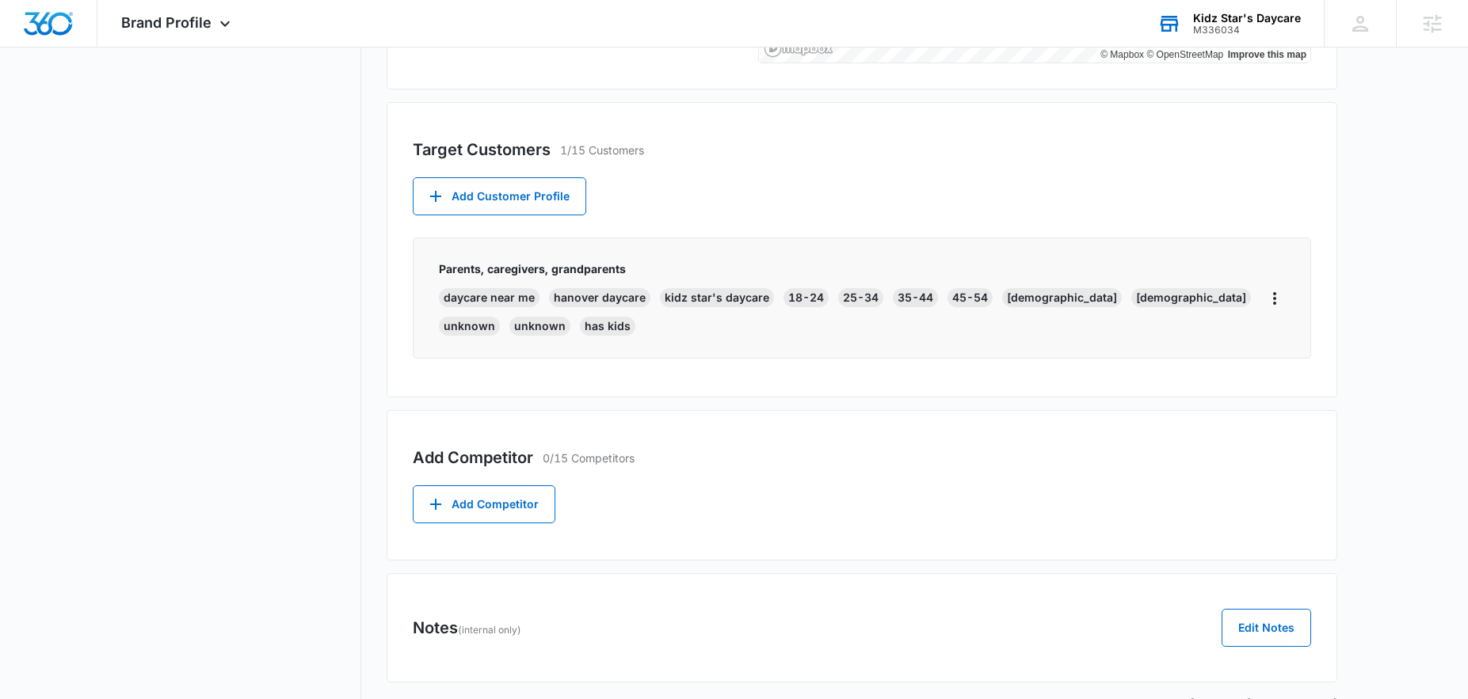
scroll to position [557, 0]
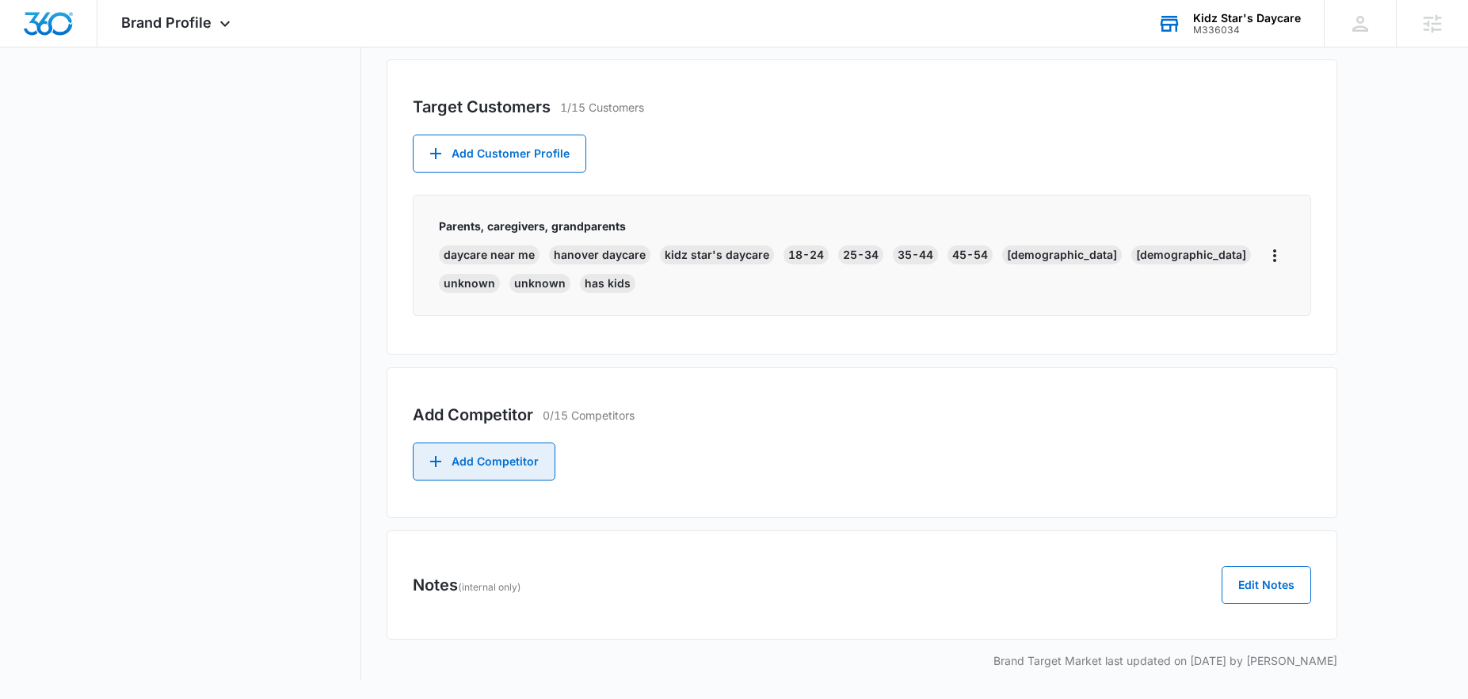
click at [513, 461] on button "Add Competitor" at bounding box center [484, 462] width 143 height 38
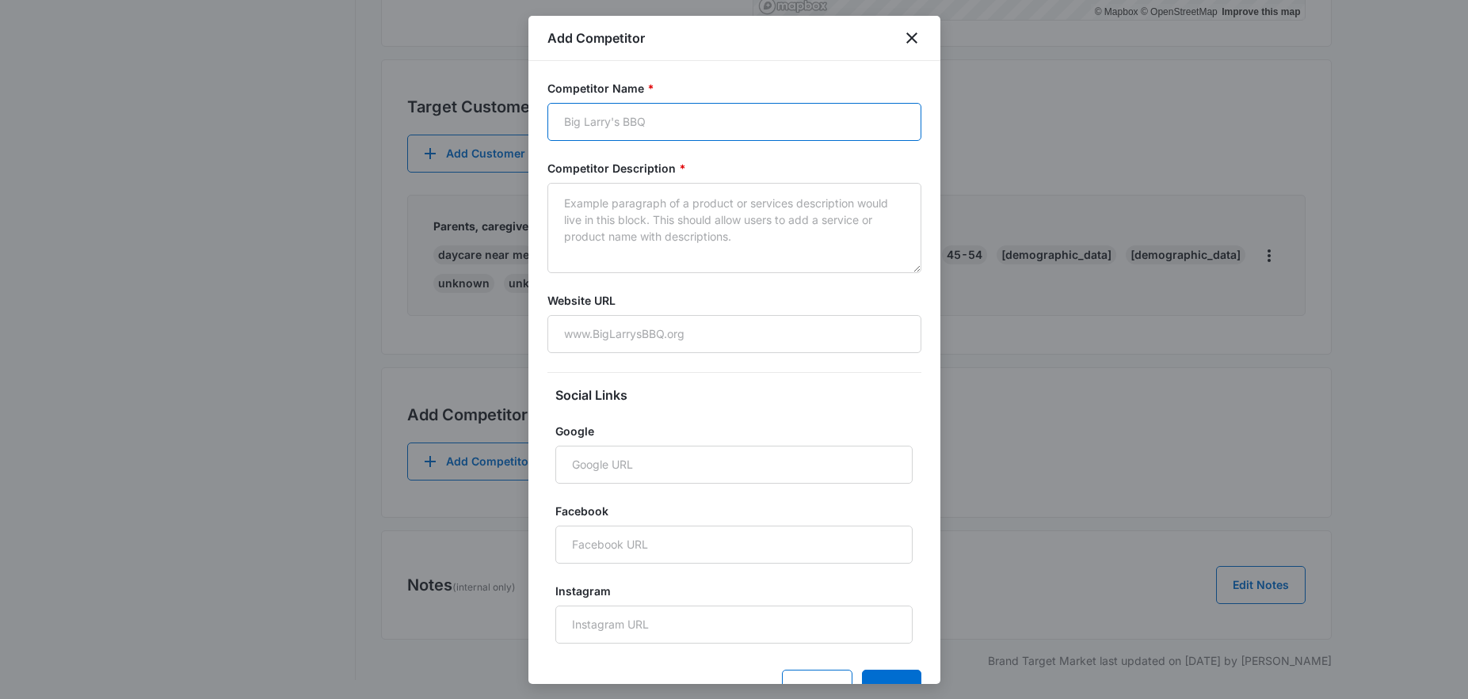
paste input "Little Eggs Child Care Center"
type input "Little Eggs Child Care Center"
click at [585, 204] on textarea "Competitor Description *" at bounding box center [734, 228] width 374 height 90
paste textarea "A locally minded center offering comprehensive programs for infants (6 weeks+) …"
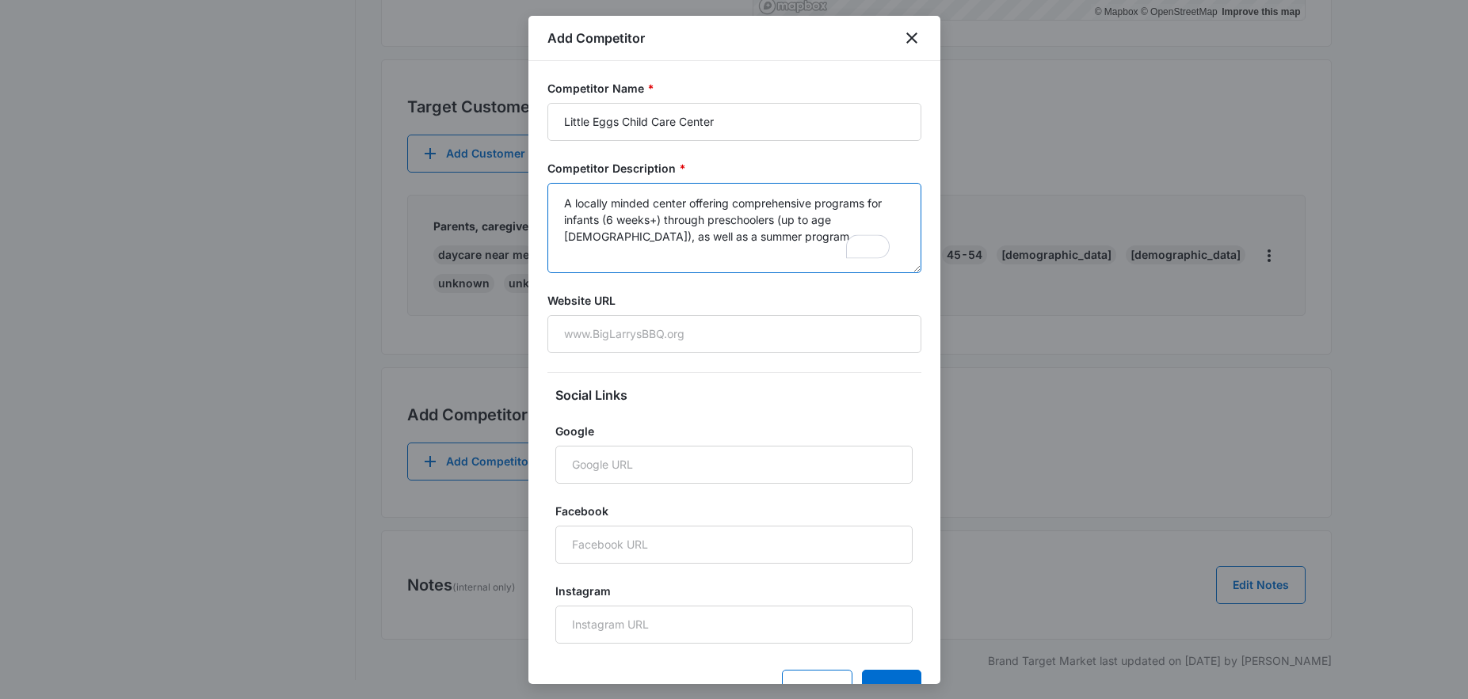
type textarea "A locally minded center offering comprehensive programs for infants (6 weeks+) …"
paste input "https://littleeggschildcare.com/"
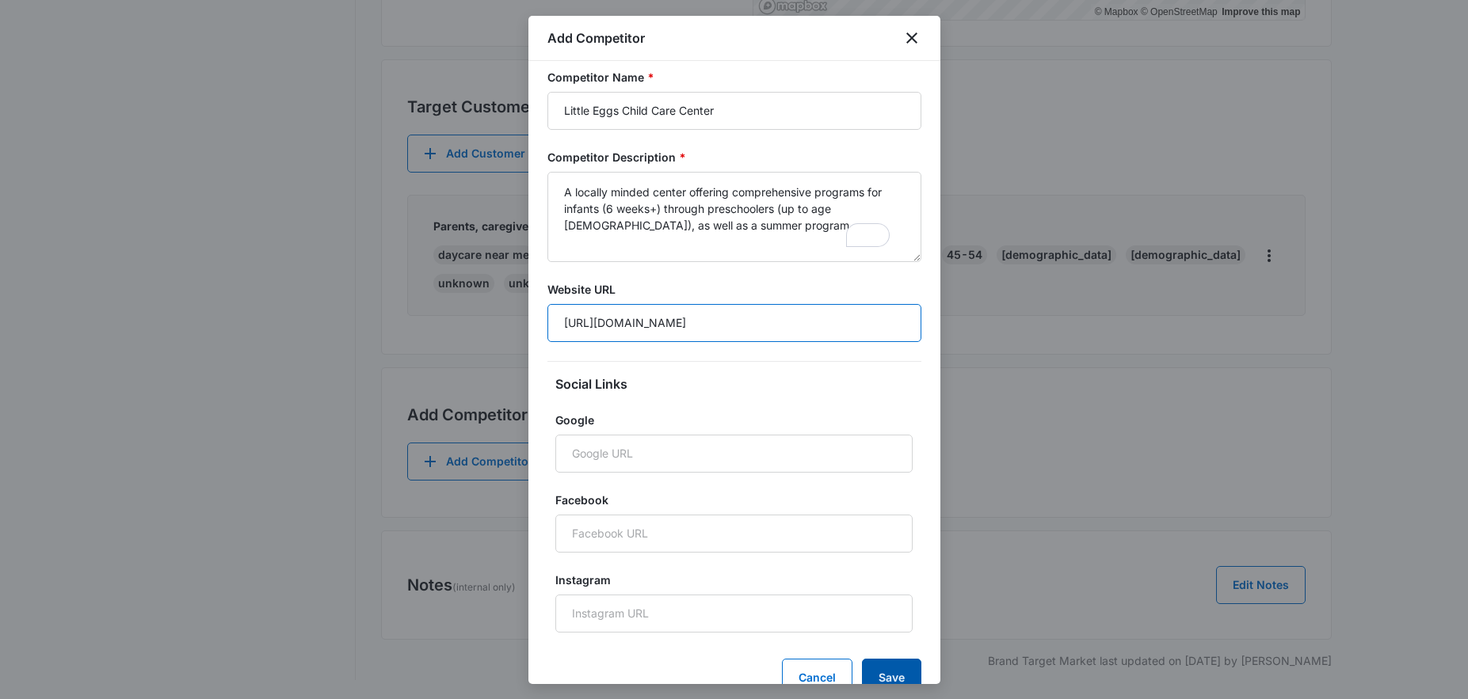
scroll to position [62, 0]
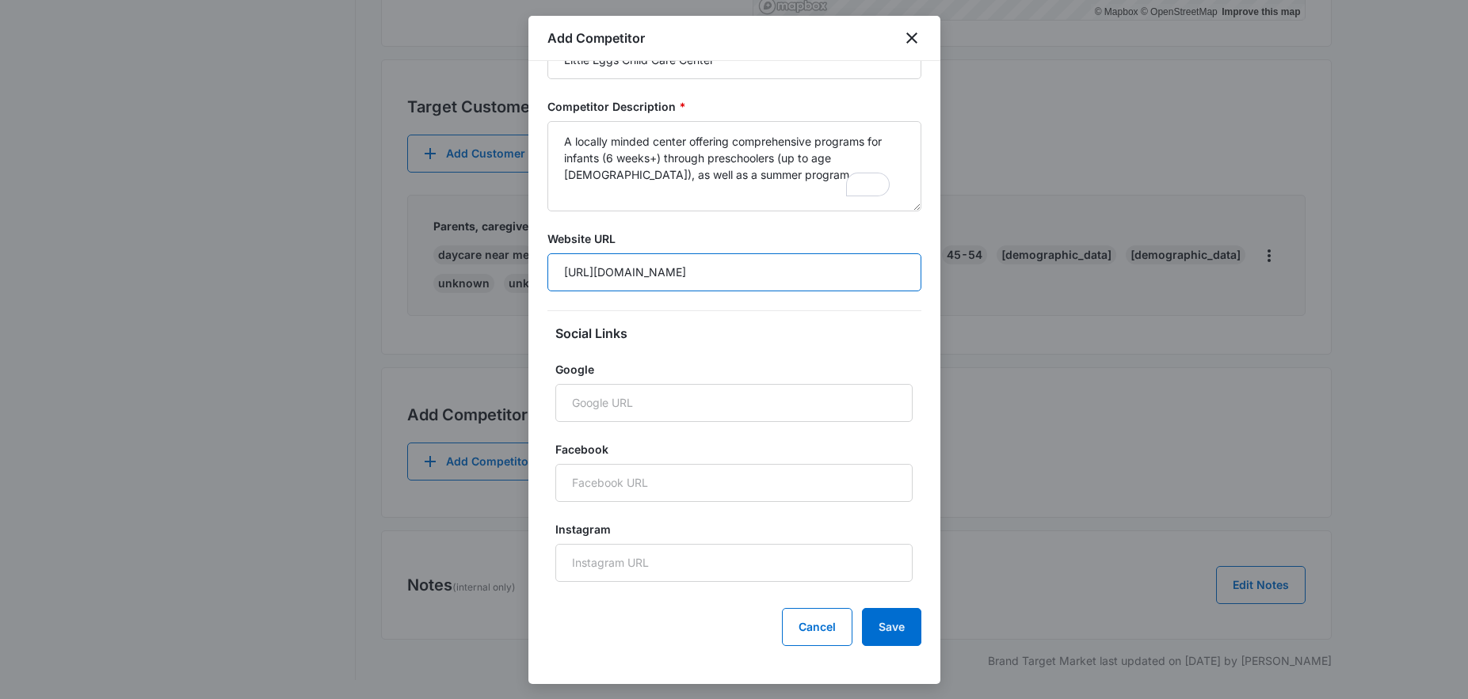
type input "https://littleeggschildcare.com/"
click at [882, 634] on button "Save" at bounding box center [891, 627] width 59 height 38
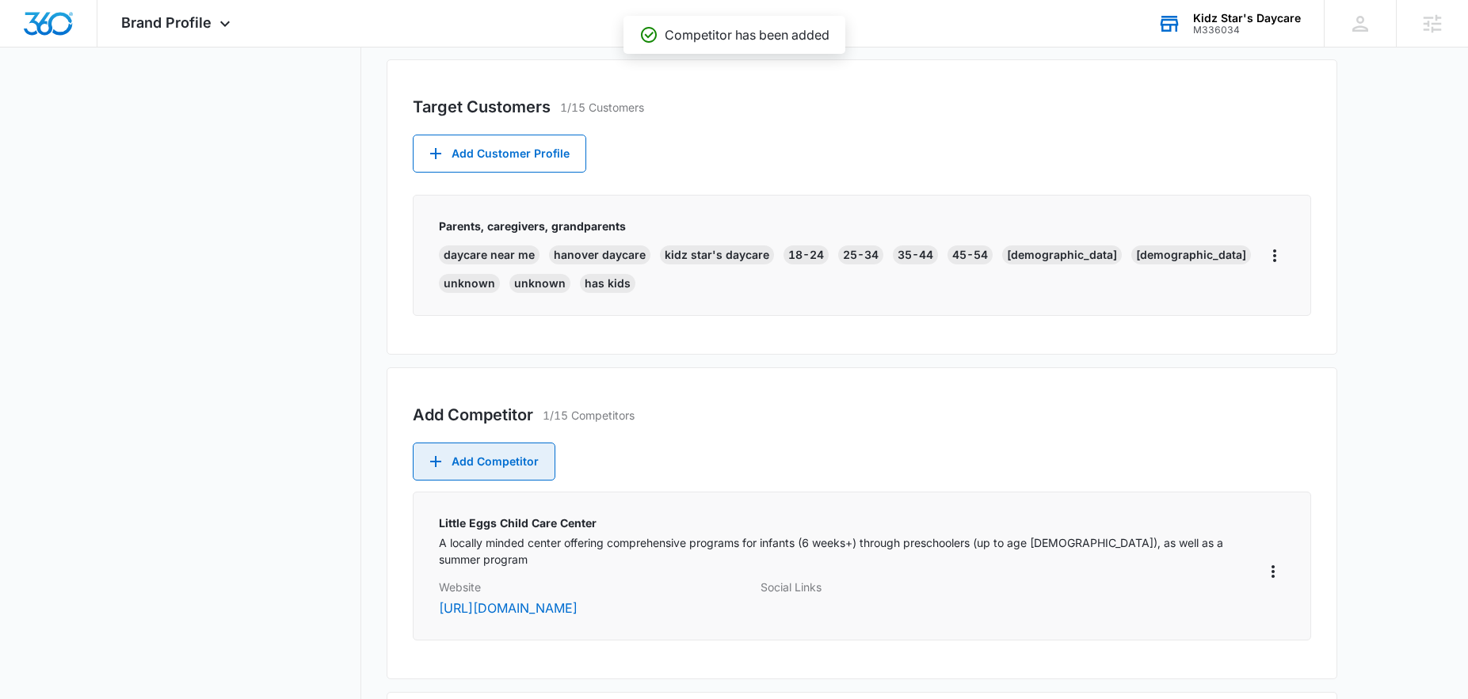
click at [507, 467] on button "Add Competitor" at bounding box center [484, 462] width 143 height 38
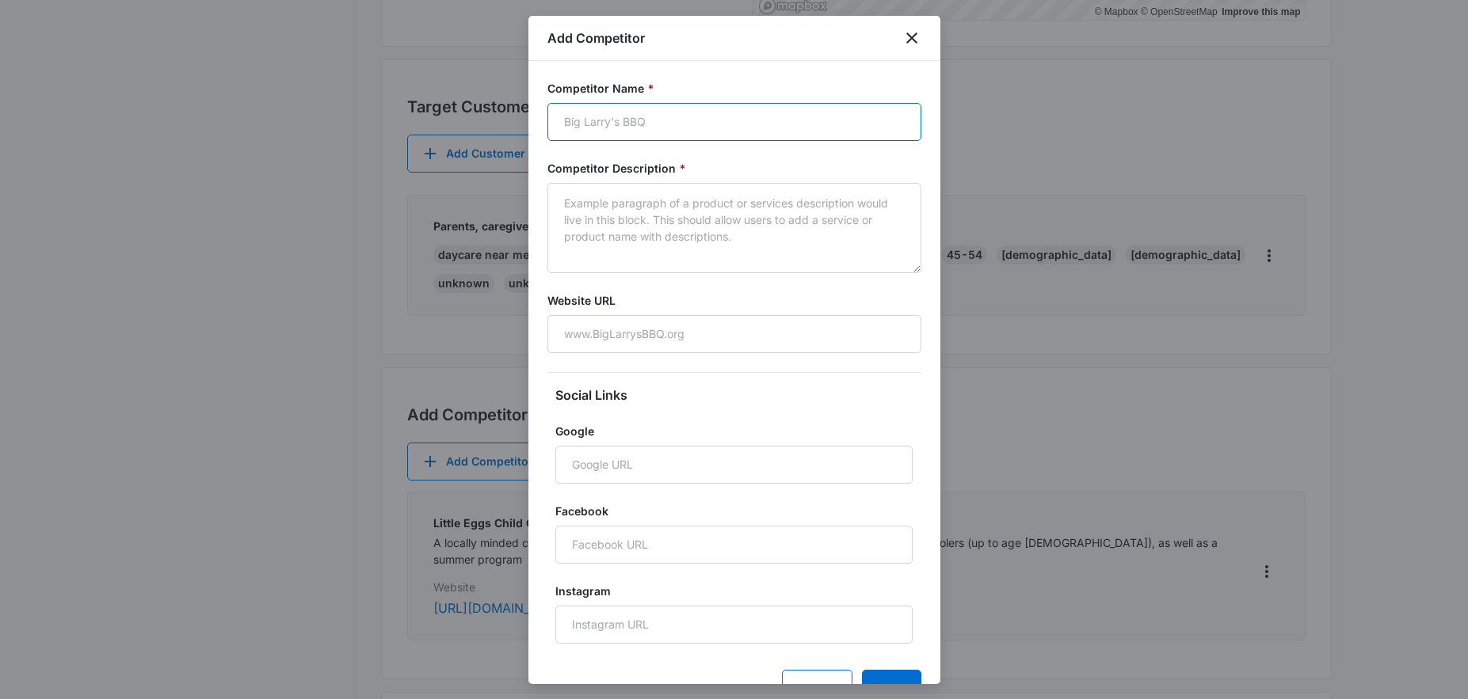
click at [566, 125] on input "Competitor Name *" at bounding box center [734, 122] width 374 height 38
paste input "KinderCare Learning Centers (Several Hanover-area locations)"
type input "KinderCare Learning Centers (Several Hanover-area locations)"
click at [623, 337] on input "Website URL" at bounding box center [734, 334] width 374 height 38
paste input "https://www.kindercare.com/lp/daycare?CID=19852231659&utm_source=google&utm_med…"
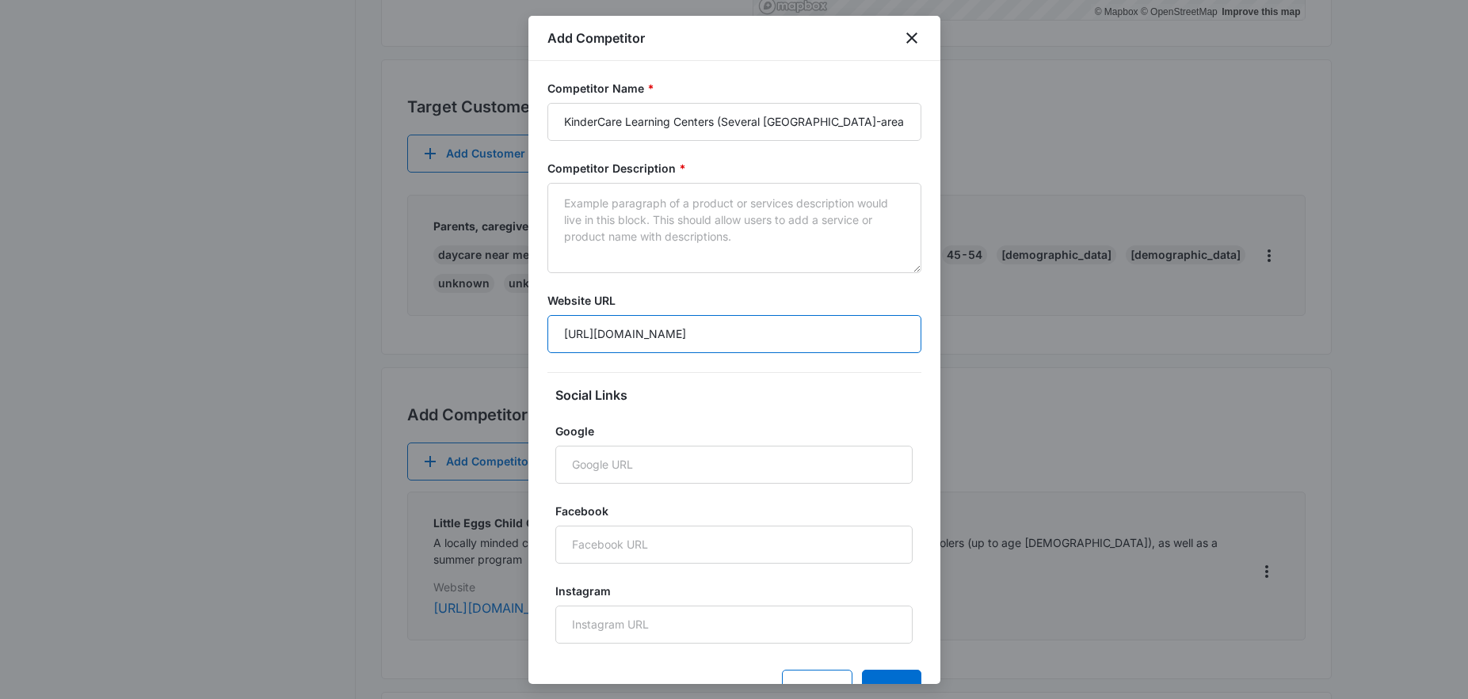
scroll to position [0, 2477]
type input "https://www.kindercare.com/lp/daycare?CID=19852231659&utm_source=google&utm_med…"
click at [560, 216] on textarea "Competitor Description *" at bounding box center [734, 228] width 374 height 90
paste textarea "A large national provider with multiple centers near Hanover, serving kids from…"
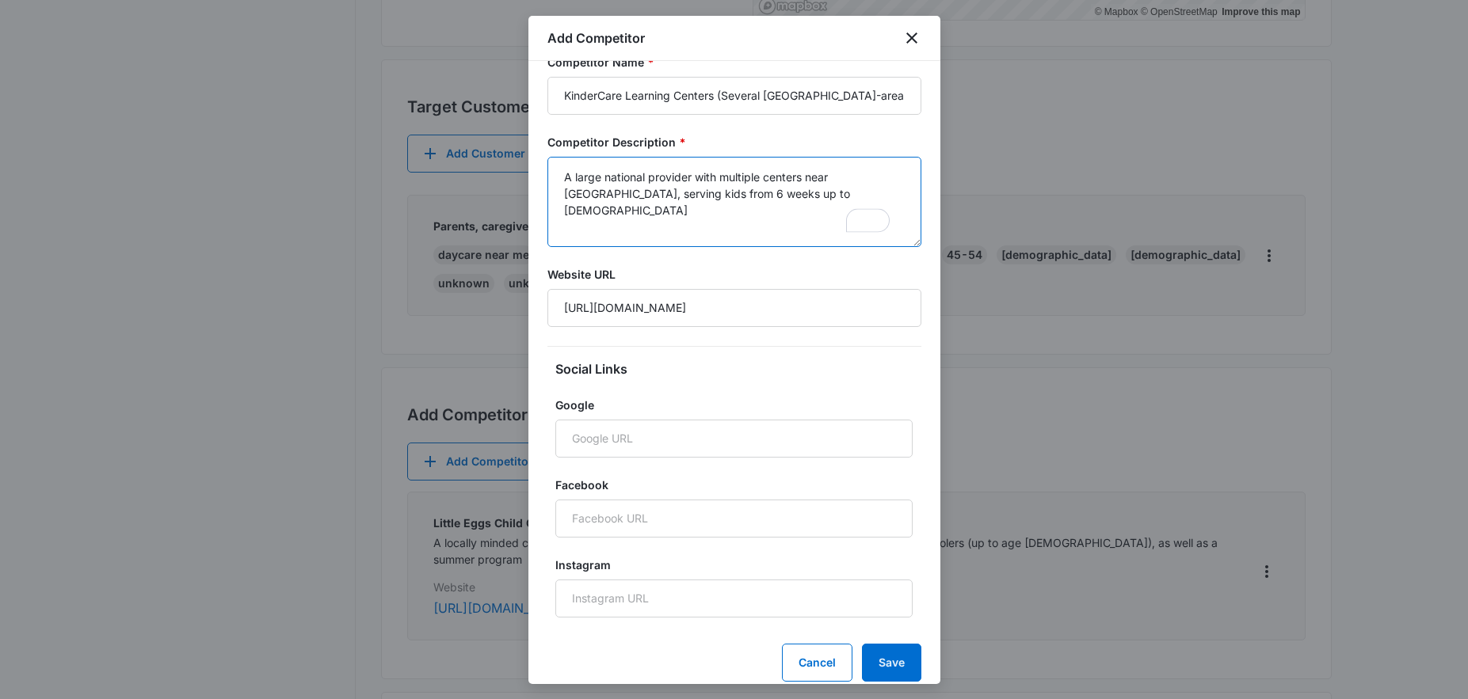
scroll to position [62, 0]
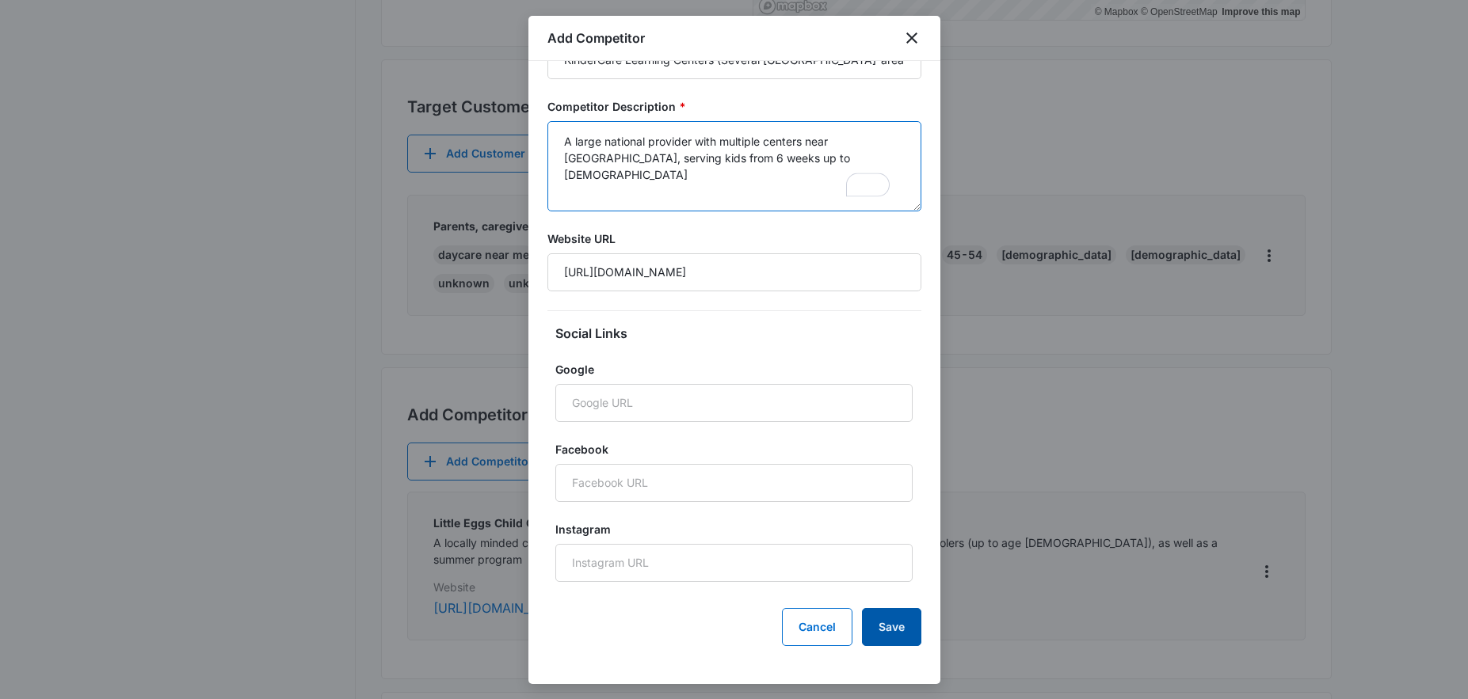
type textarea "A large national provider with multiple centers near Hanover, serving kids from…"
click at [895, 635] on button "Save" at bounding box center [891, 627] width 59 height 38
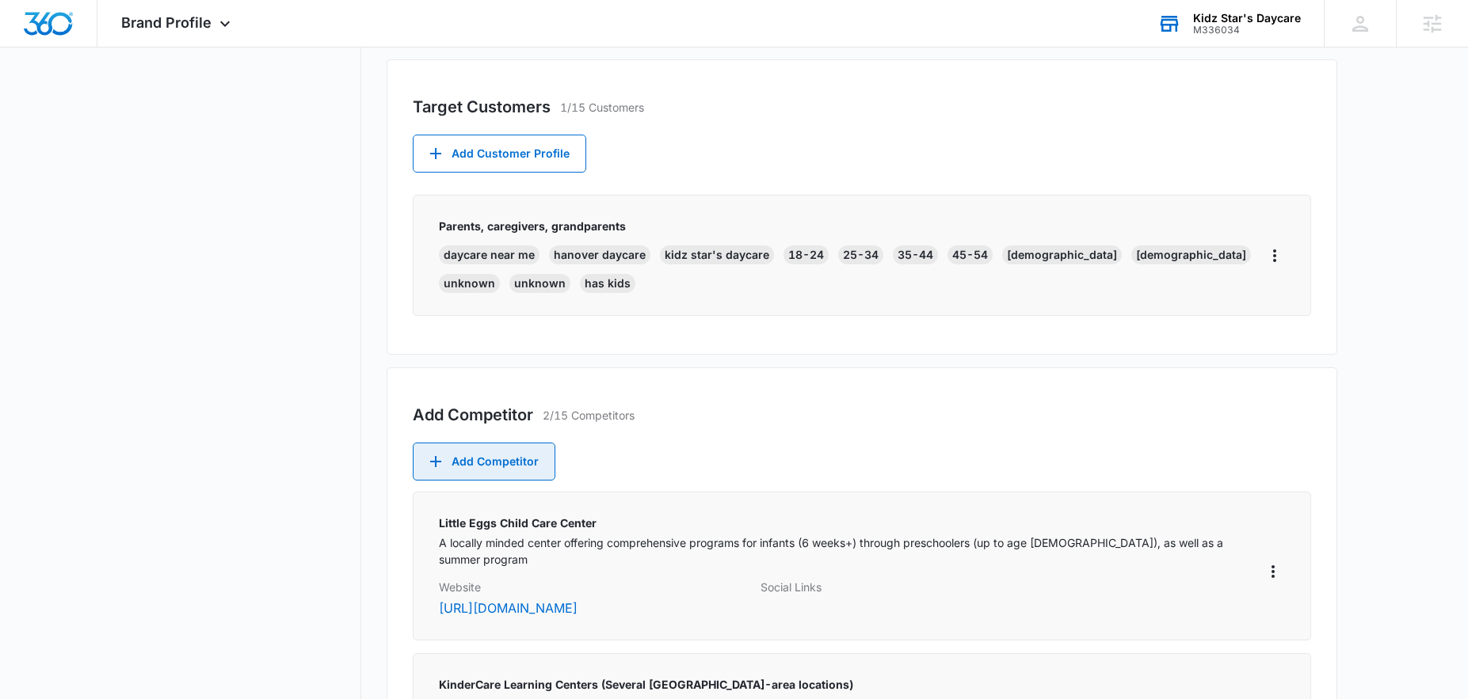
click at [463, 467] on button "Add Competitor" at bounding box center [484, 462] width 143 height 38
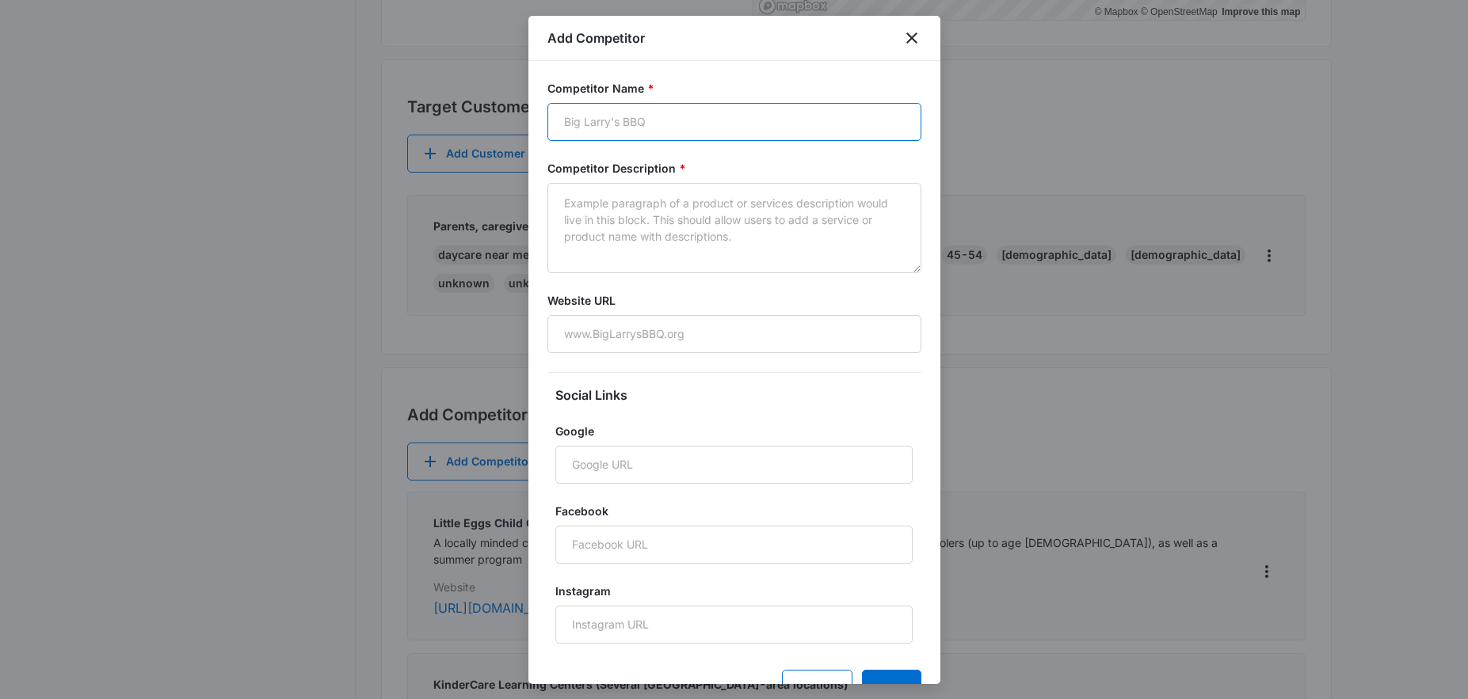
paste input "Childtime of Hanover"
type input "Childtime of Hanover"
click at [688, 215] on textarea "Competitor Description *" at bounding box center [734, 228] width 374 height 90
paste textarea "A trusted chain focused on early education and readiness for elementary school"
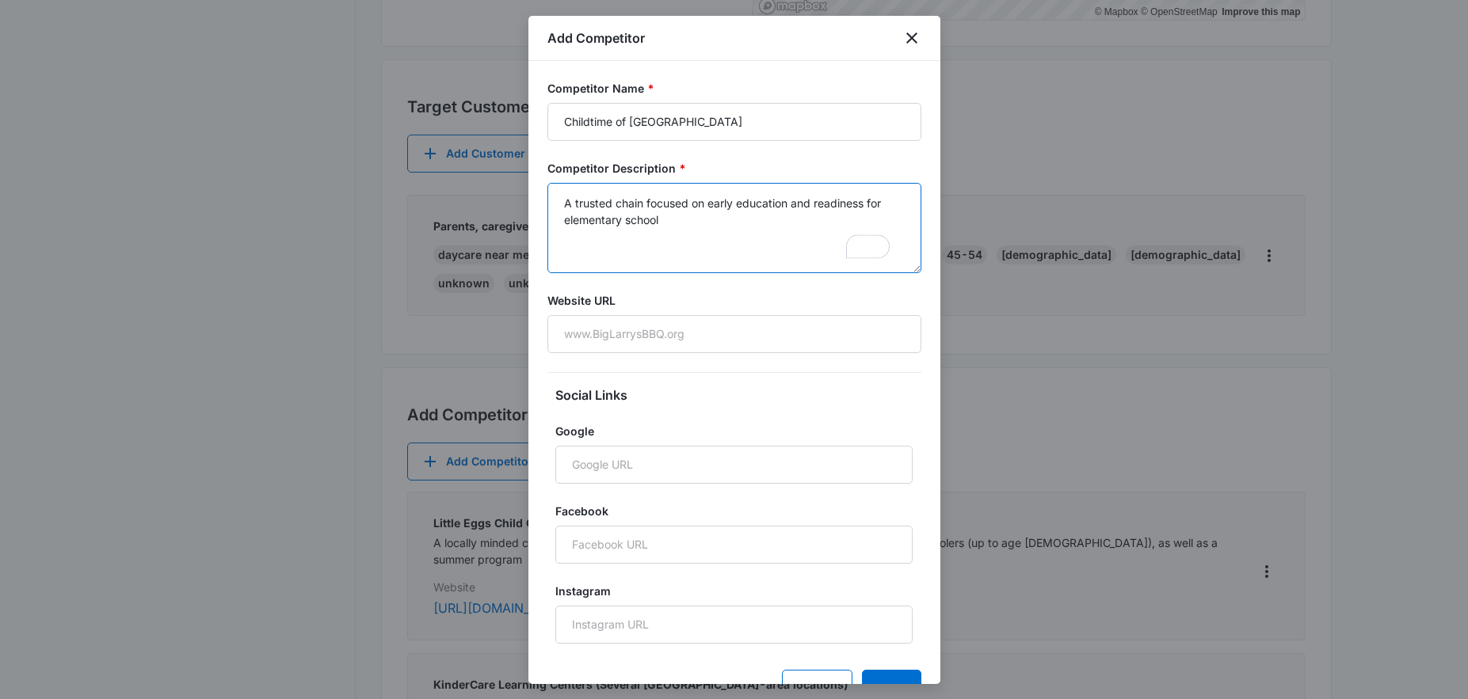
type textarea "A trusted chain focused on early education and readiness for elementary school"
click at [587, 342] on input "Website URL" at bounding box center [734, 334] width 374 height 38
paste input "https://www.childtime.com/your-local-school/hanover-md-0810/?utm_source=google&…"
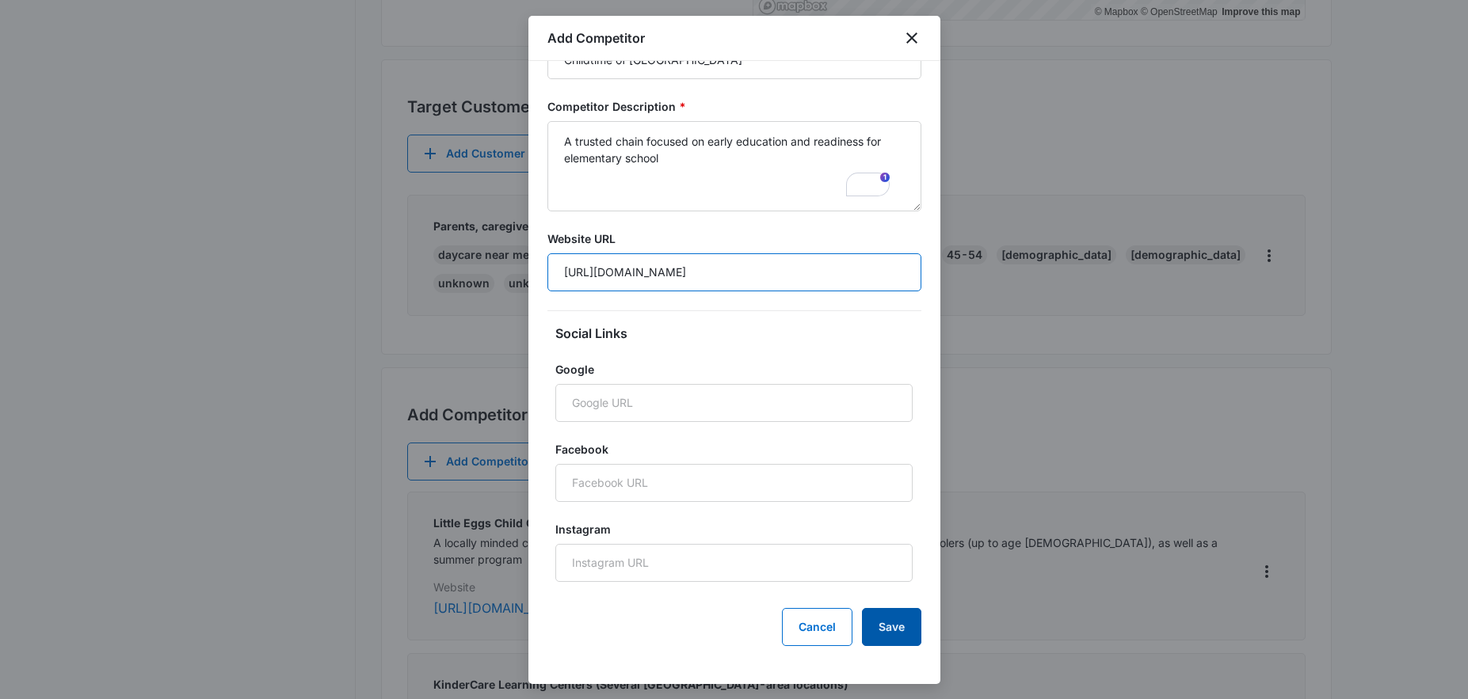
type input "https://www.childtime.com/your-local-school/hanover-md-0810/?utm_source=google&…"
click at [886, 638] on button "Save" at bounding box center [891, 627] width 59 height 38
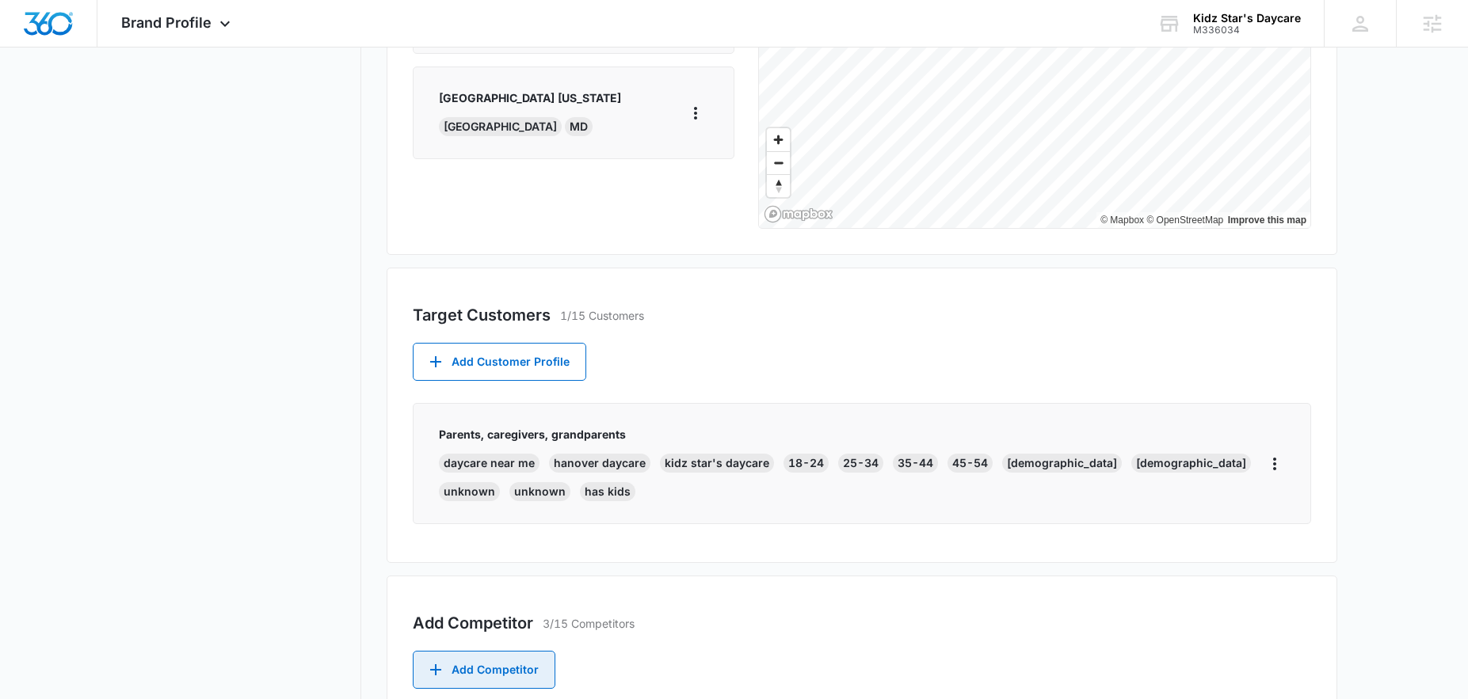
scroll to position [0, 0]
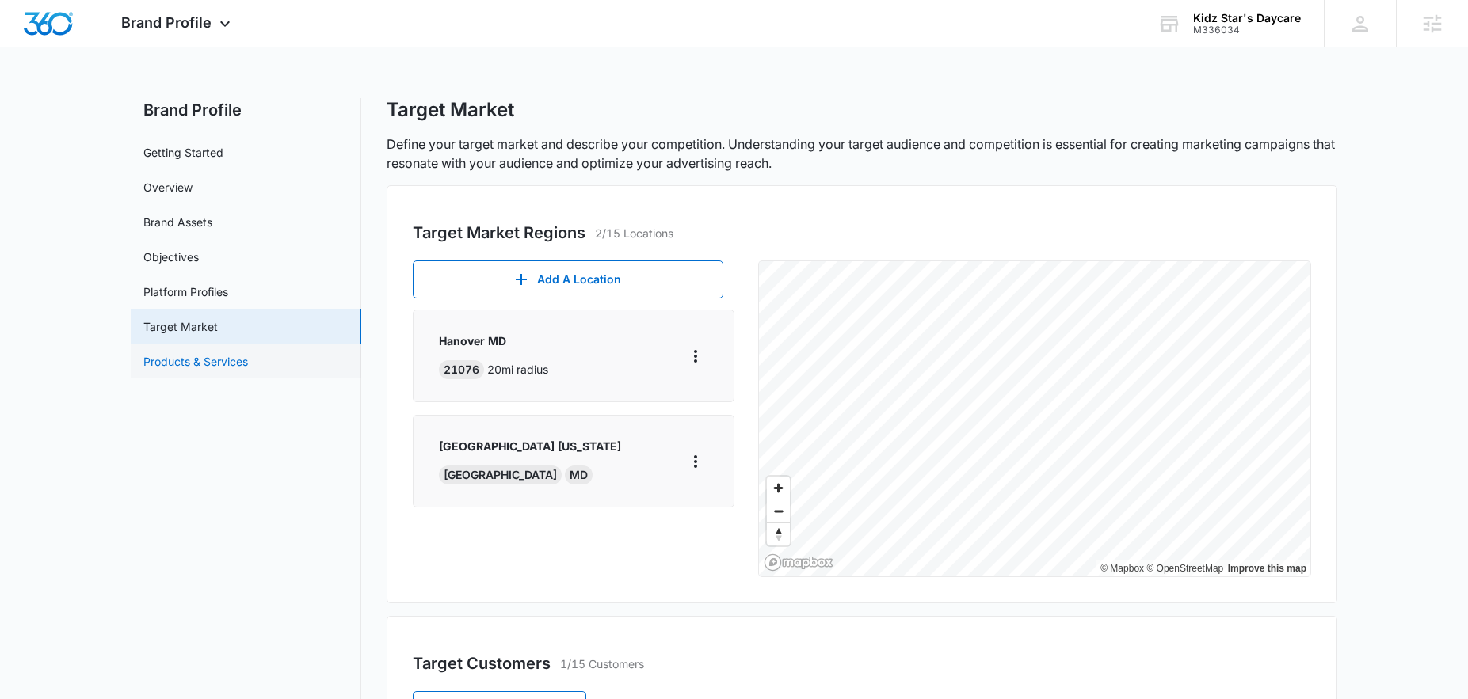
click at [172, 360] on link "Products & Services" at bounding box center [195, 361] width 105 height 17
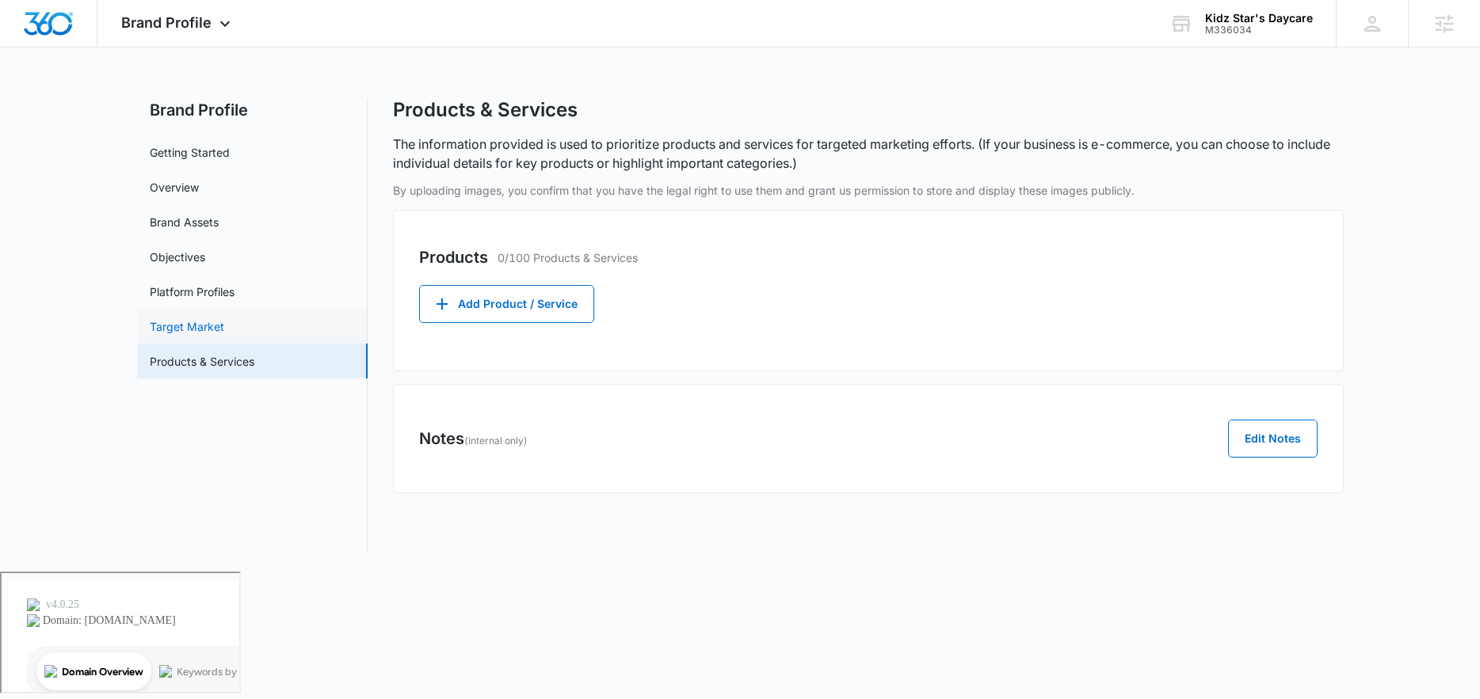
click at [176, 335] on link "Target Market" at bounding box center [187, 326] width 74 height 17
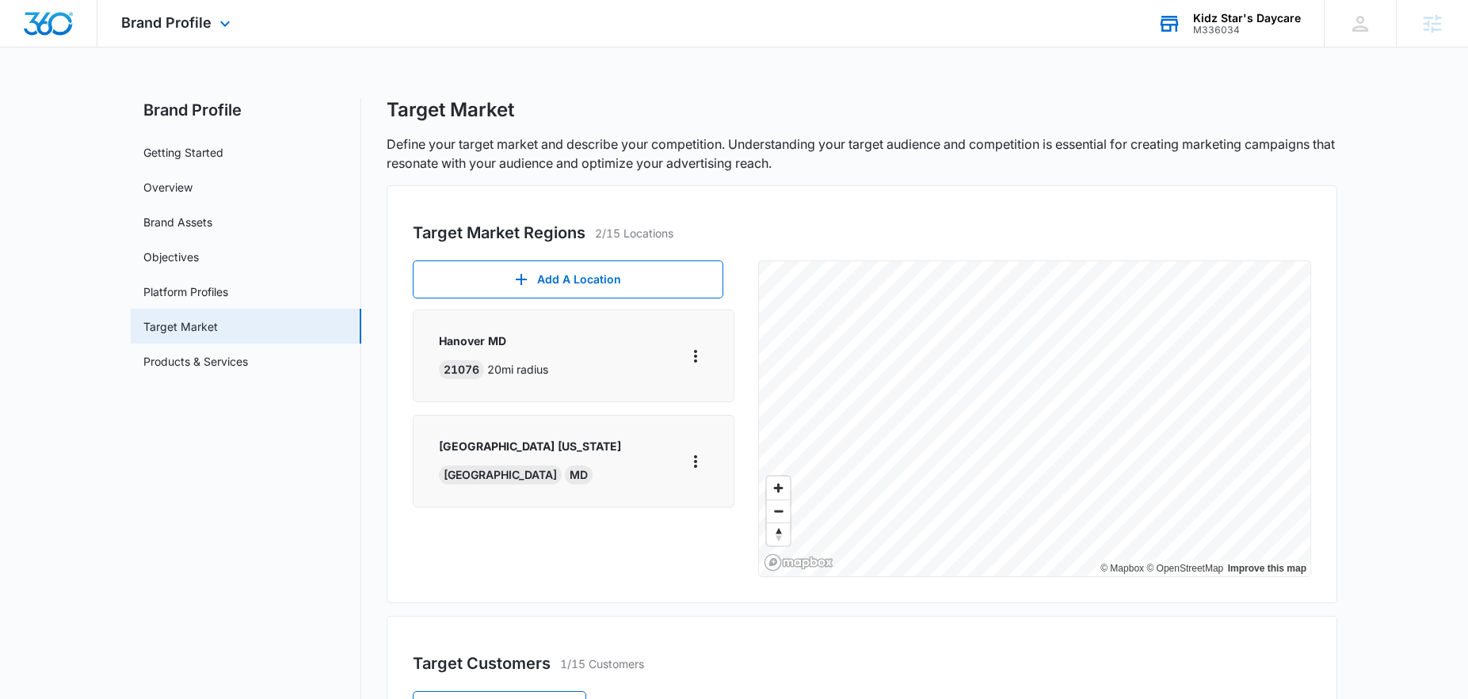
click at [1210, 21] on div "Kidz Star's Daycare" at bounding box center [1247, 18] width 108 height 13
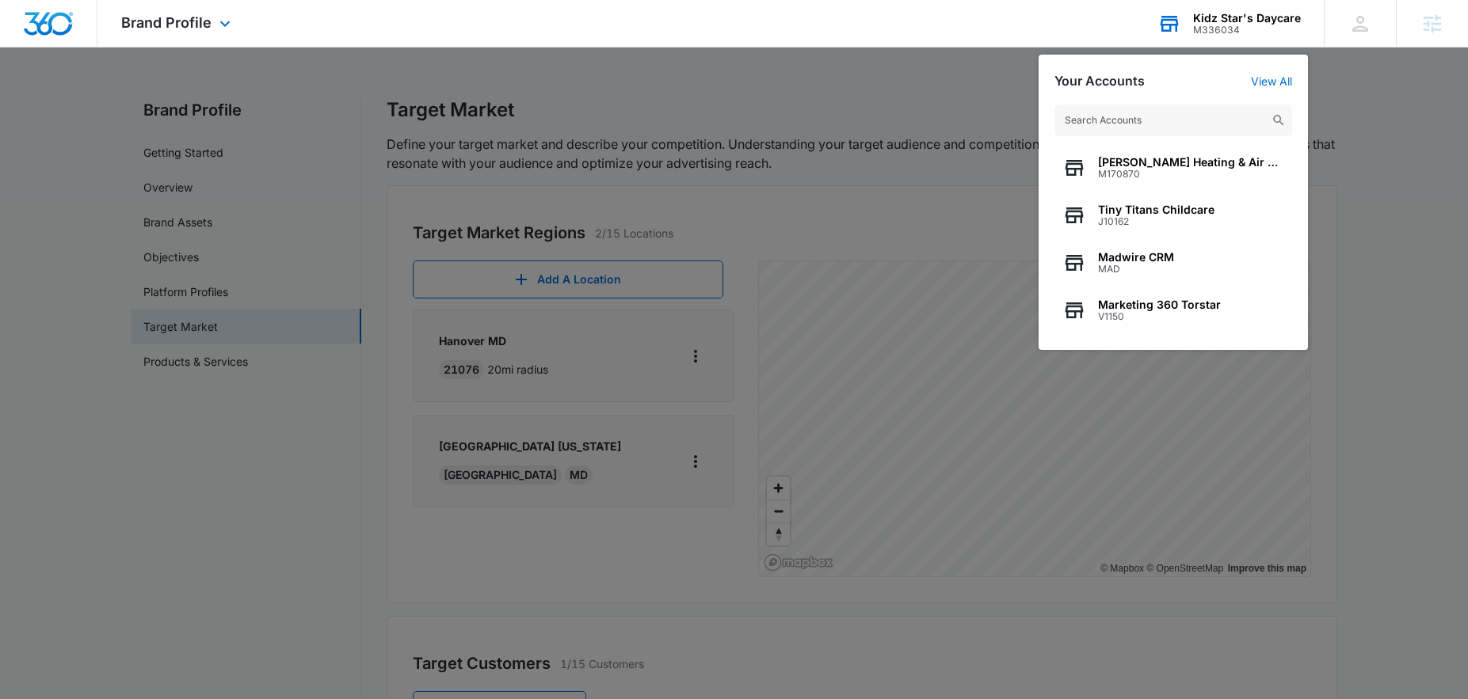
click at [1236, 17] on div "Kidz Star's Daycare" at bounding box center [1247, 18] width 108 height 13
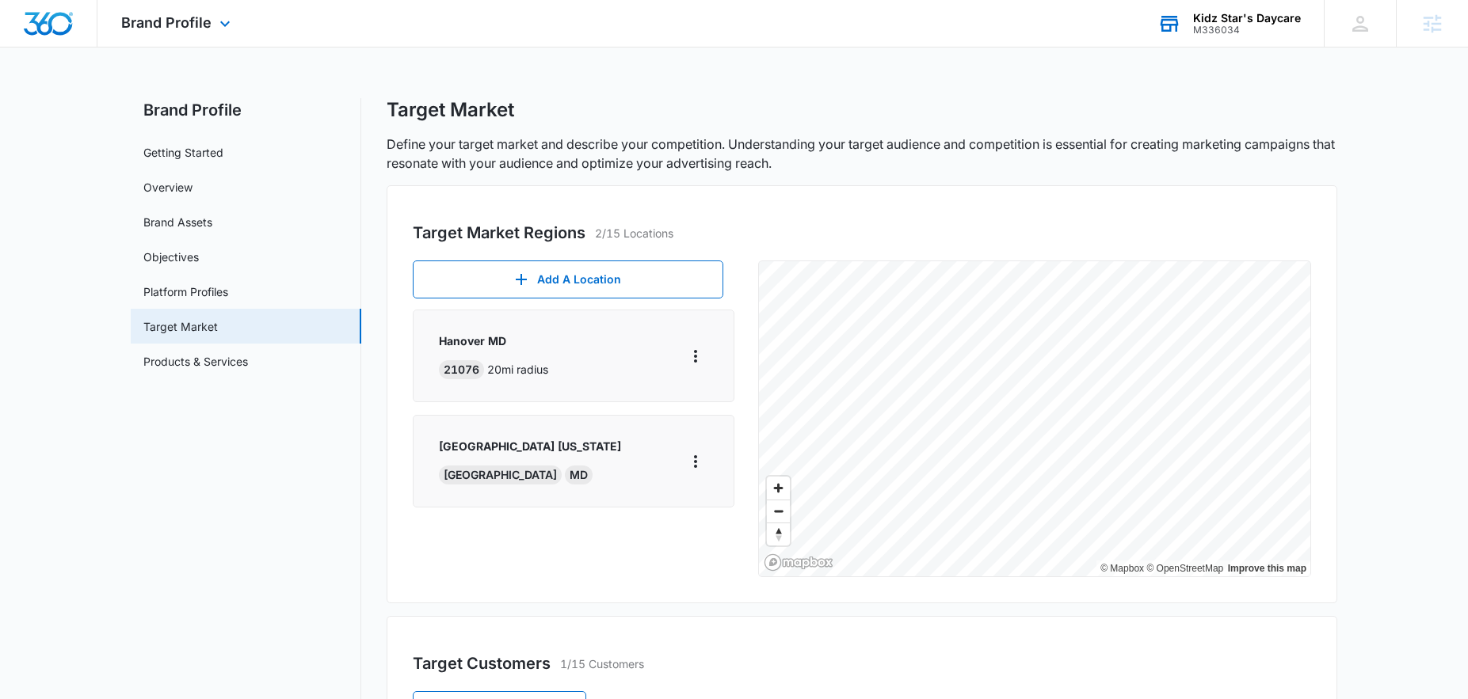
click at [1236, 17] on div "Kidz Star's Daycare" at bounding box center [1247, 18] width 108 height 13
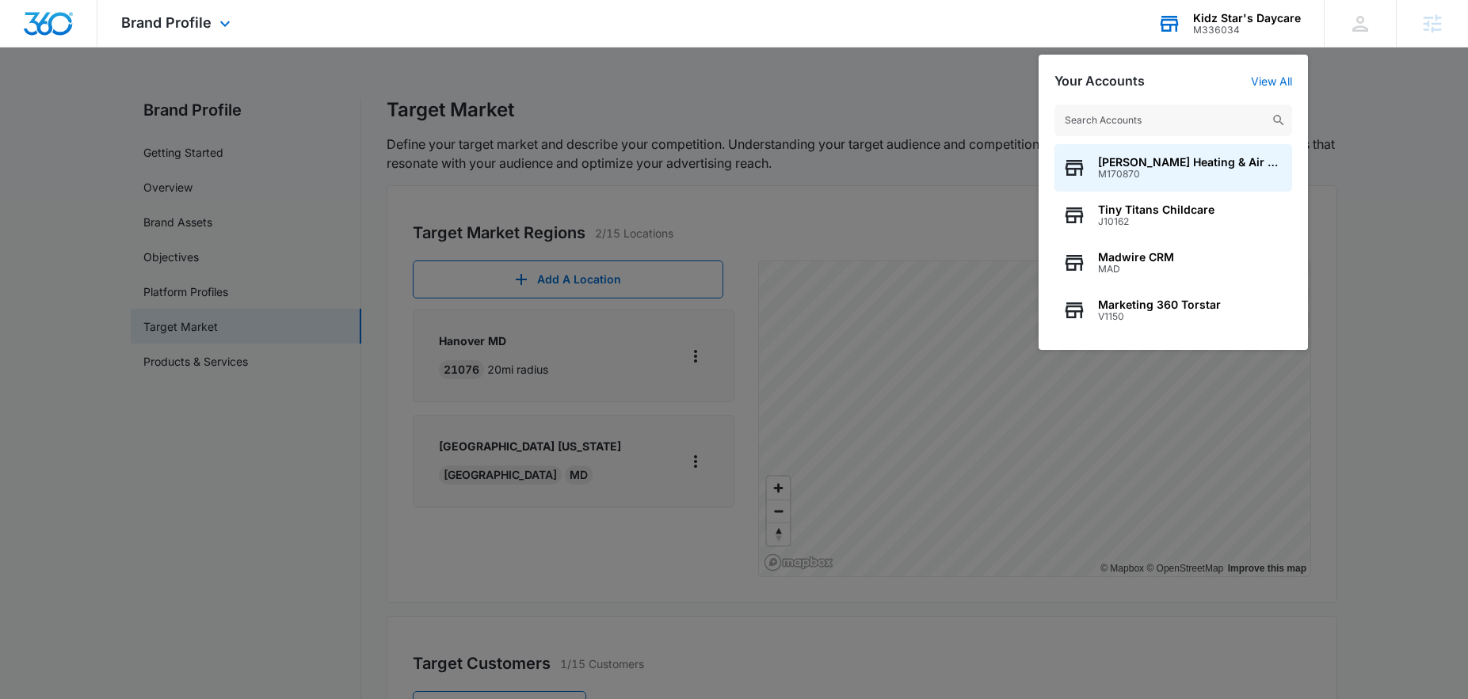
click at [1236, 17] on div "Kidz Star's Daycare" at bounding box center [1247, 18] width 108 height 13
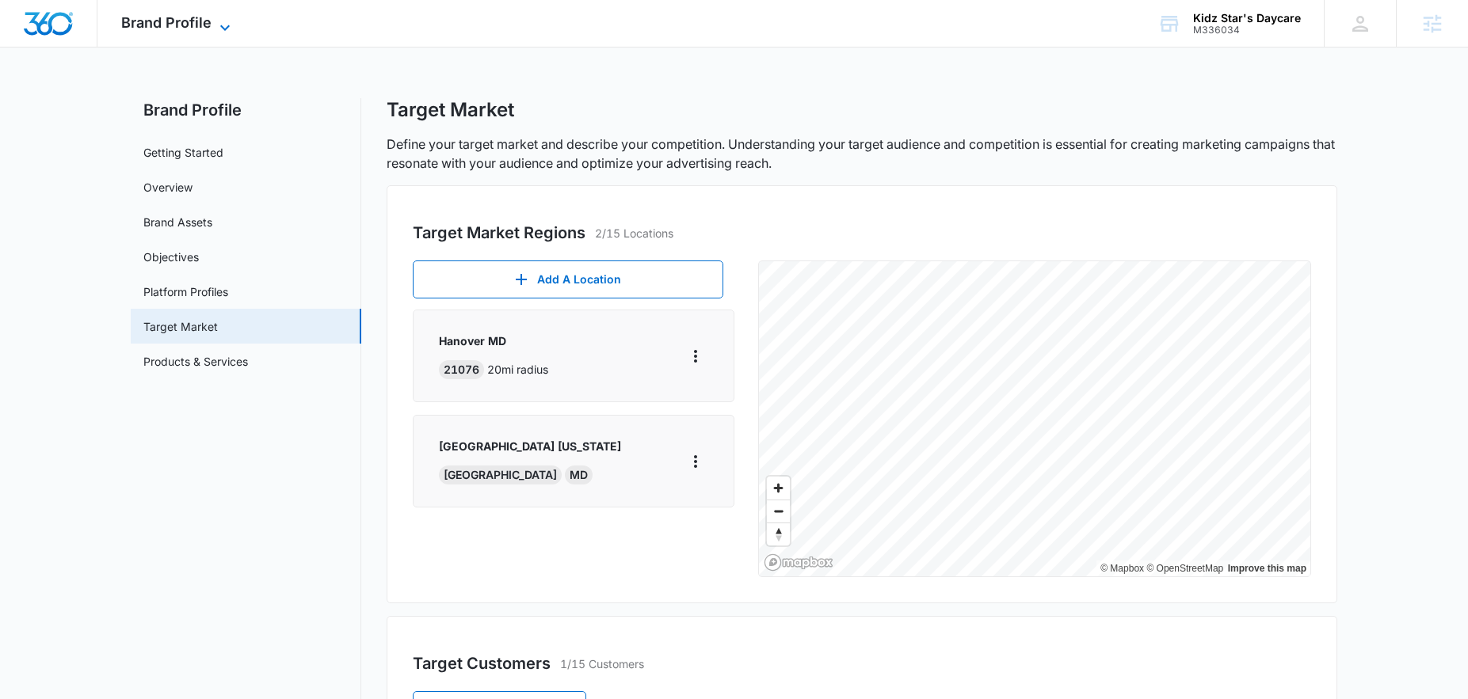
click at [150, 24] on span "Brand Profile" at bounding box center [166, 22] width 90 height 17
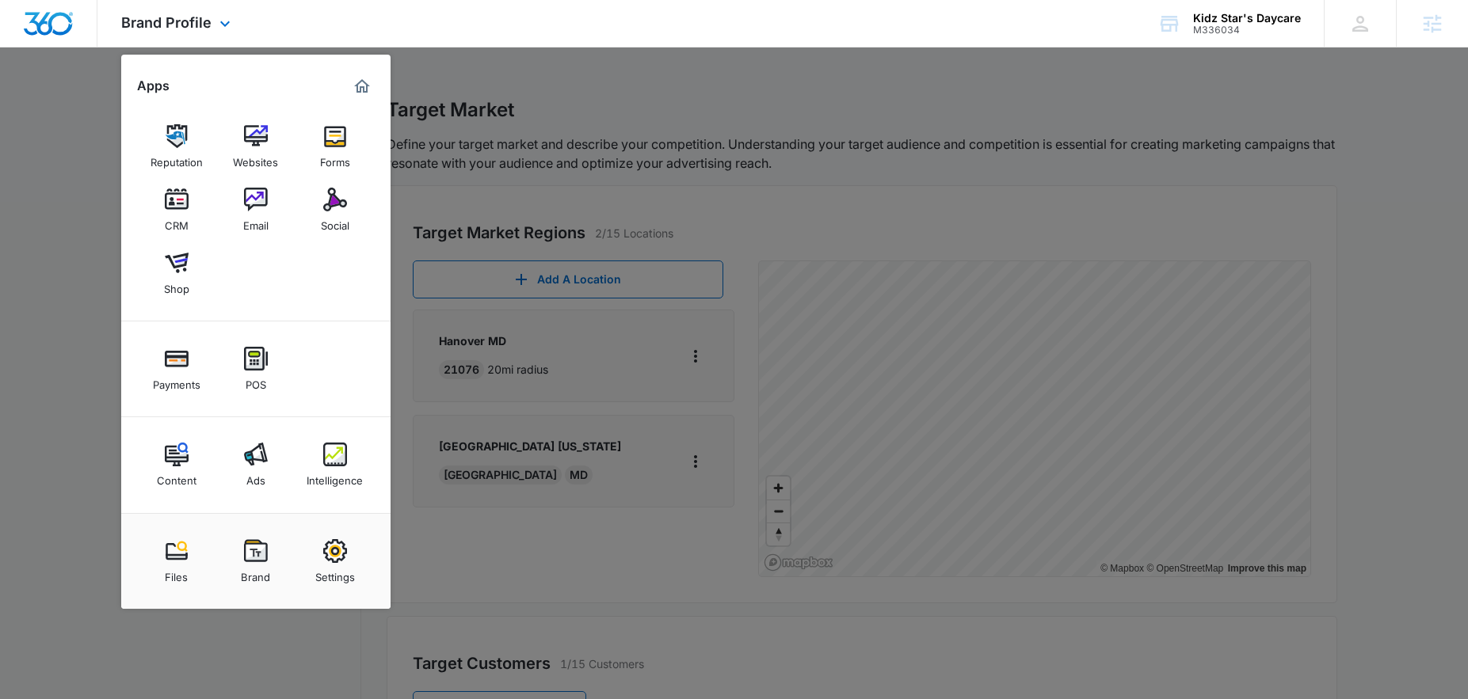
click at [40, 19] on img "Dashboard" at bounding box center [48, 24] width 51 height 24
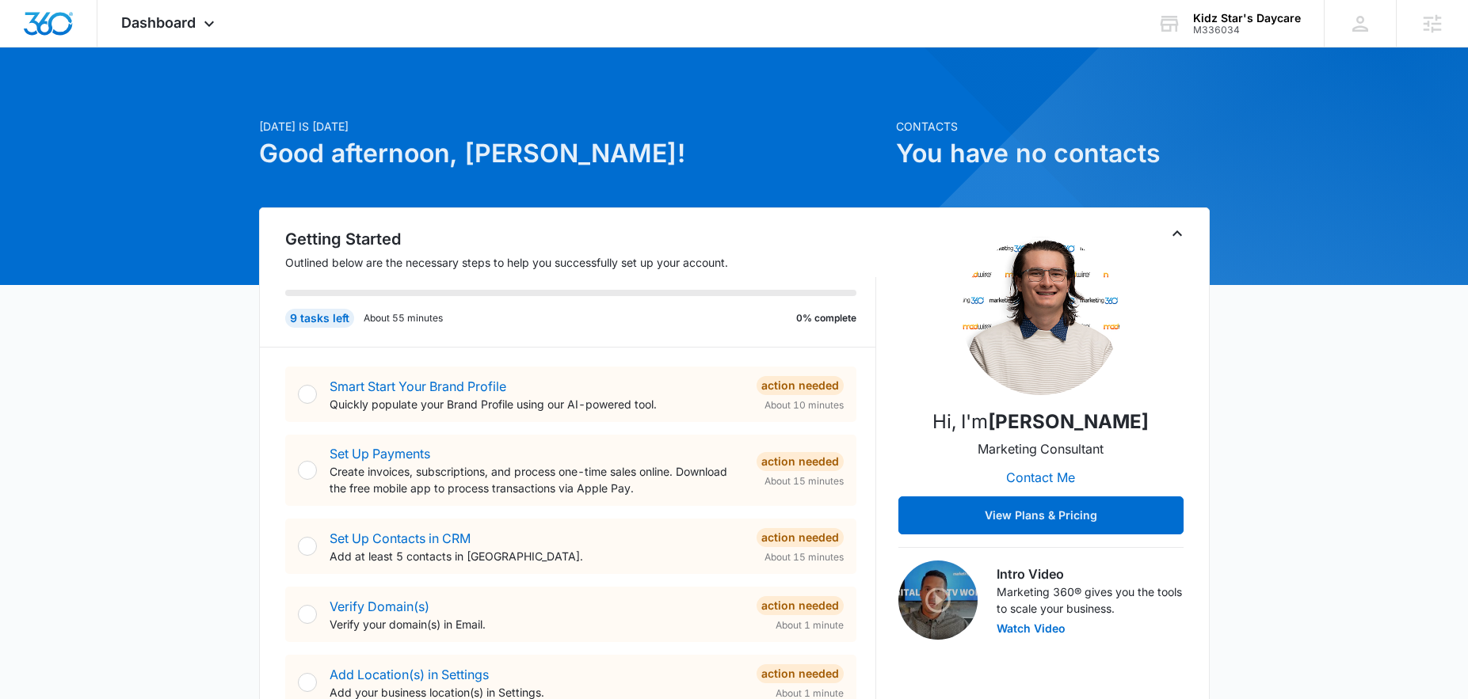
click at [1173, 235] on icon "Toggle Collapse" at bounding box center [1177, 233] width 19 height 19
